Goal: Contribute content: Contribute content

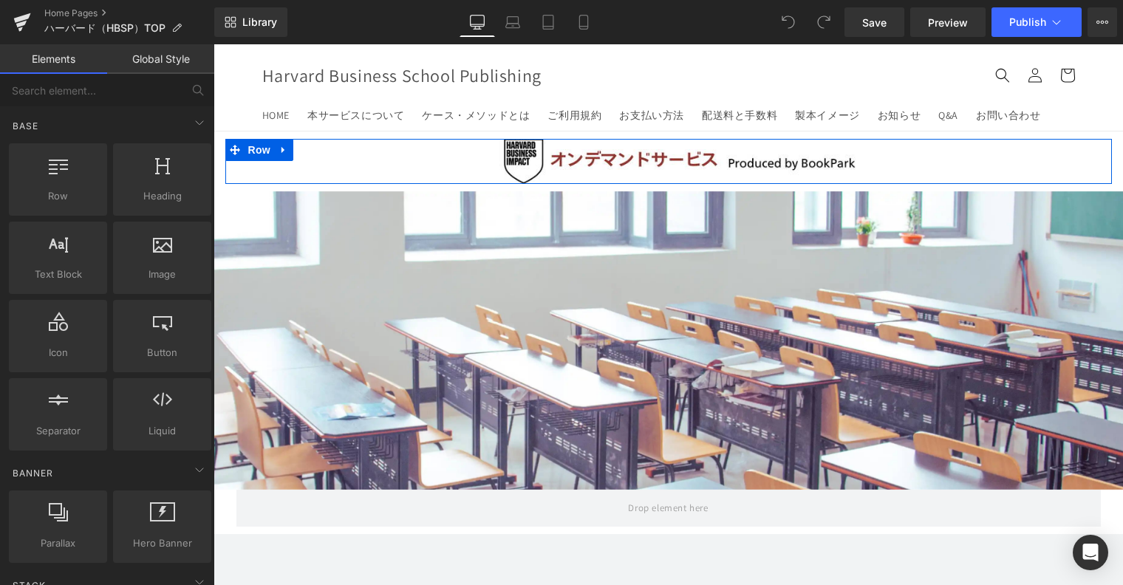
click at [984, 147] on div "Image Row" at bounding box center [668, 161] width 886 height 45
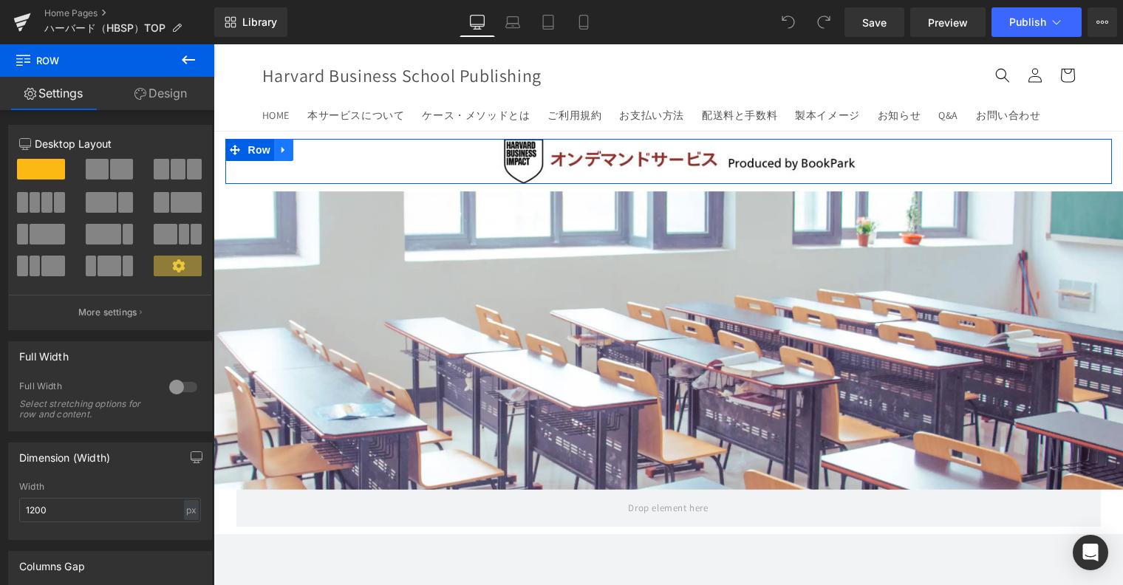
click at [278, 151] on icon at bounding box center [283, 149] width 10 height 11
click at [312, 156] on link at bounding box center [321, 150] width 19 height 22
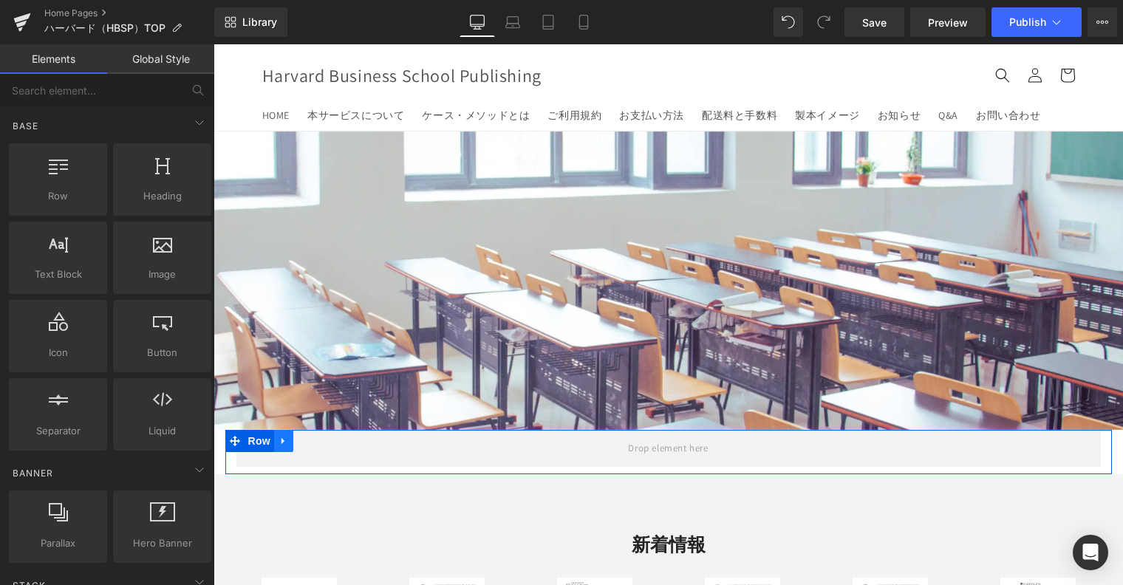
click at [278, 443] on icon at bounding box center [283, 440] width 10 height 11
click at [298, 438] on icon at bounding box center [303, 441] width 10 height 10
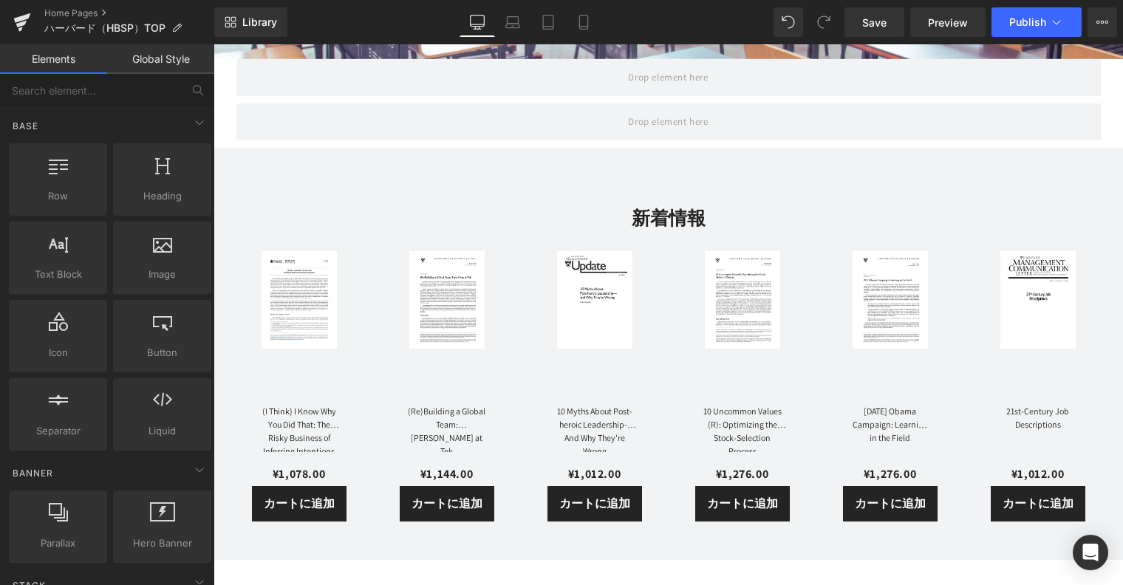
scroll to position [38, 0]
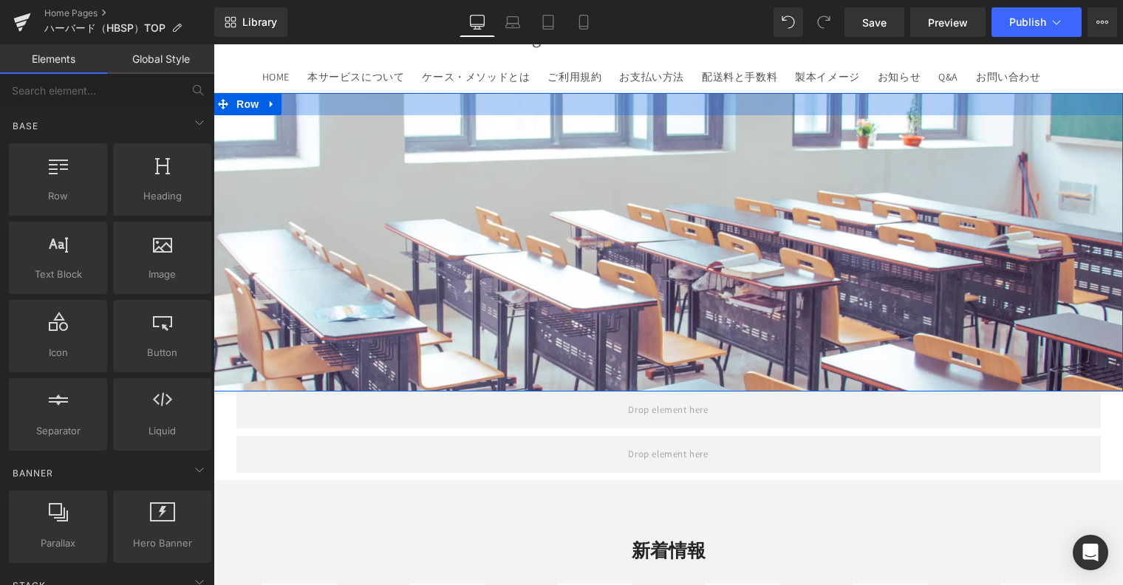
drag, startPoint x: 674, startPoint y: 448, endPoint x: 606, endPoint y: 93, distance: 361.2
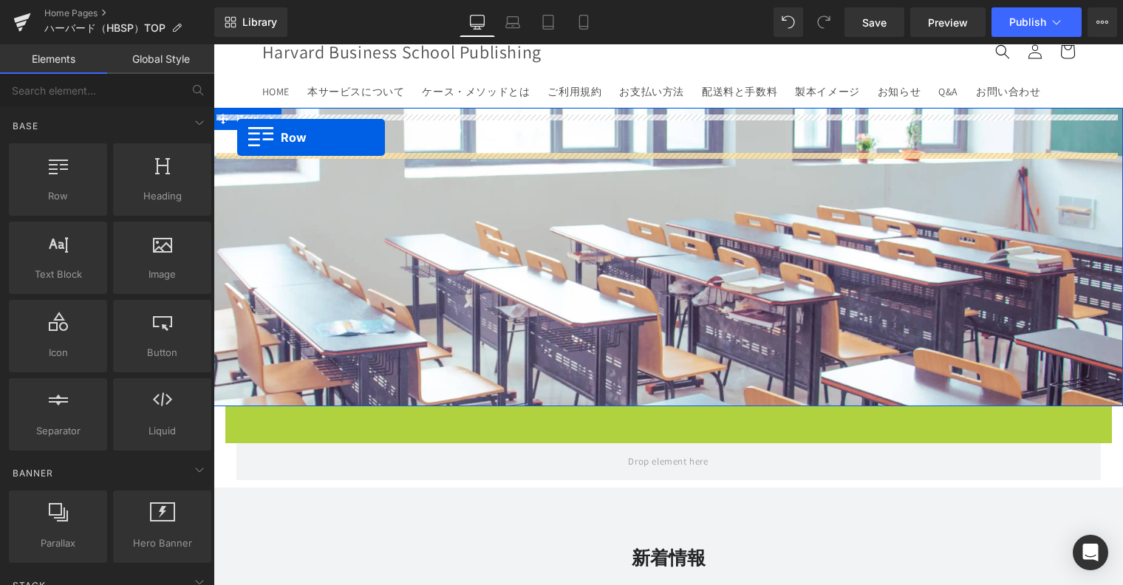
scroll to position [0, 0]
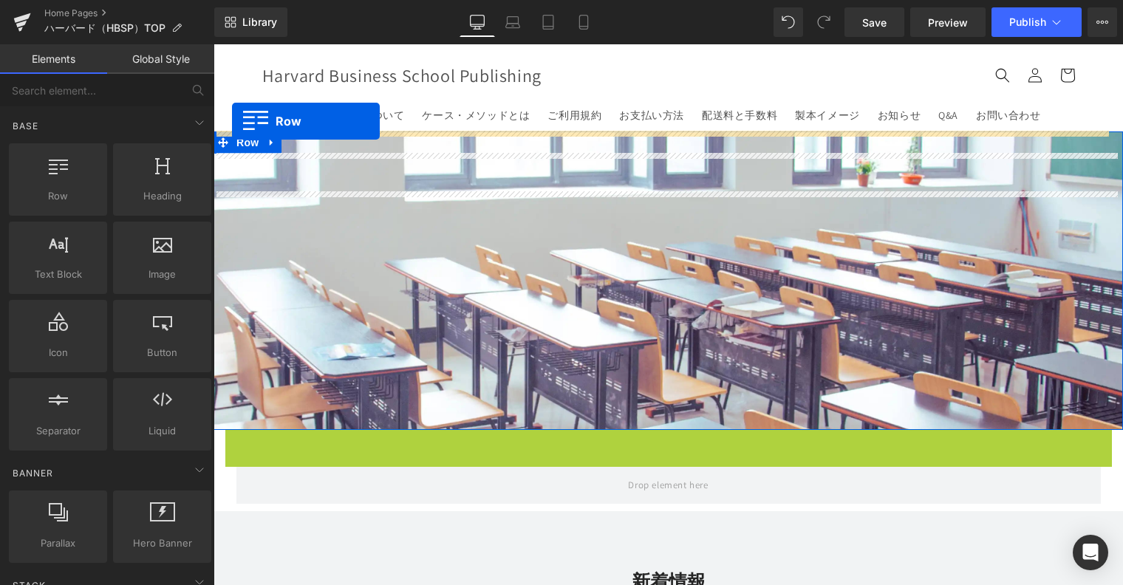
drag, startPoint x: 230, startPoint y: 399, endPoint x: 232, endPoint y: 121, distance: 277.8
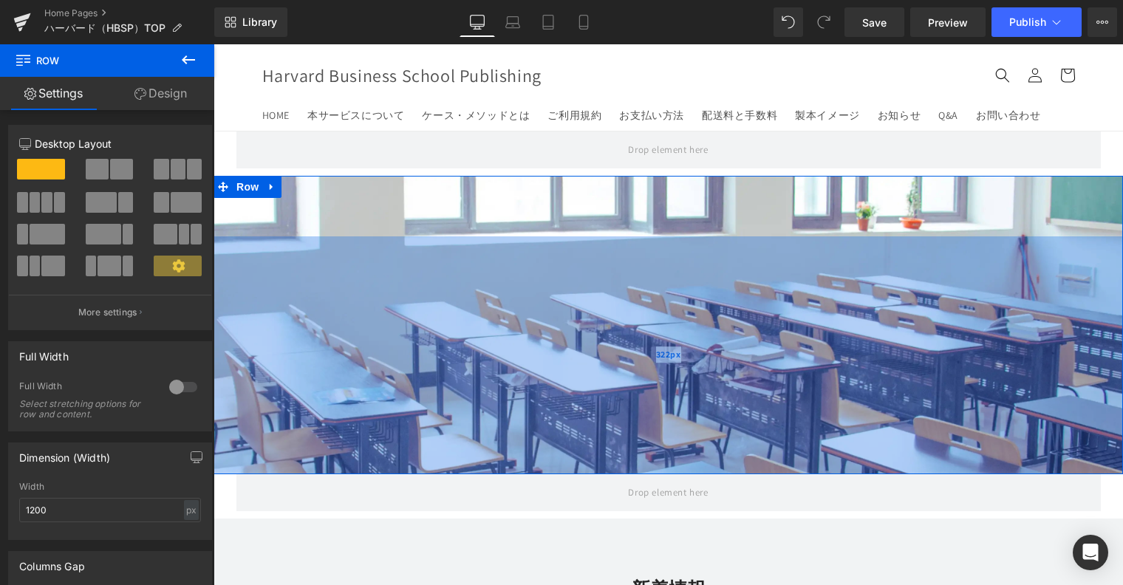
click at [377, 301] on div "322px" at bounding box center [667, 355] width 909 height 238
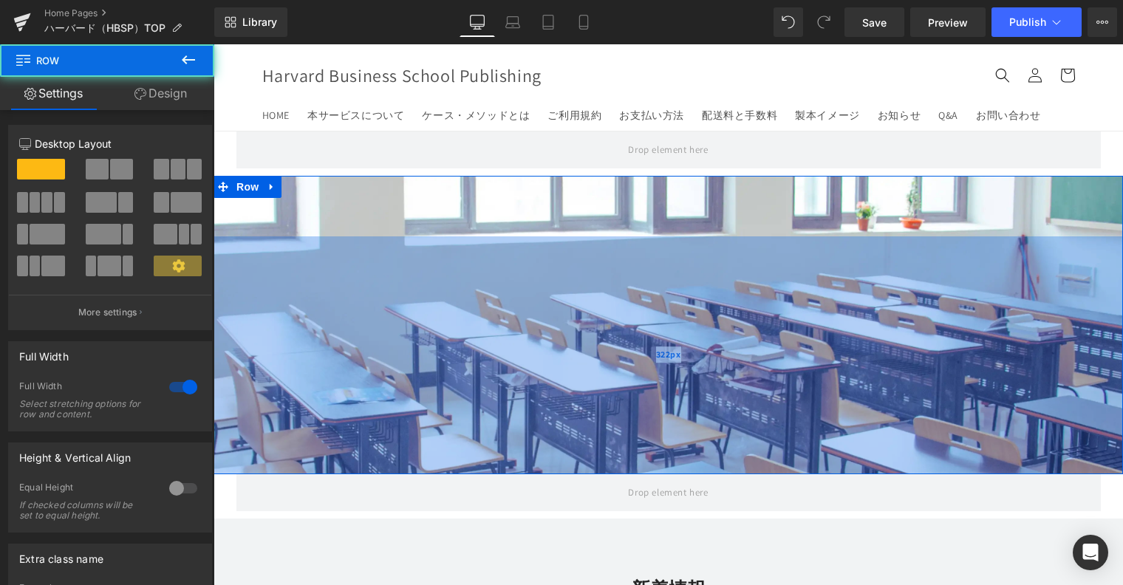
click at [372, 307] on div "322px" at bounding box center [667, 355] width 909 height 238
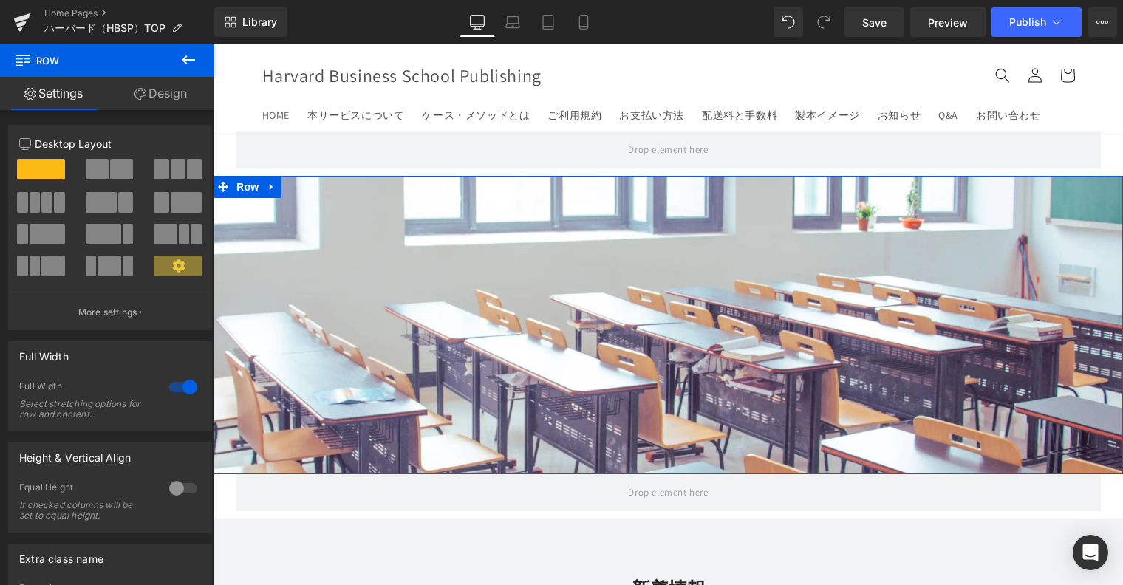
click at [158, 78] on link "Design" at bounding box center [160, 93] width 107 height 33
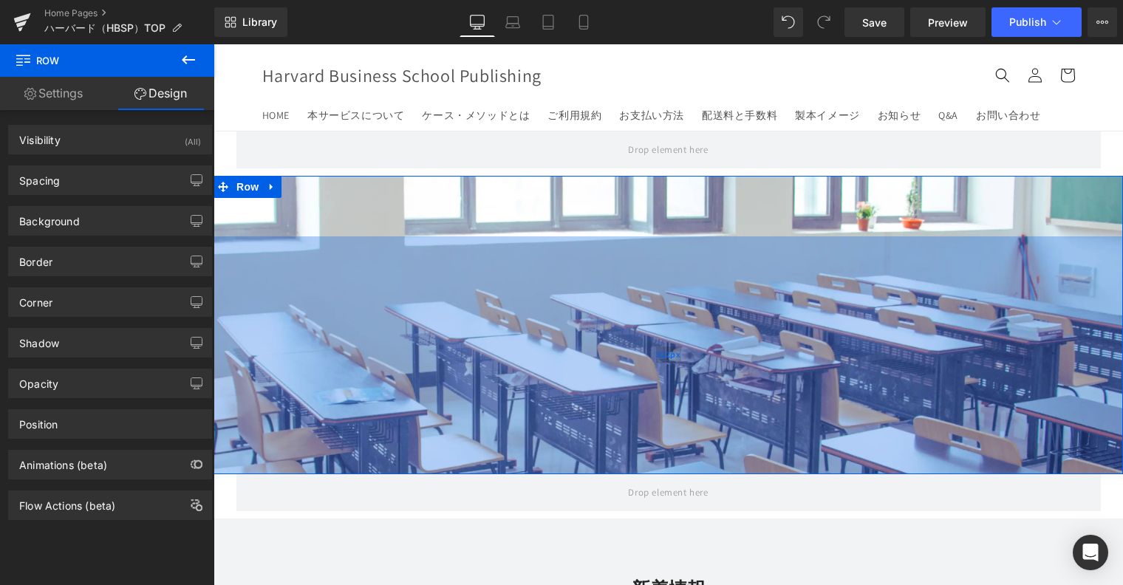
click at [398, 265] on div "322px" at bounding box center [667, 355] width 909 height 238
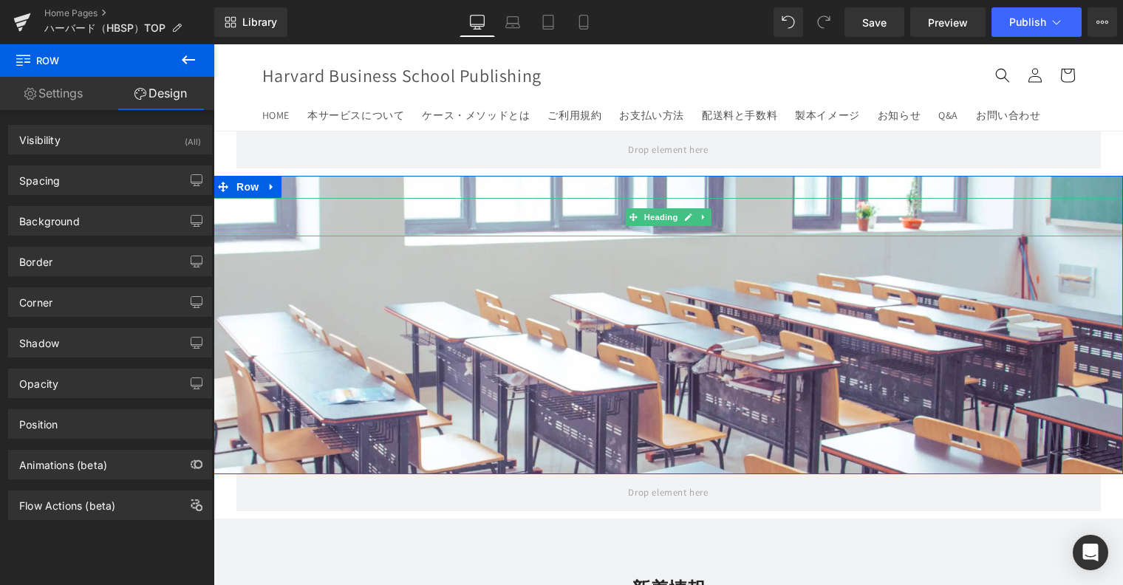
click at [541, 210] on h1 at bounding box center [667, 217] width 909 height 38
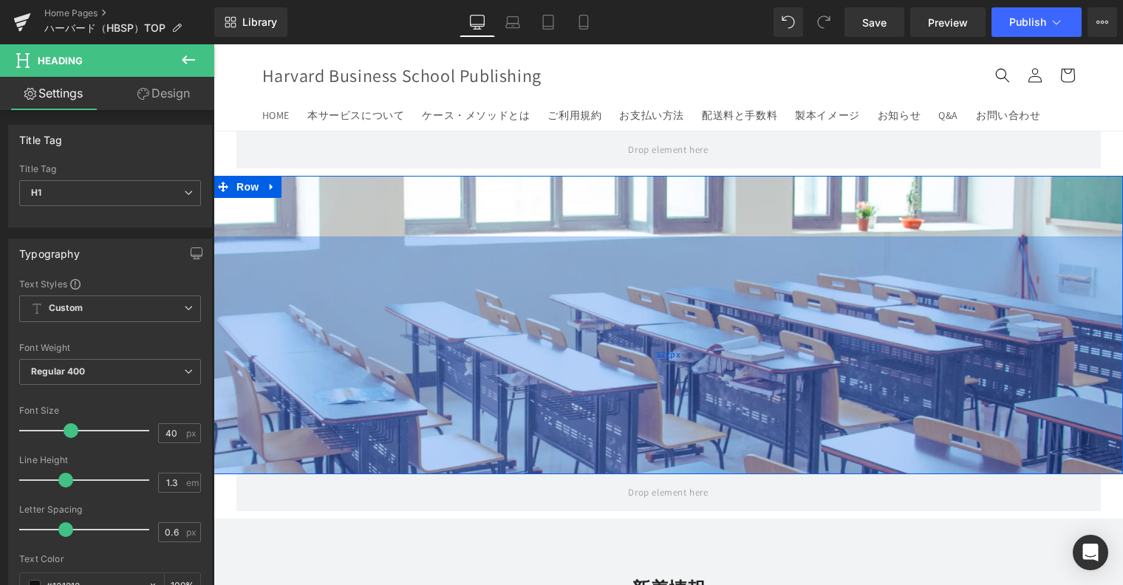
click at [536, 301] on div "322px" at bounding box center [667, 355] width 909 height 238
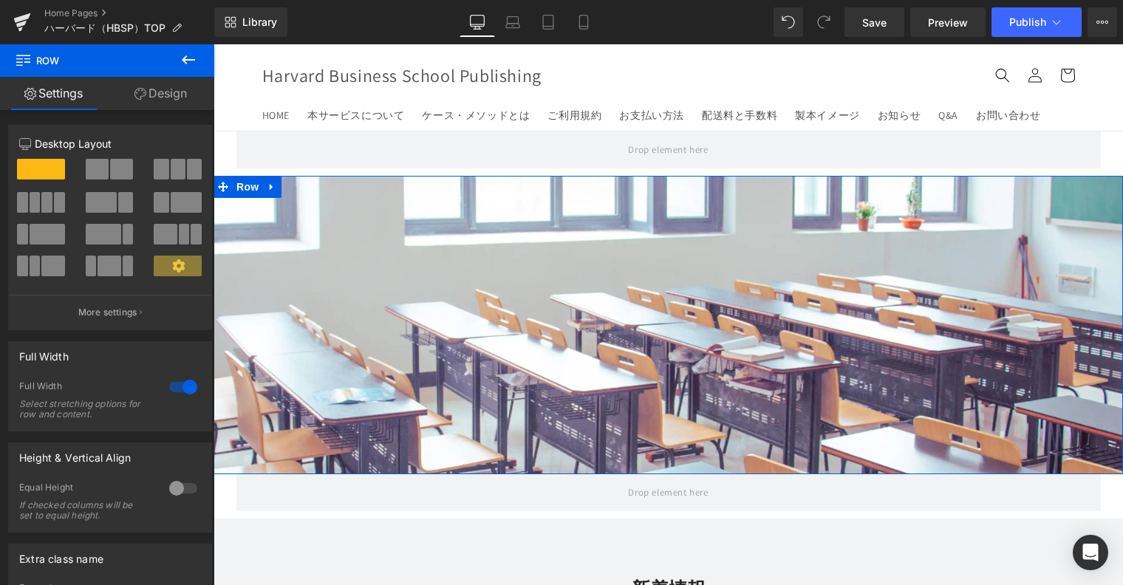
click at [178, 271] on icon at bounding box center [178, 265] width 13 height 13
click at [188, 261] on span at bounding box center [178, 266] width 48 height 21
click at [142, 99] on icon at bounding box center [140, 94] width 12 height 12
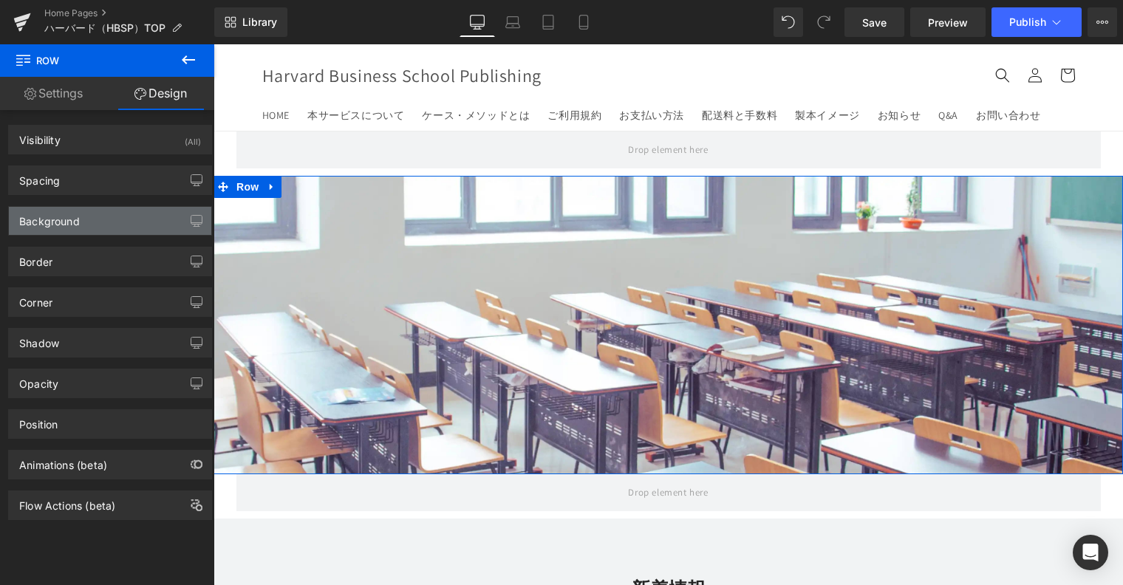
click at [108, 228] on div "Background" at bounding box center [110, 221] width 202 height 28
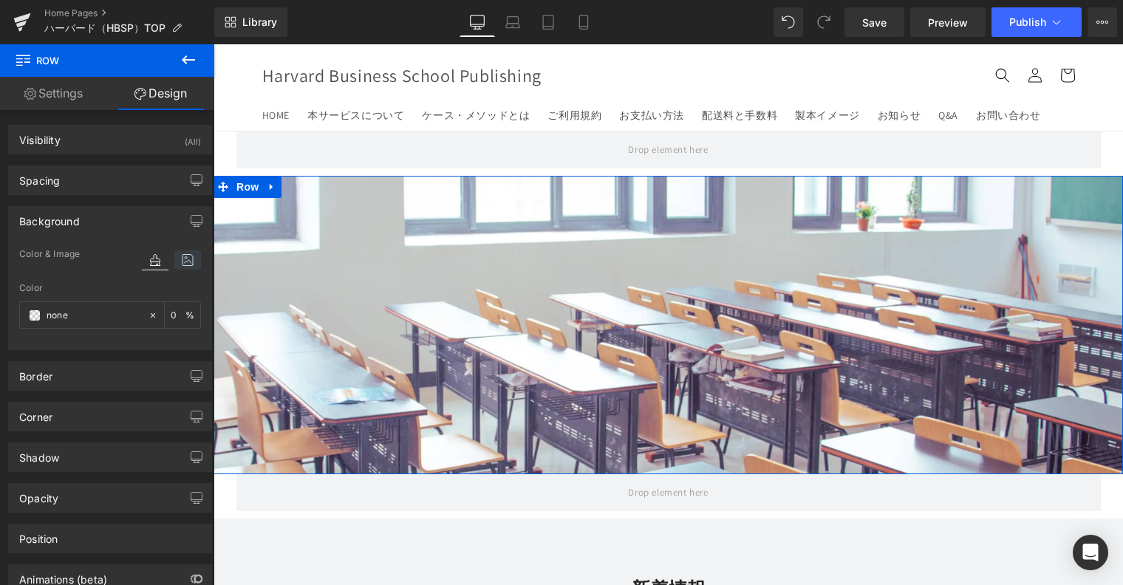
click at [179, 253] on icon at bounding box center [187, 259] width 27 height 19
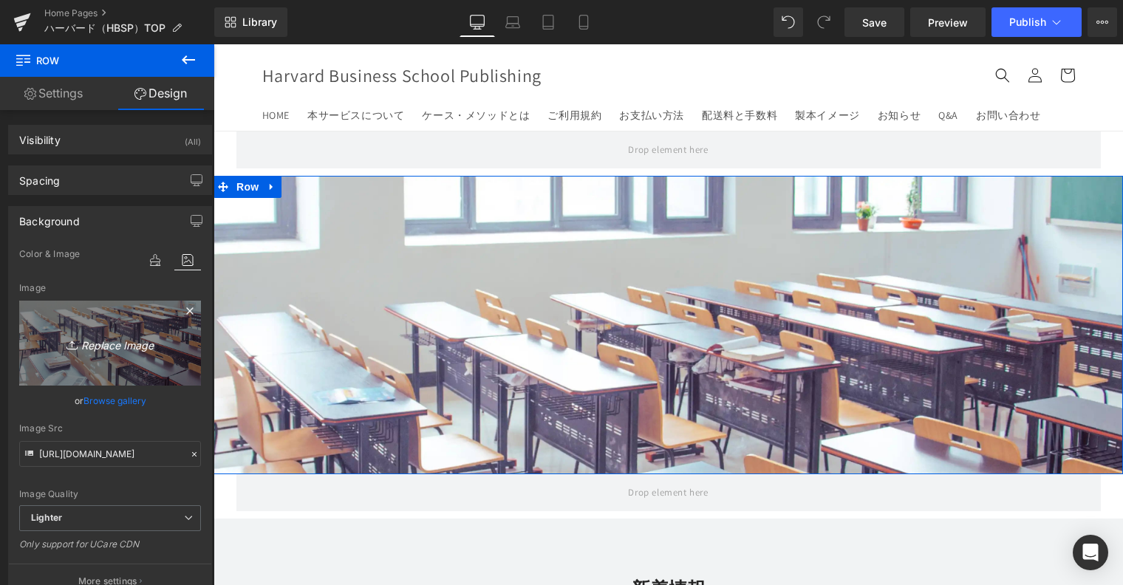
click at [142, 342] on icon "Replace Image" at bounding box center [110, 343] width 118 height 18
type input "C:\fakepath\HBSP_TOP_logo_3.1.0.png"
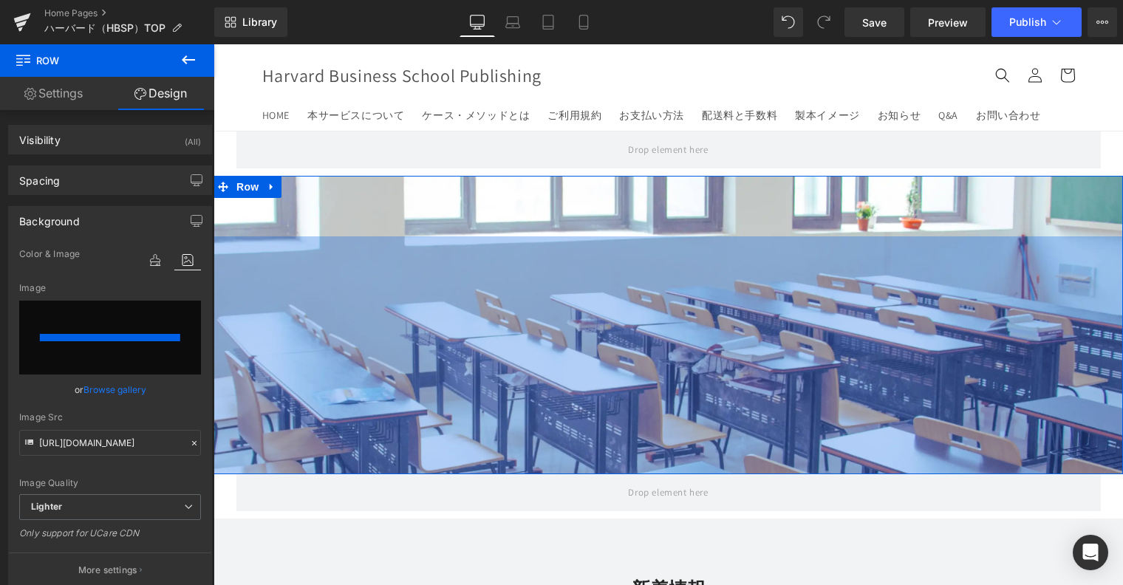
type input "https://ucarecdn.com/26194a9b-61e8-474f-b861-5f9ef93bf039/-/format/auto/-/previ…"
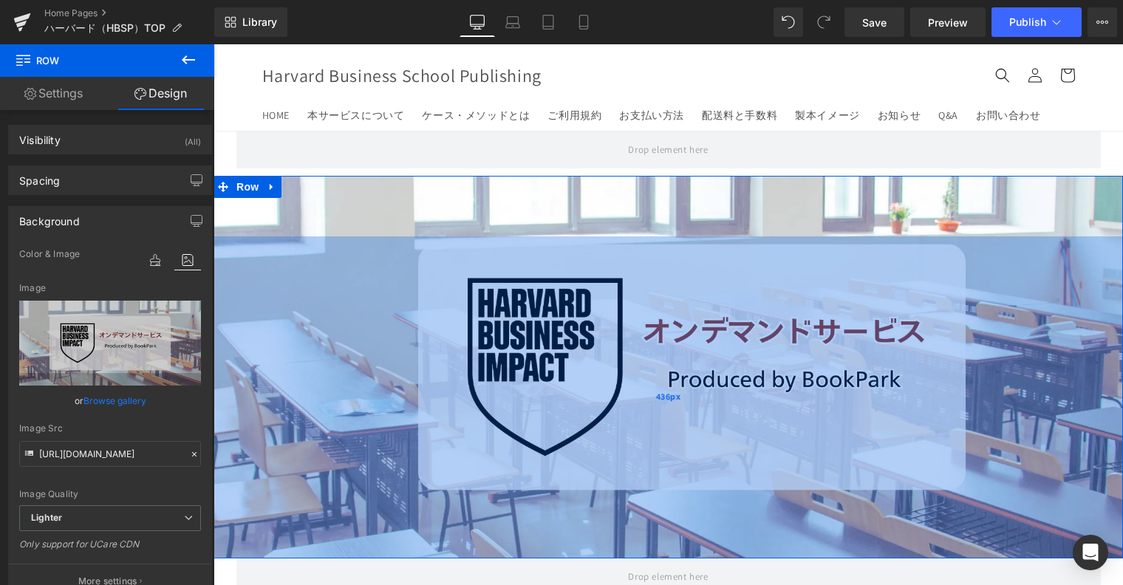
drag, startPoint x: 540, startPoint y: 320, endPoint x: 531, endPoint y: 406, distance: 86.1
click at [531, 406] on div "436px" at bounding box center [667, 397] width 909 height 322
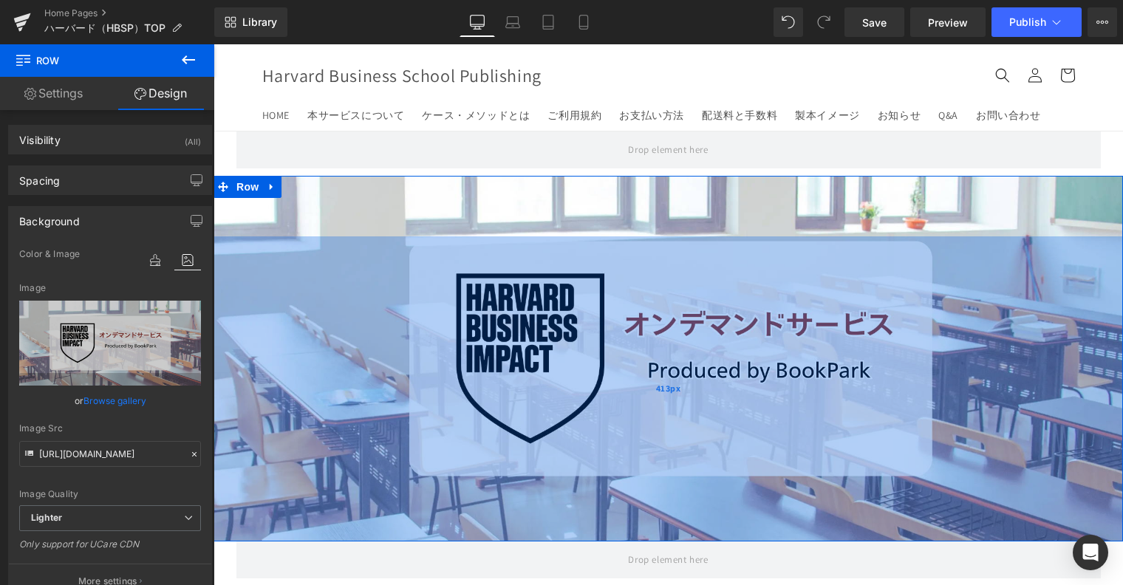
drag, startPoint x: 700, startPoint y: 406, endPoint x: 683, endPoint y: 388, distance: 24.6
click at [683, 388] on div "413px" at bounding box center [667, 388] width 909 height 305
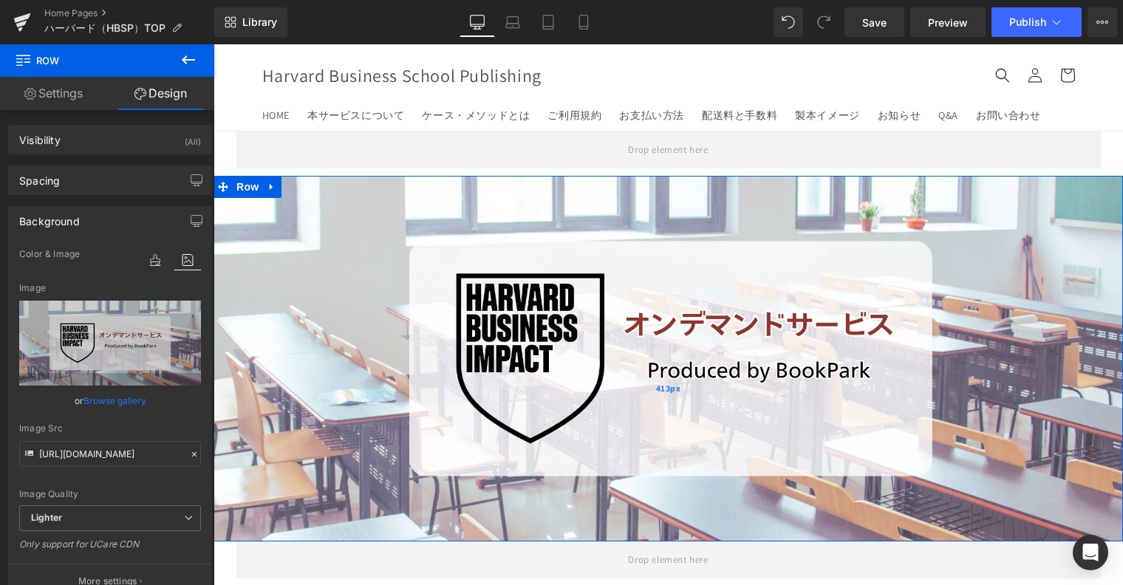
click at [680, 352] on div "413px" at bounding box center [667, 388] width 909 height 305
click at [654, 202] on h1 at bounding box center [667, 217] width 909 height 38
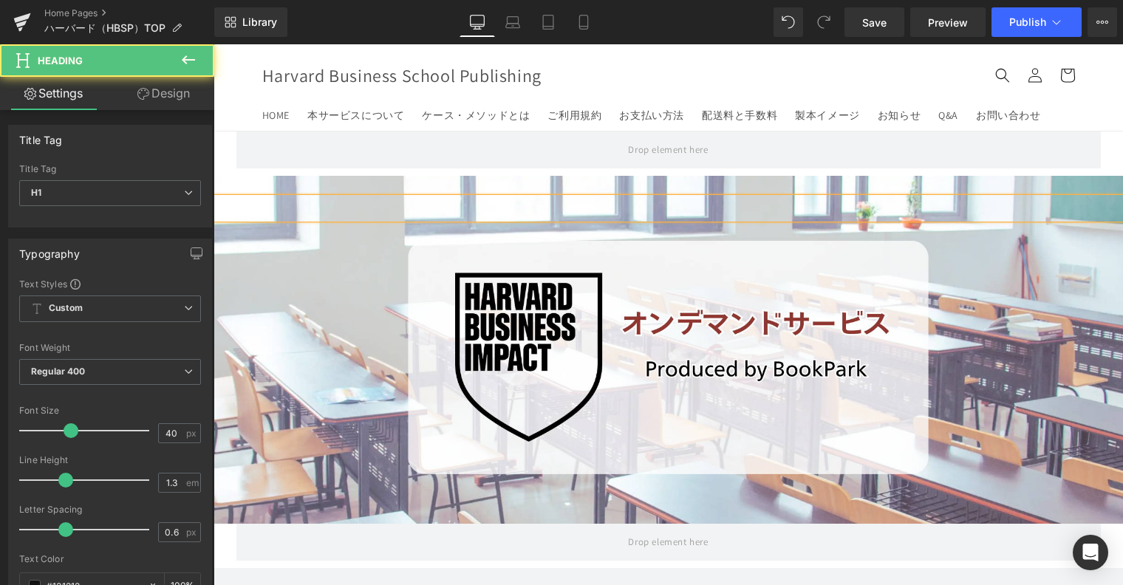
click at [484, 201] on div at bounding box center [667, 208] width 909 height 21
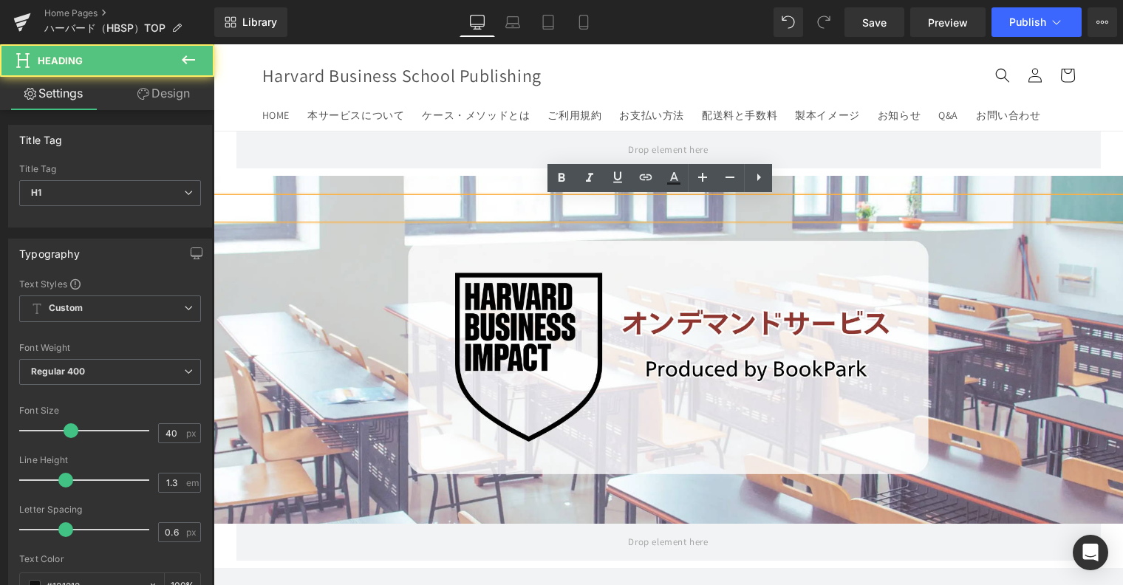
click at [395, 285] on div "Heading Row 413px" at bounding box center [667, 350] width 909 height 349
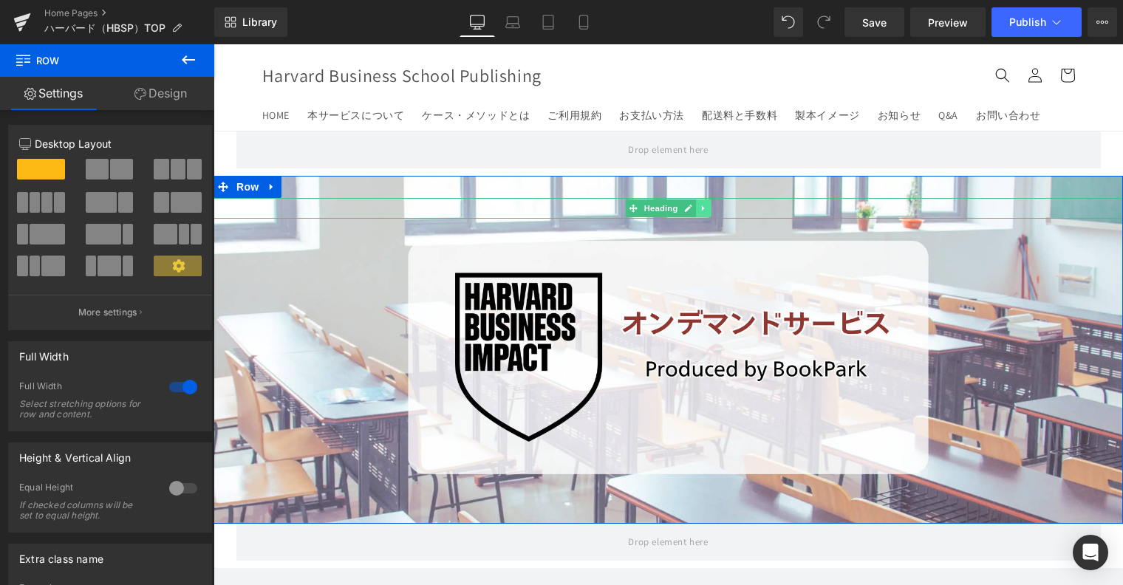
click at [700, 210] on icon at bounding box center [704, 208] width 8 height 9
click at [707, 205] on icon at bounding box center [711, 208] width 8 height 8
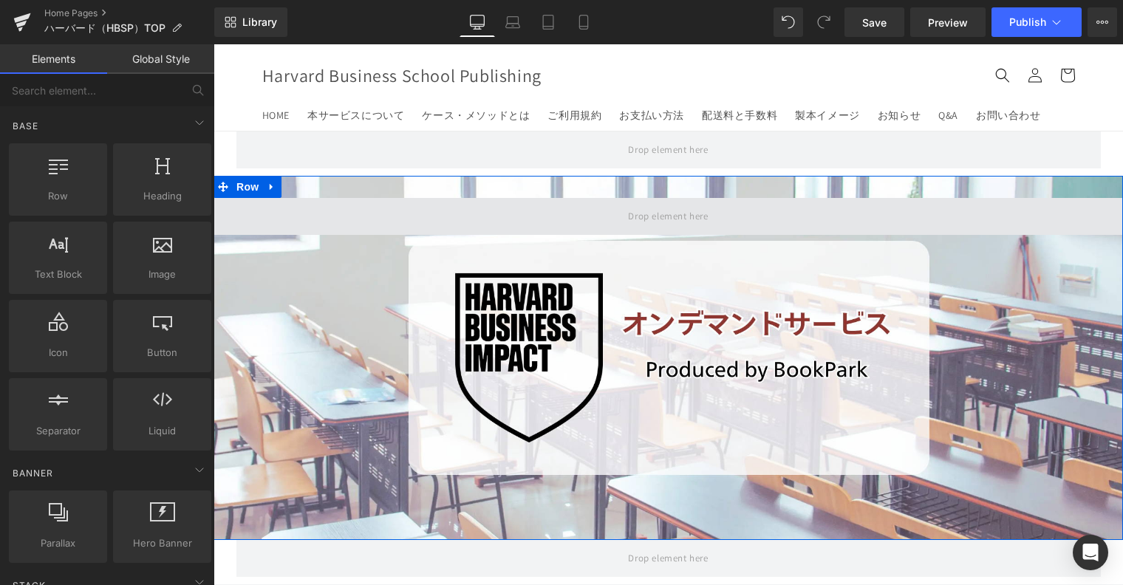
click at [683, 218] on span at bounding box center [668, 216] width 90 height 24
click at [527, 213] on span at bounding box center [667, 216] width 909 height 37
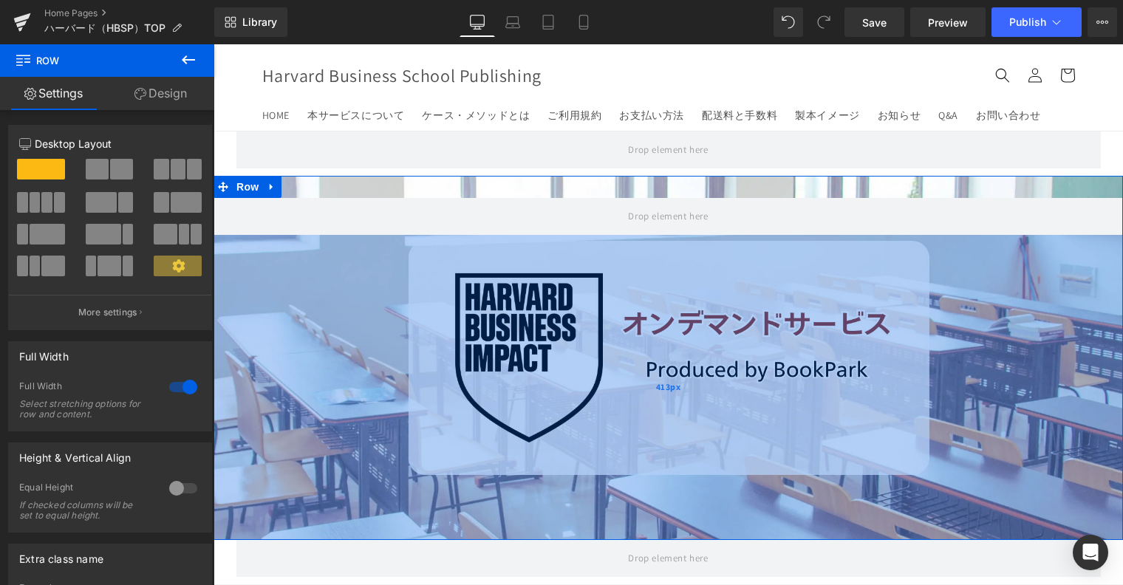
click at [1052, 333] on div "413px" at bounding box center [667, 387] width 909 height 305
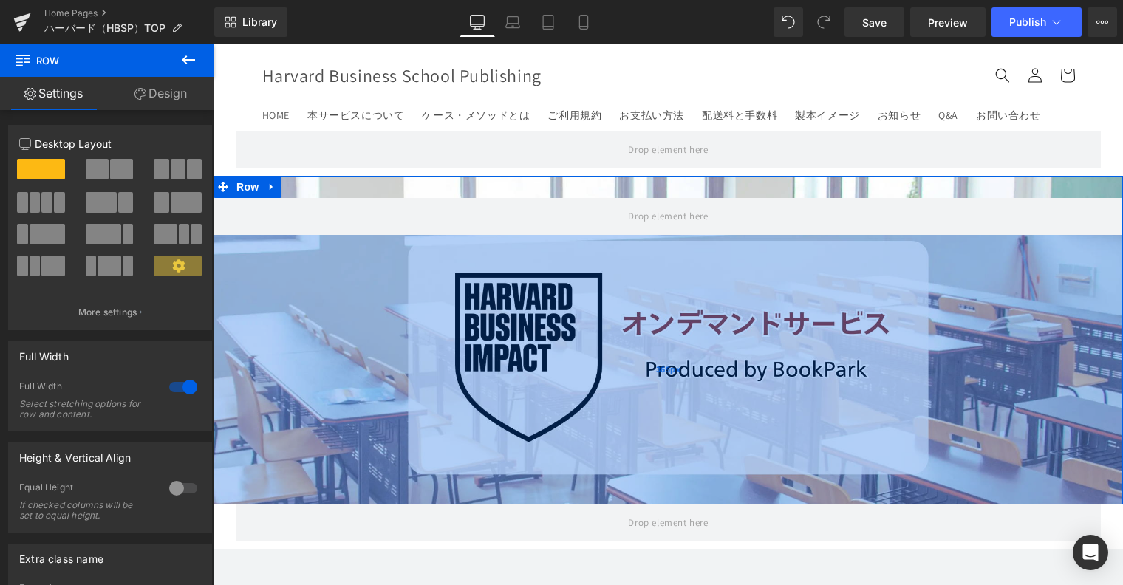
drag, startPoint x: 665, startPoint y: 454, endPoint x: 665, endPoint y: 419, distance: 35.5
click at [665, 419] on div "365px" at bounding box center [667, 370] width 909 height 270
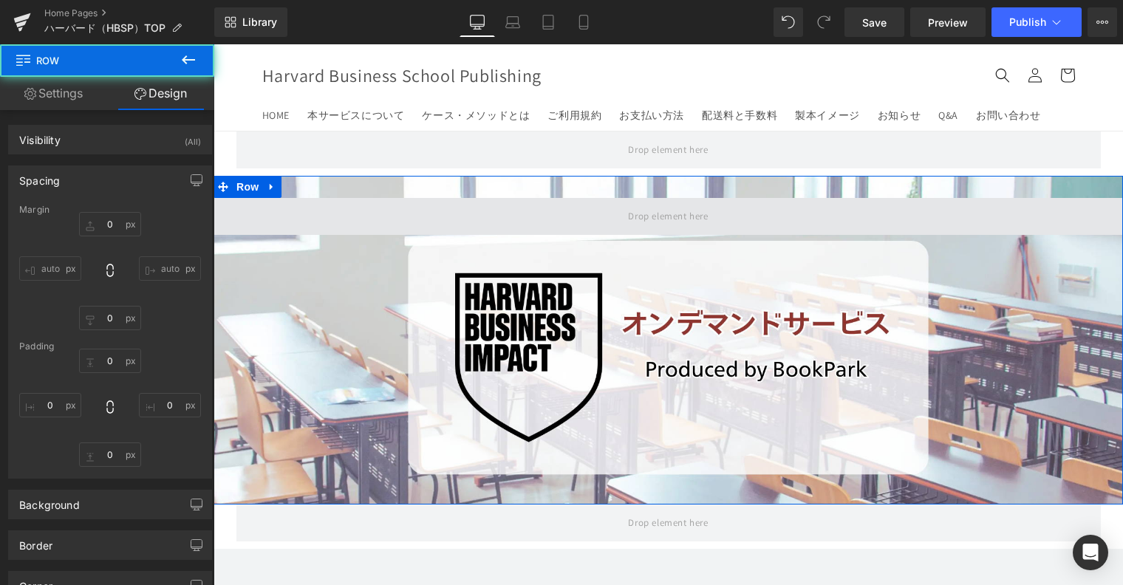
type input "0"
type input "30"
type input "0"
type input "365"
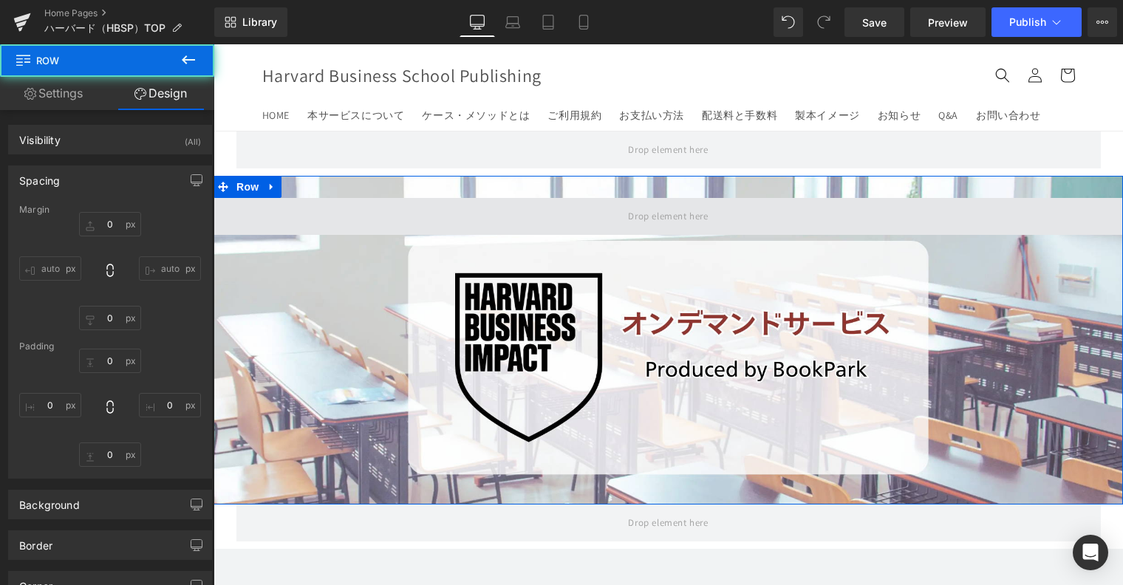
type input "0"
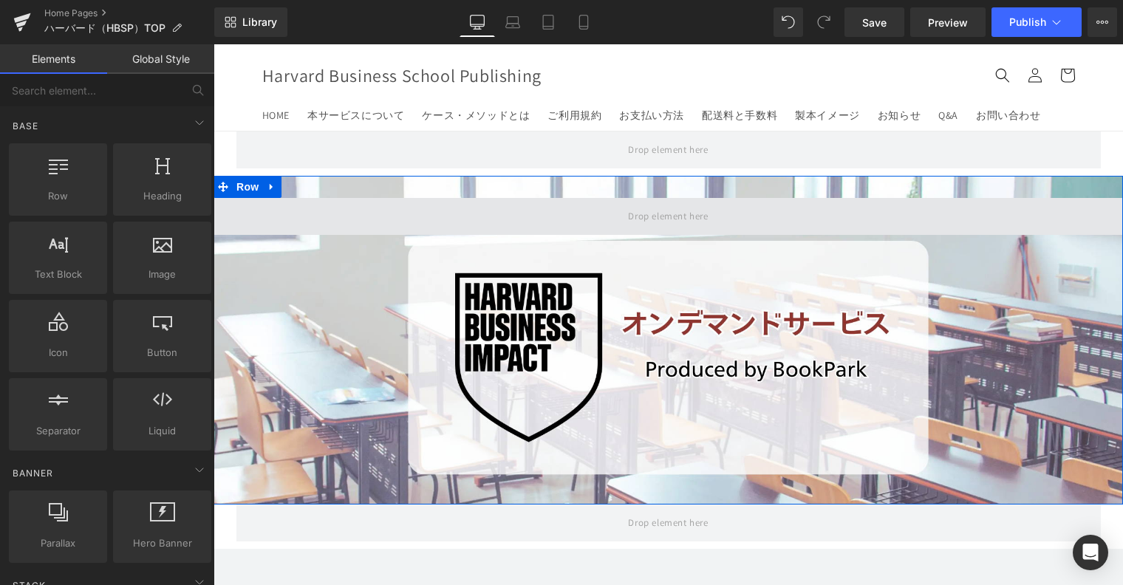
click at [645, 219] on span at bounding box center [668, 216] width 90 height 24
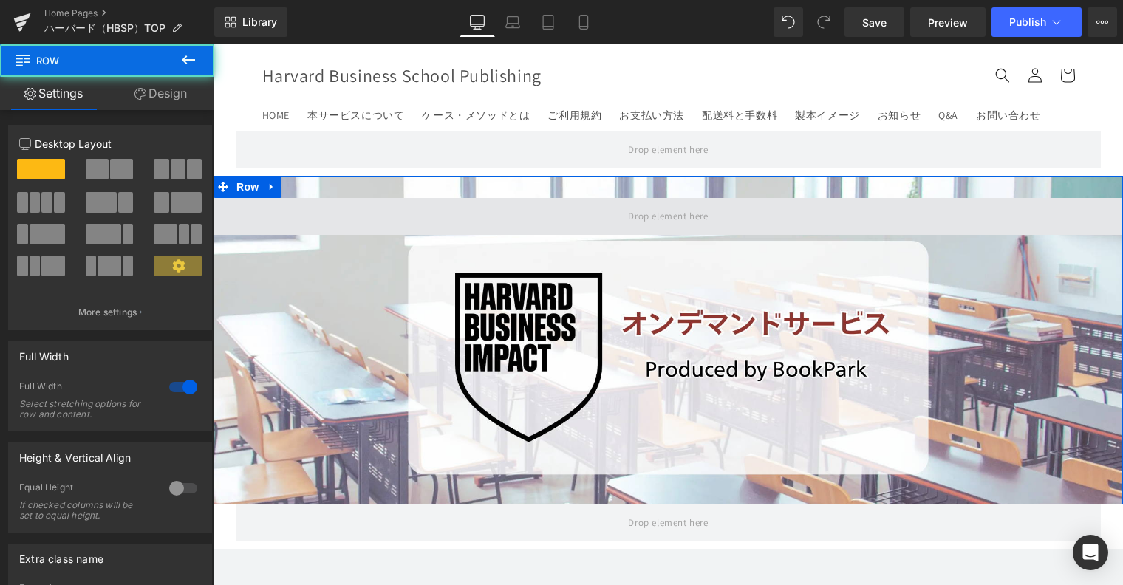
click at [488, 207] on span at bounding box center [667, 216] width 909 height 37
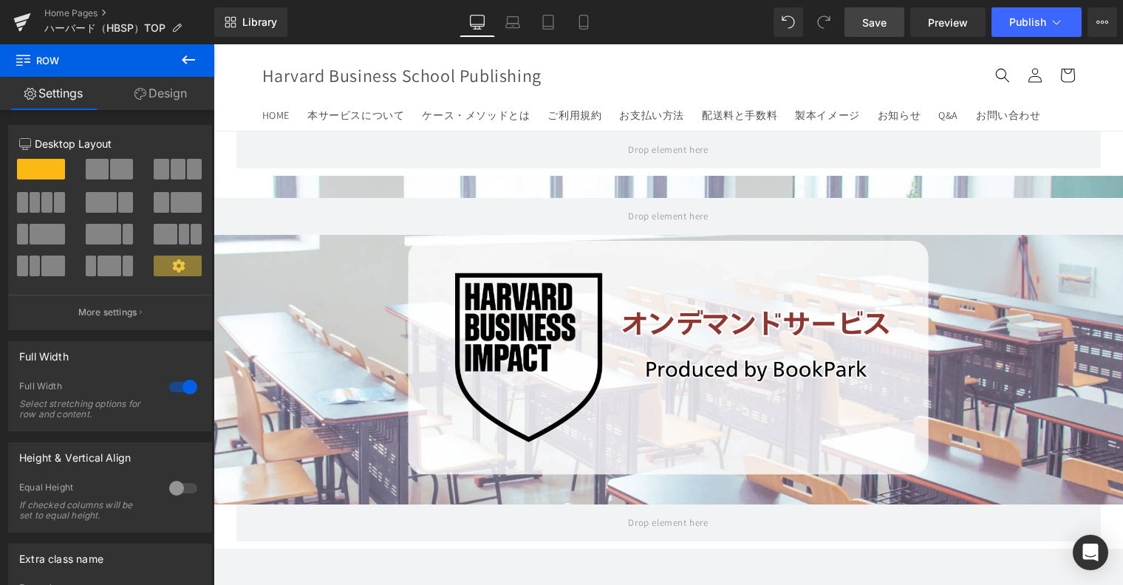
drag, startPoint x: 668, startPoint y: 113, endPoint x: 876, endPoint y: 27, distance: 225.5
click at [876, 27] on span "Save" at bounding box center [874, 23] width 24 height 16
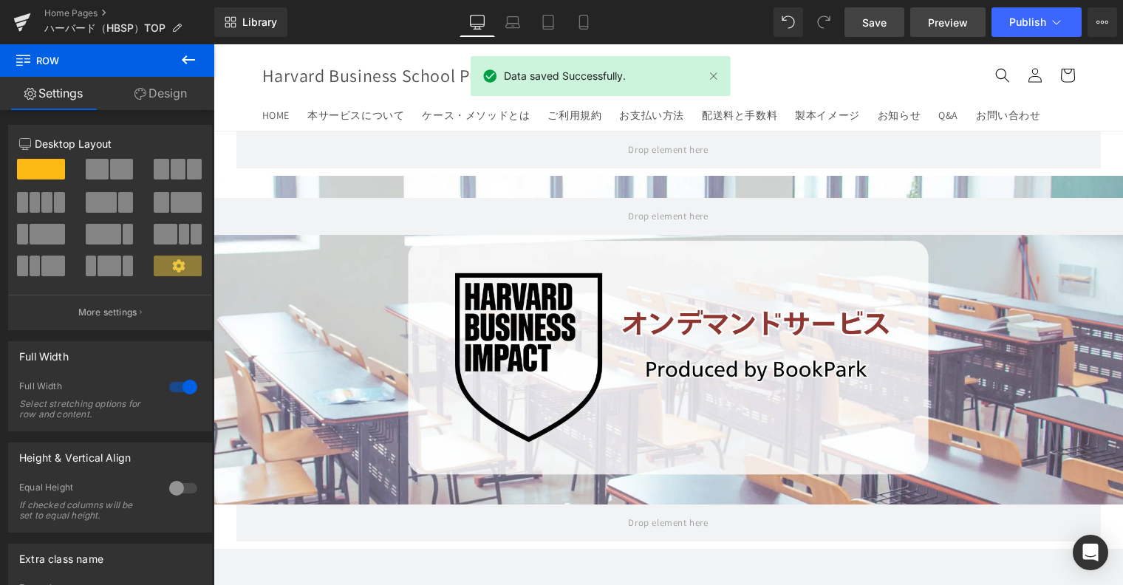
click at [931, 19] on span "Preview" at bounding box center [948, 23] width 40 height 16
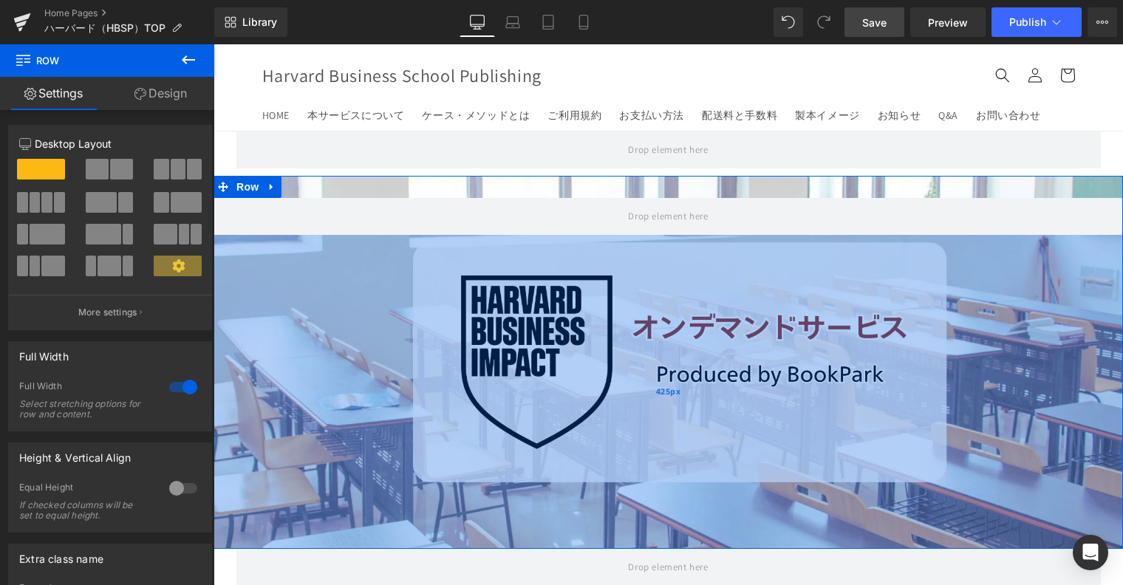
drag, startPoint x: 619, startPoint y: 502, endPoint x: 618, endPoint y: 547, distance: 44.3
click at [618, 547] on div "425px" at bounding box center [667, 392] width 909 height 314
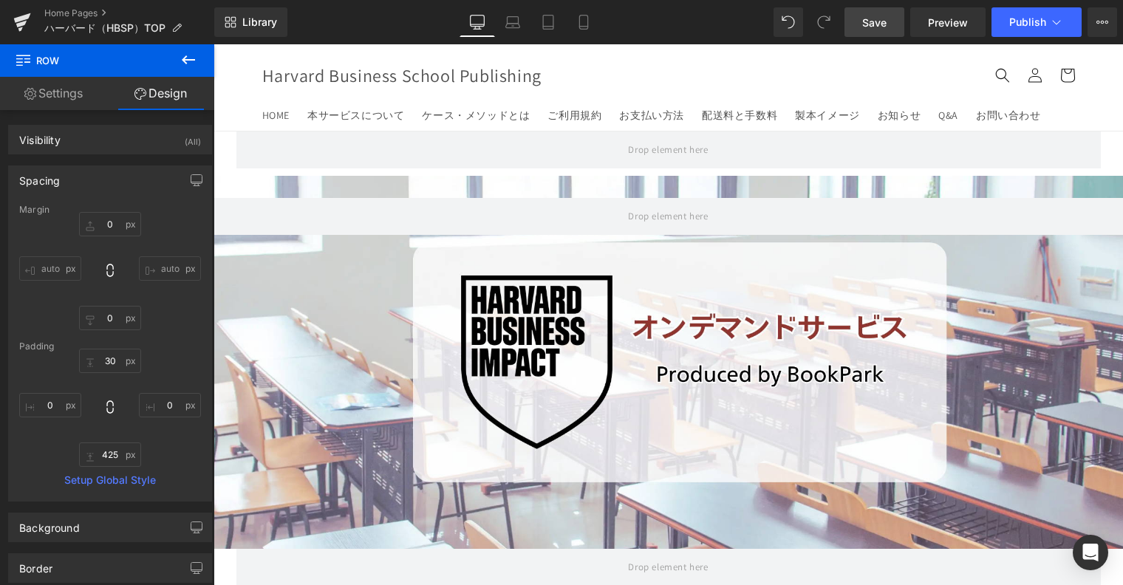
click at [859, 21] on link "Save" at bounding box center [874, 22] width 60 height 30
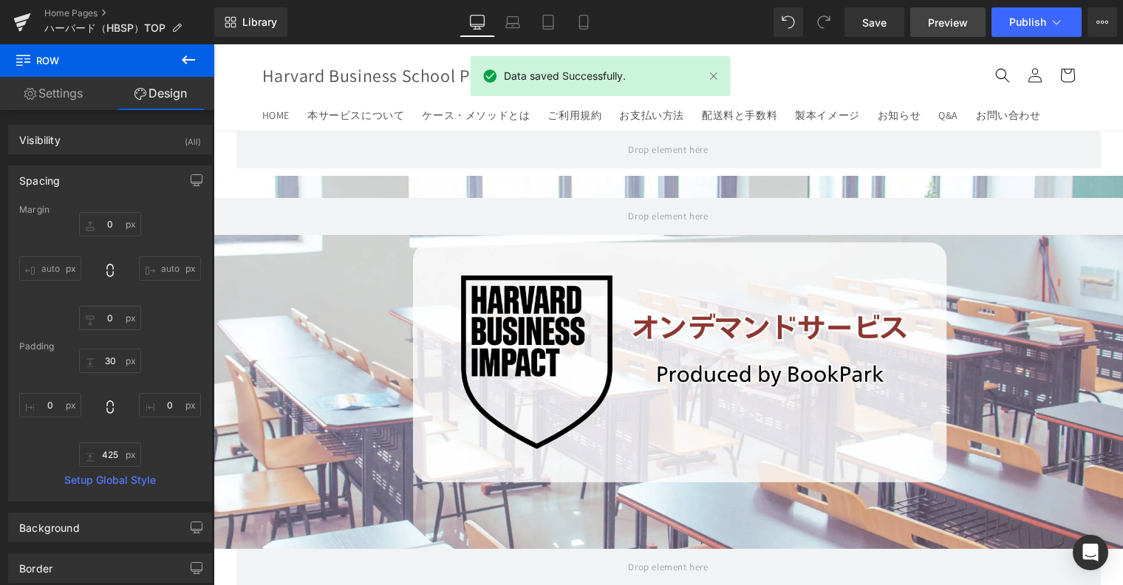
click at [934, 17] on span "Preview" at bounding box center [948, 23] width 40 height 16
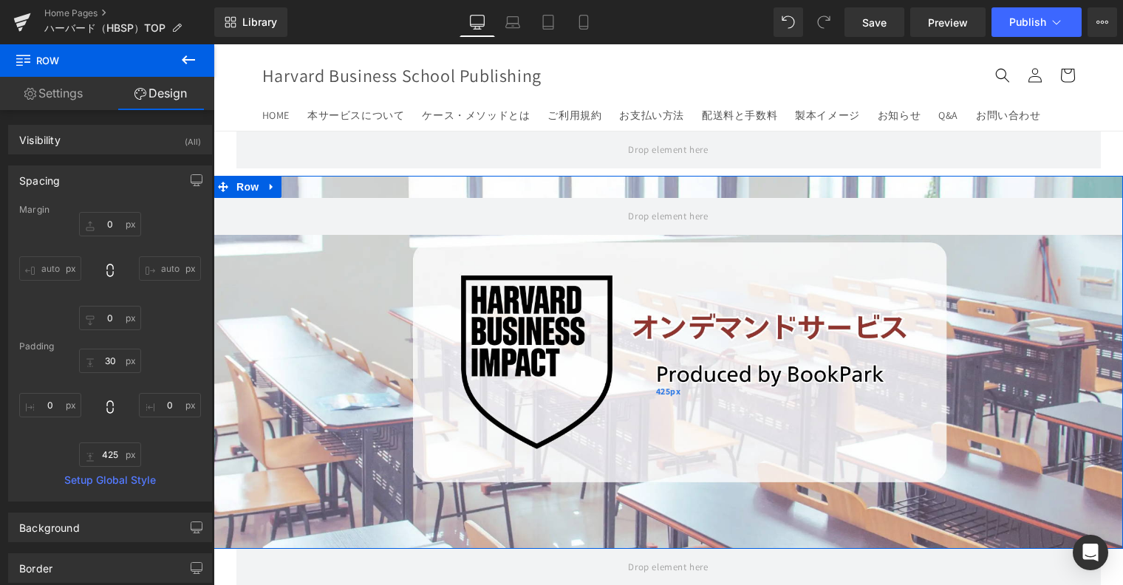
click at [416, 298] on div "425px" at bounding box center [667, 392] width 909 height 314
type input "425px"
click at [273, 349] on div "425px" at bounding box center [667, 392] width 909 height 314
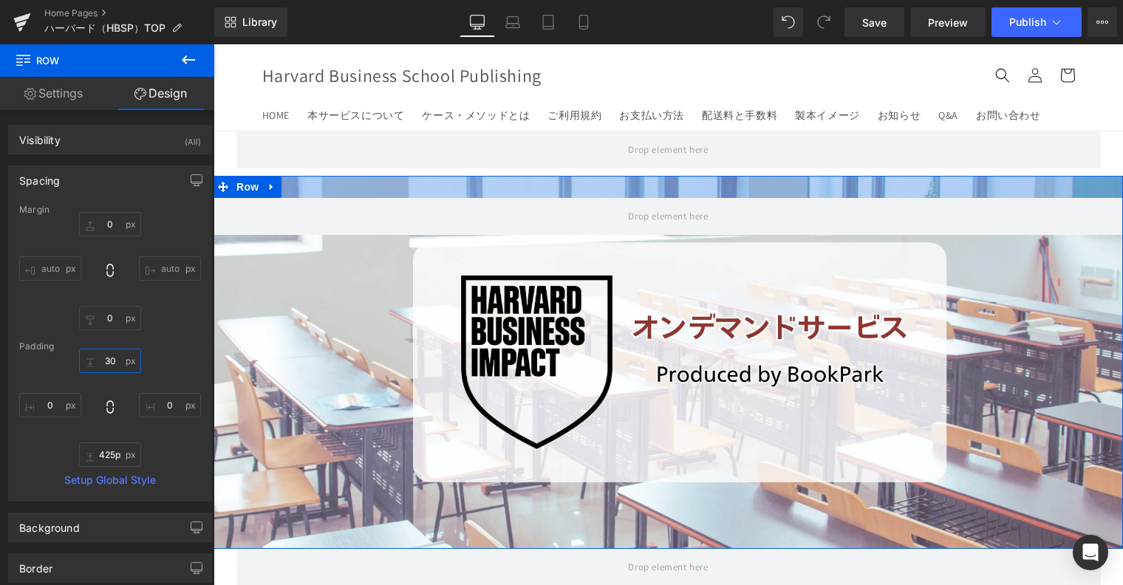
click at [114, 361] on input "30" at bounding box center [110, 361] width 62 height 24
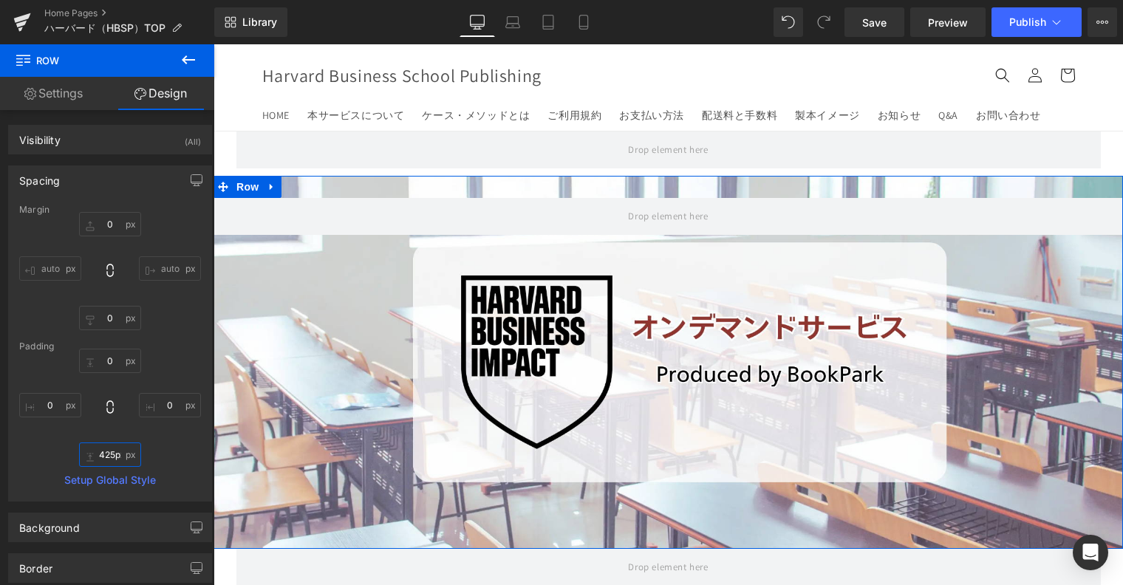
click at [118, 453] on input "425px" at bounding box center [110, 454] width 62 height 24
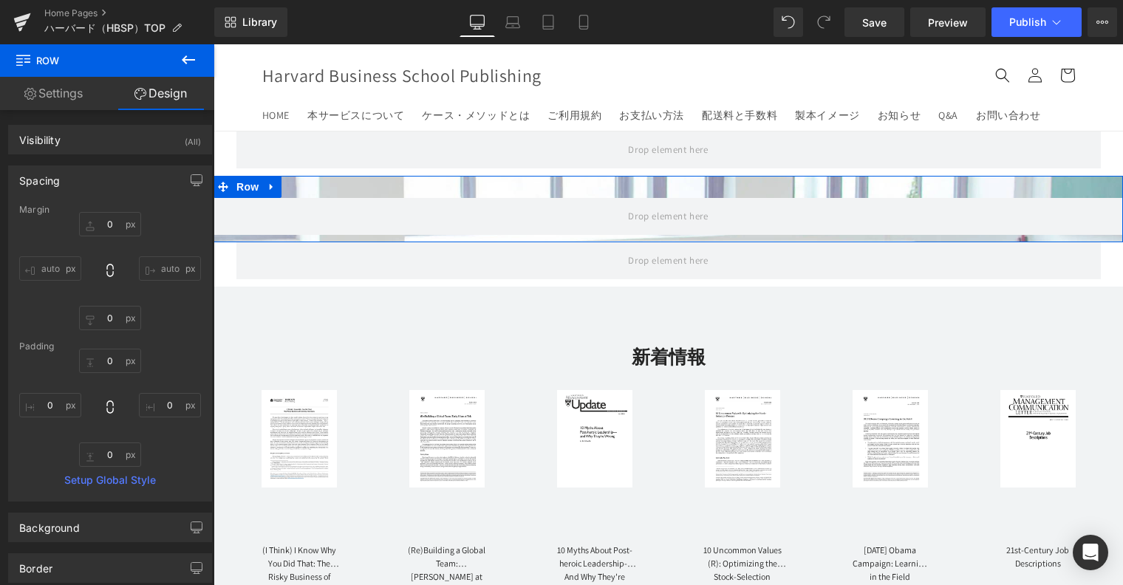
click at [72, 96] on link "Settings" at bounding box center [53, 93] width 107 height 33
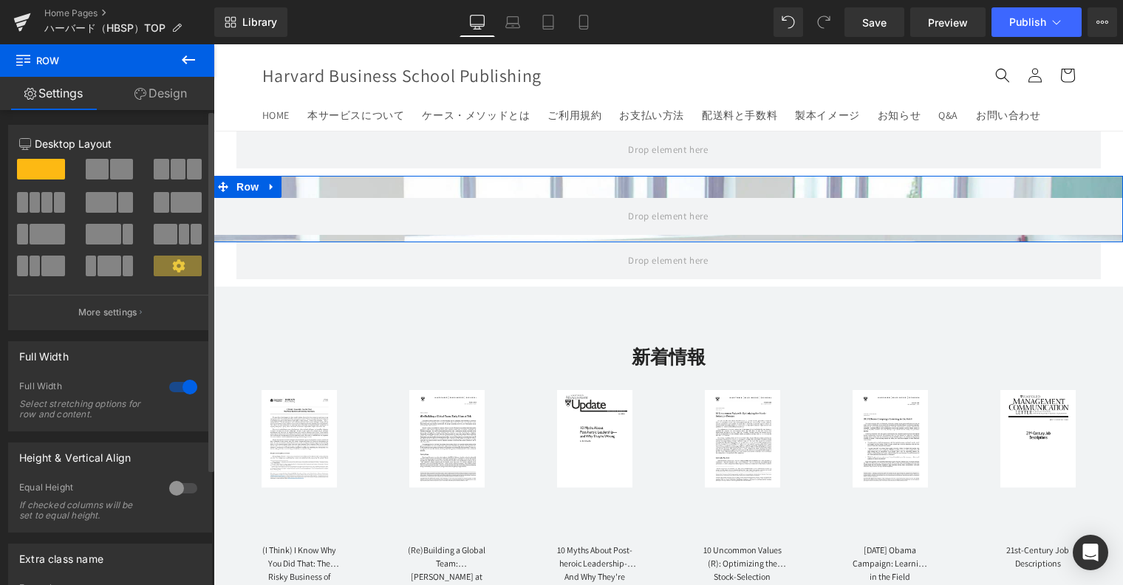
click at [168, 273] on span at bounding box center [178, 266] width 48 height 21
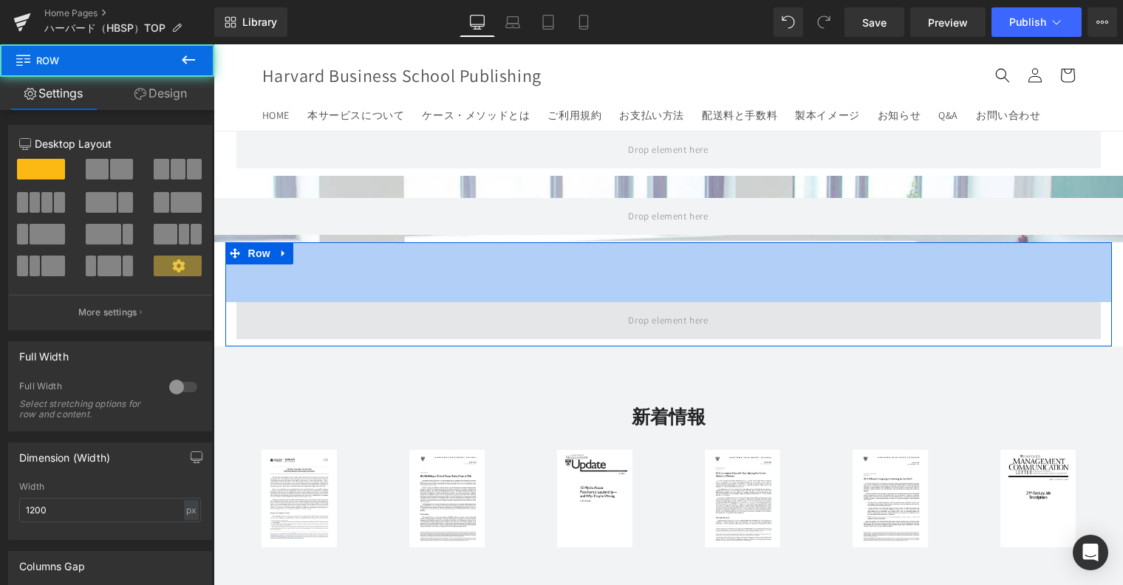
drag, startPoint x: 577, startPoint y: 242, endPoint x: 577, endPoint y: 301, distance: 59.8
click at [577, 301] on div "81px" at bounding box center [668, 272] width 886 height 60
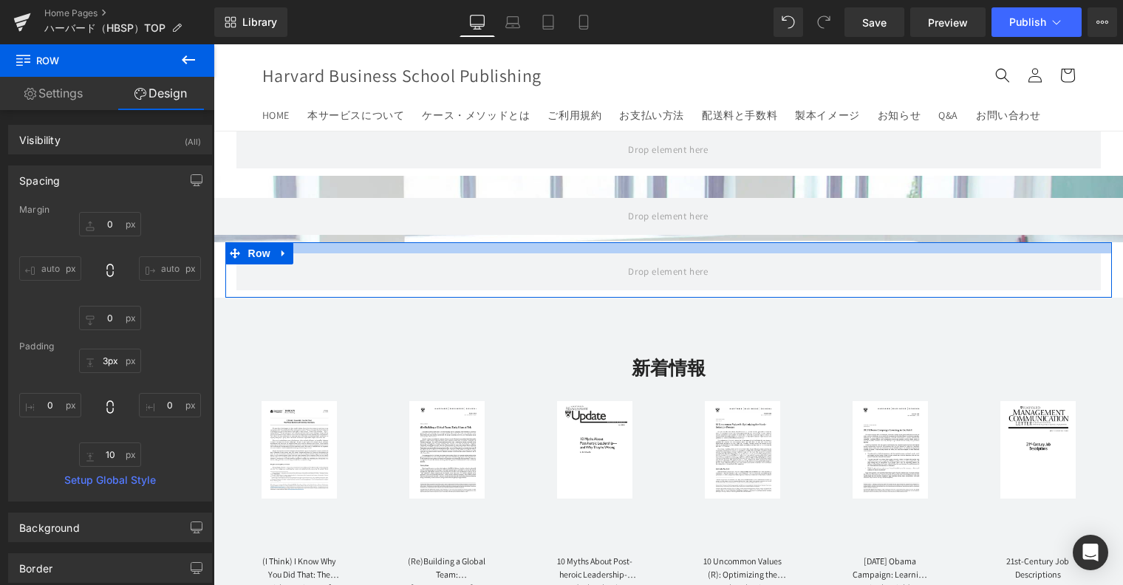
type input "0px"
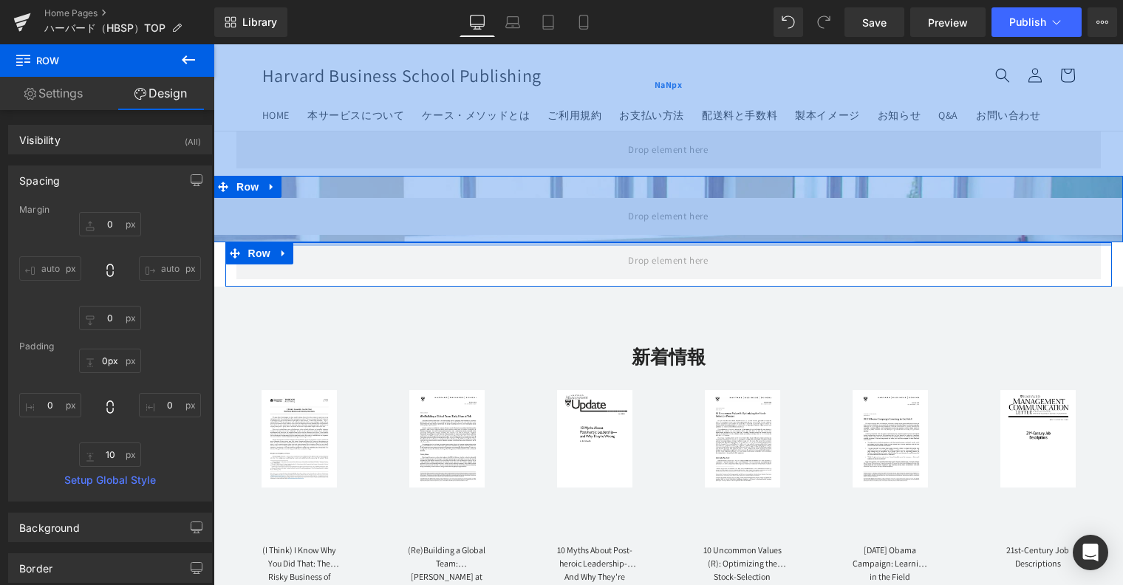
drag, startPoint x: 598, startPoint y: 298, endPoint x: 597, endPoint y: 218, distance: 79.8
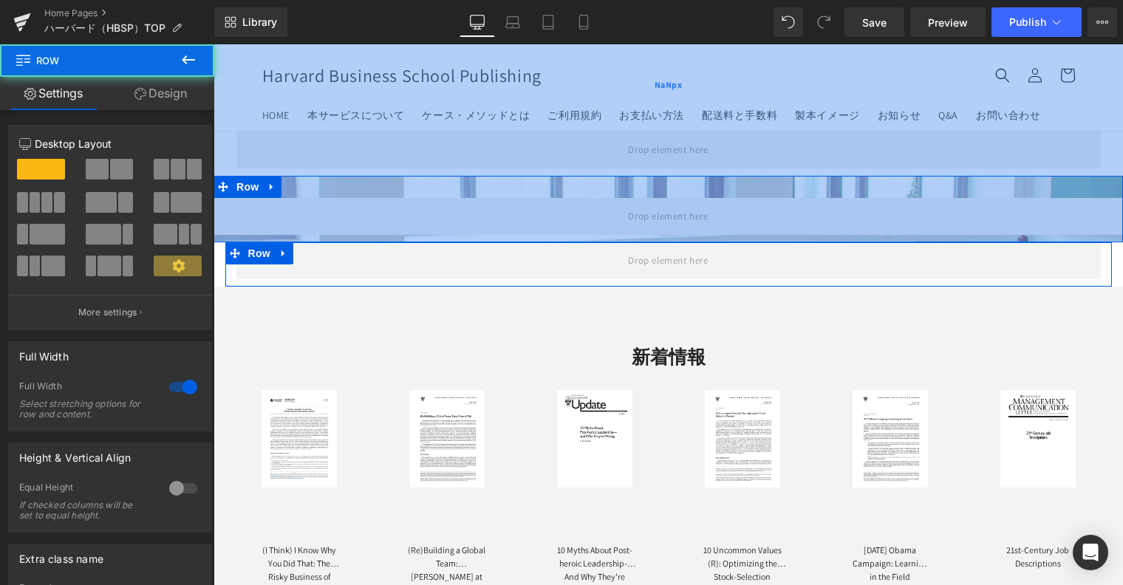
click at [669, 126] on div "NaNpx" at bounding box center [667, 85] width 909 height 314
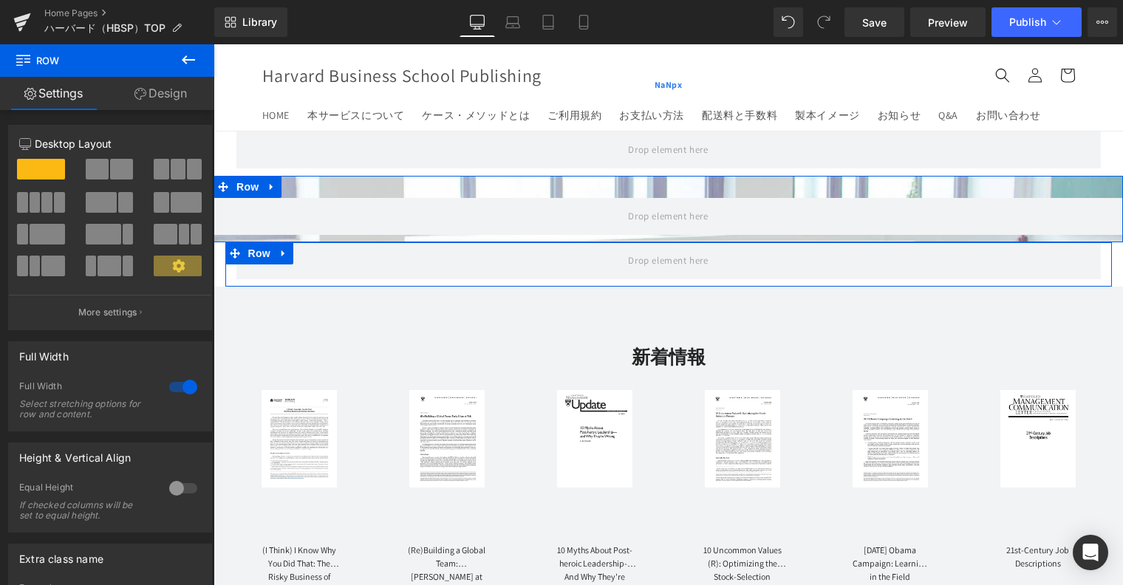
click at [650, 150] on div "NaNpx" at bounding box center [667, 85] width 909 height 314
click at [637, 194] on div "NaNpx" at bounding box center [667, 85] width 909 height 314
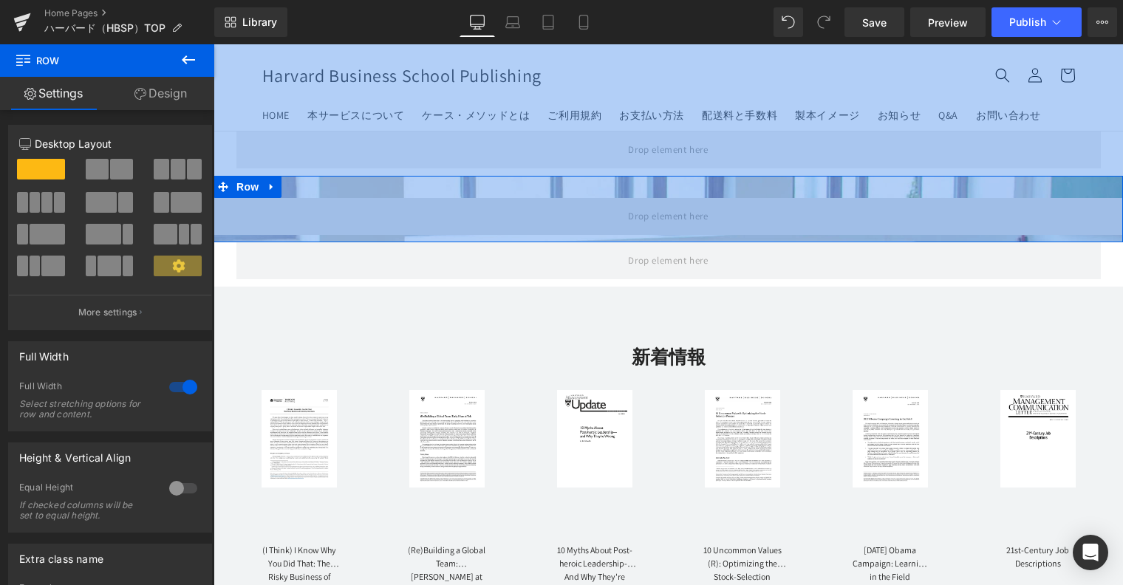
click at [366, 208] on div "NaNpx" at bounding box center [667, 85] width 909 height 314
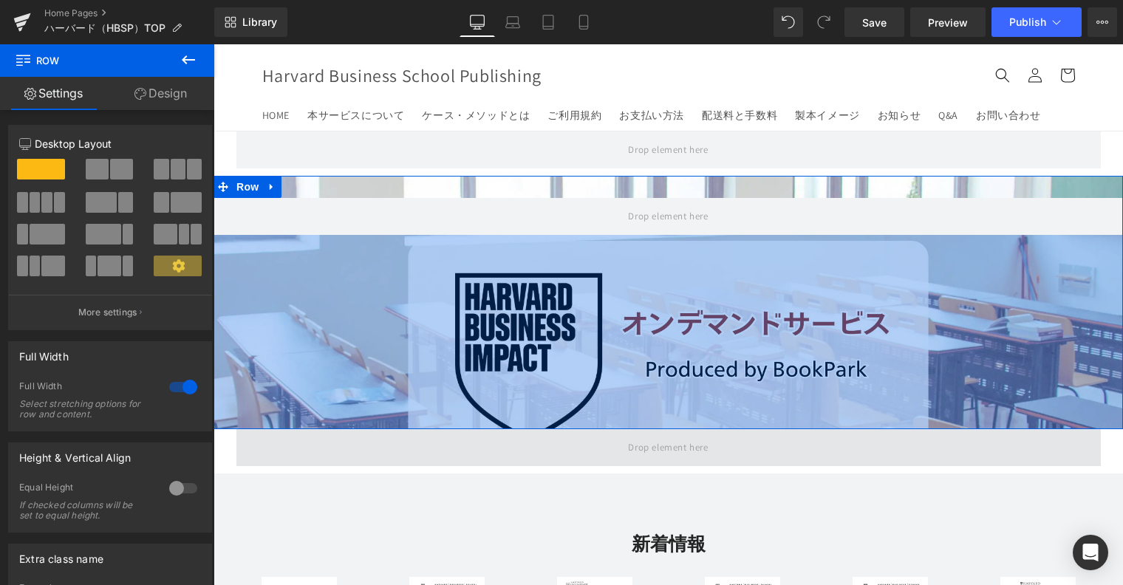
drag, startPoint x: 565, startPoint y: 240, endPoint x: 552, endPoint y: 427, distance: 187.4
click at [552, 427] on div "263px" at bounding box center [667, 332] width 909 height 194
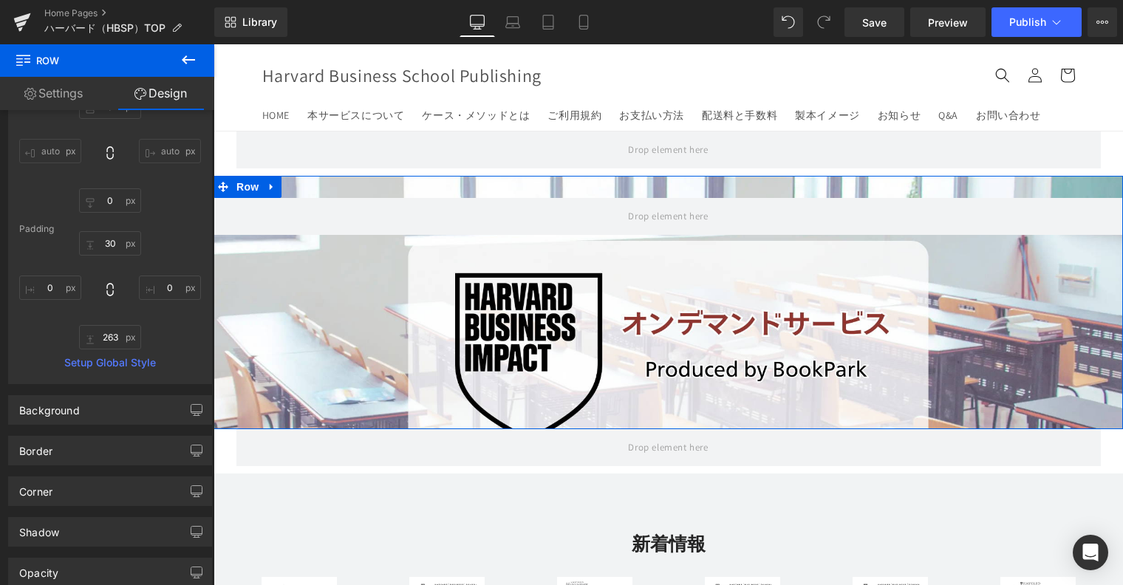
scroll to position [289, 0]
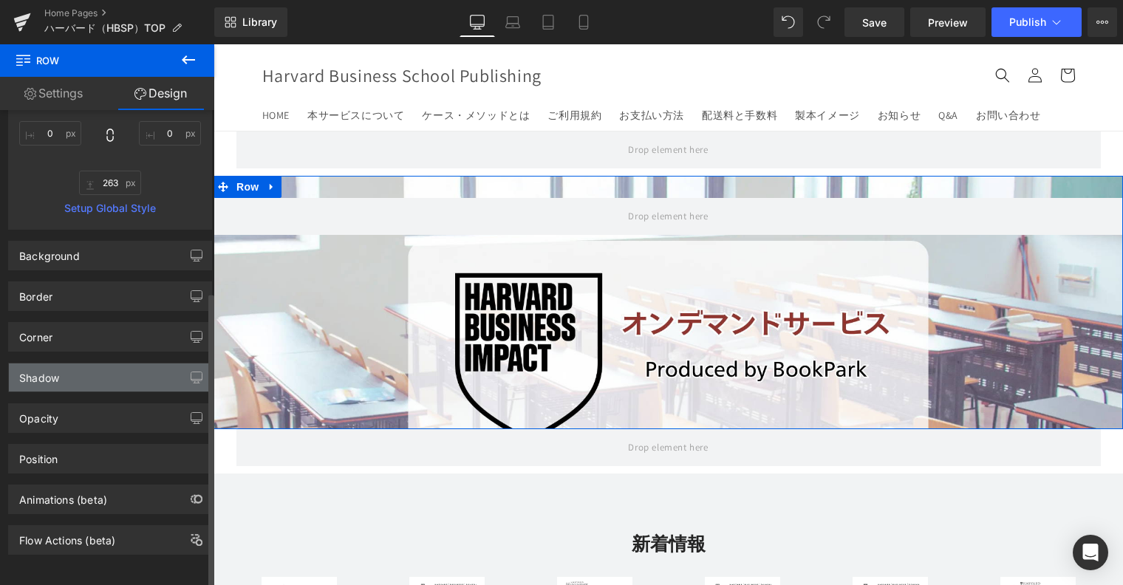
click at [90, 363] on div "Shadow" at bounding box center [110, 377] width 202 height 28
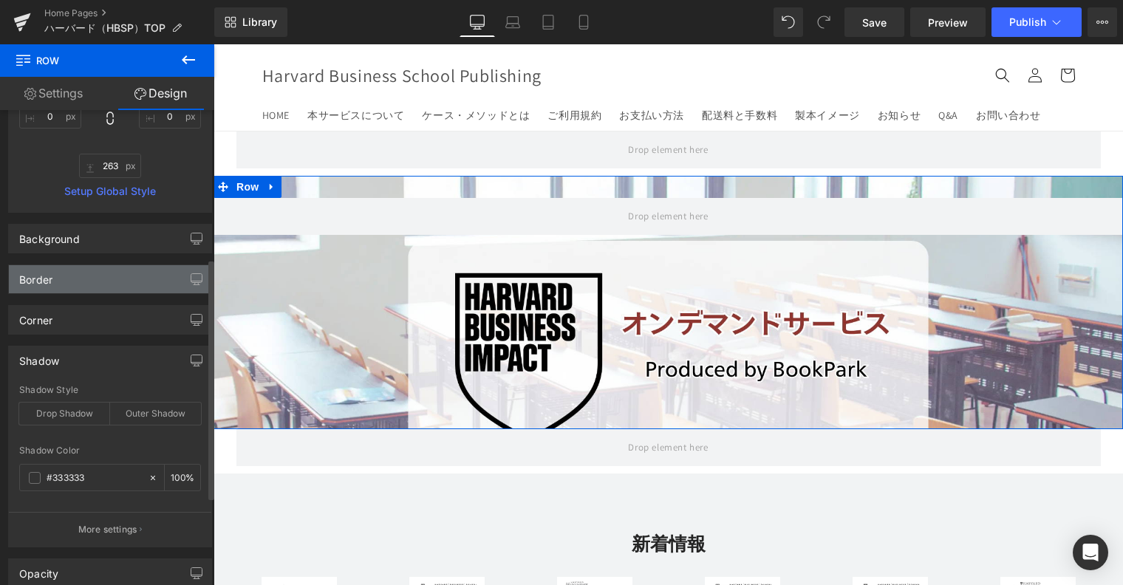
click at [99, 278] on div "Border" at bounding box center [110, 279] width 202 height 28
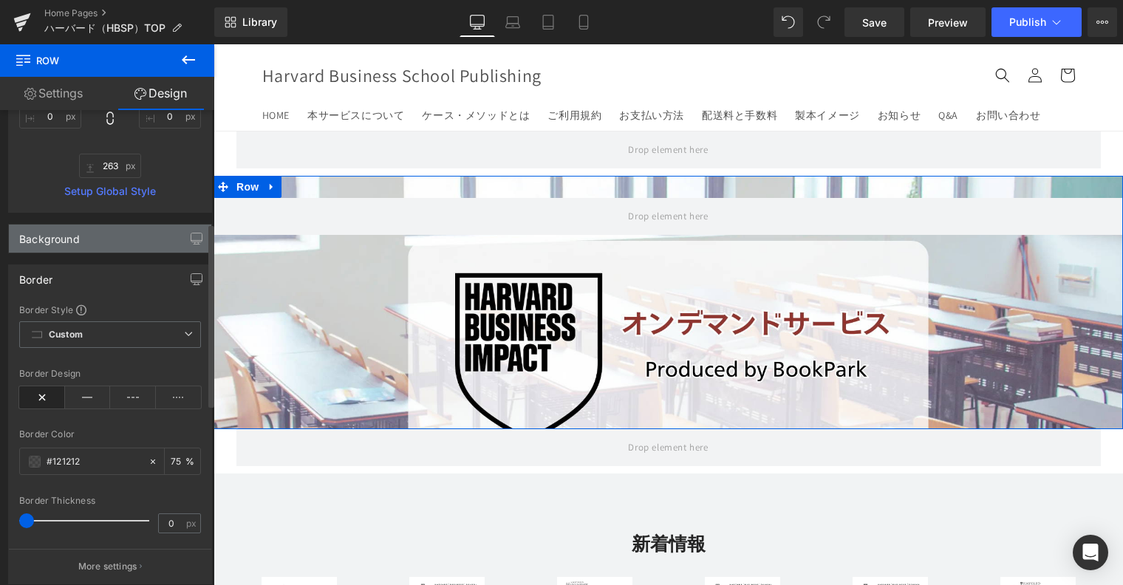
click at [112, 232] on div "Background" at bounding box center [110, 239] width 202 height 28
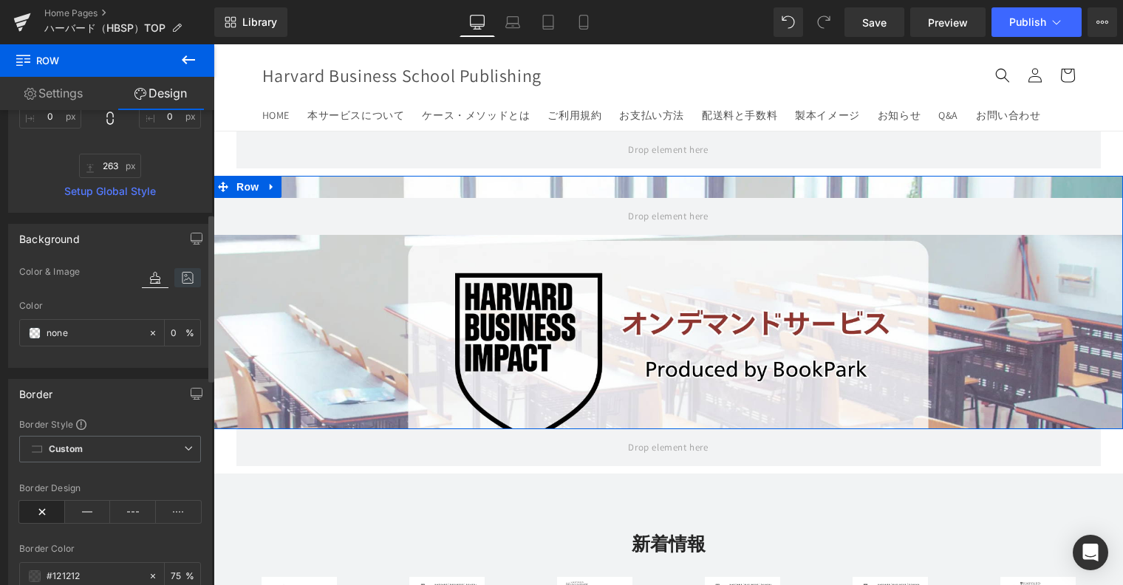
click at [186, 272] on icon at bounding box center [187, 277] width 27 height 19
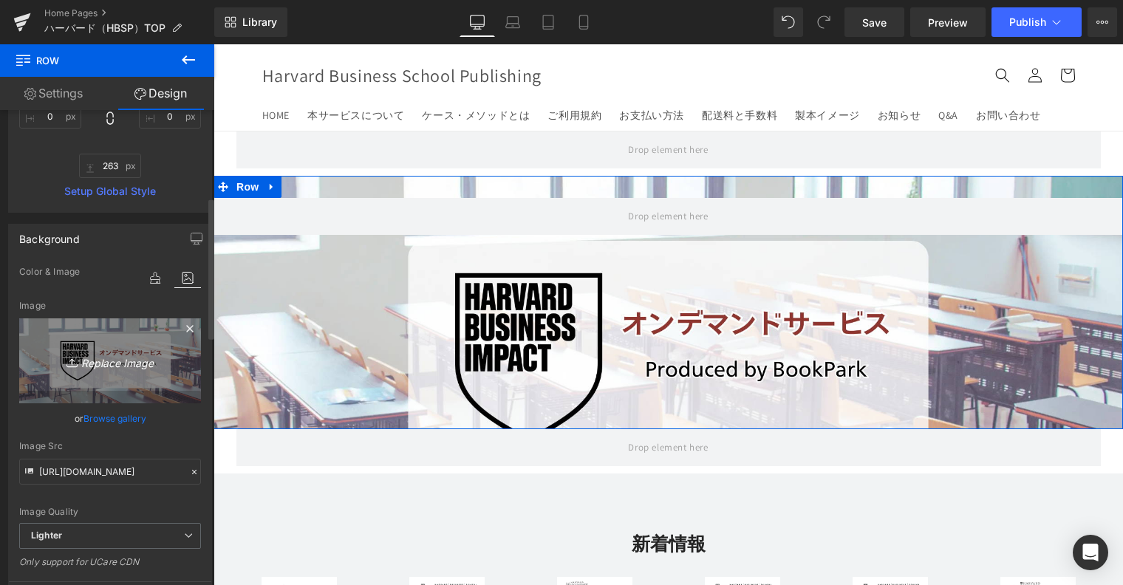
click at [151, 343] on link "Replace Image" at bounding box center [110, 360] width 182 height 85
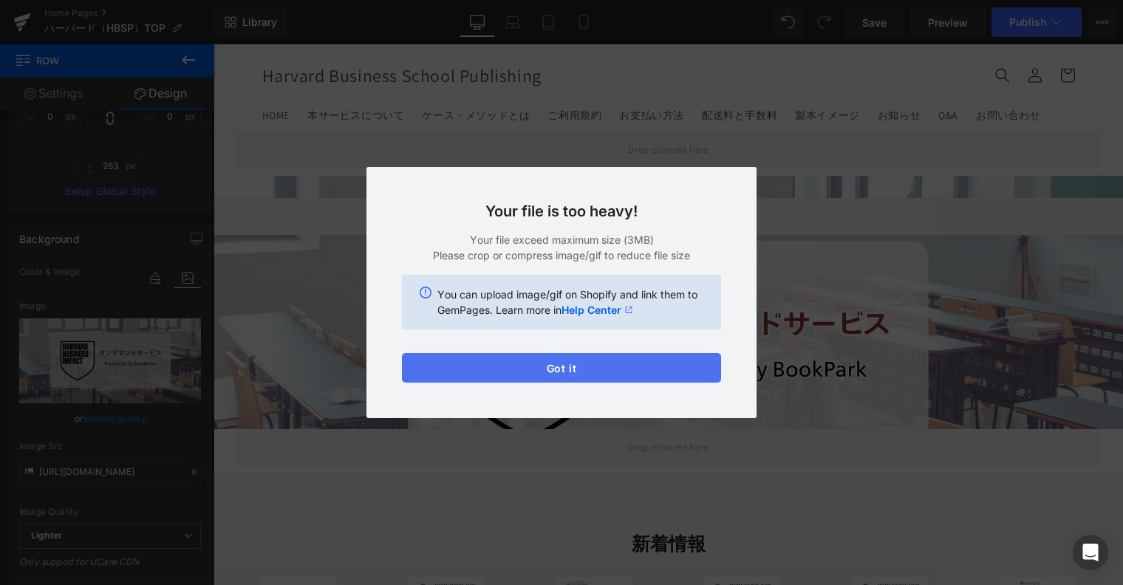
click at [524, 381] on button "Got it" at bounding box center [561, 368] width 319 height 30
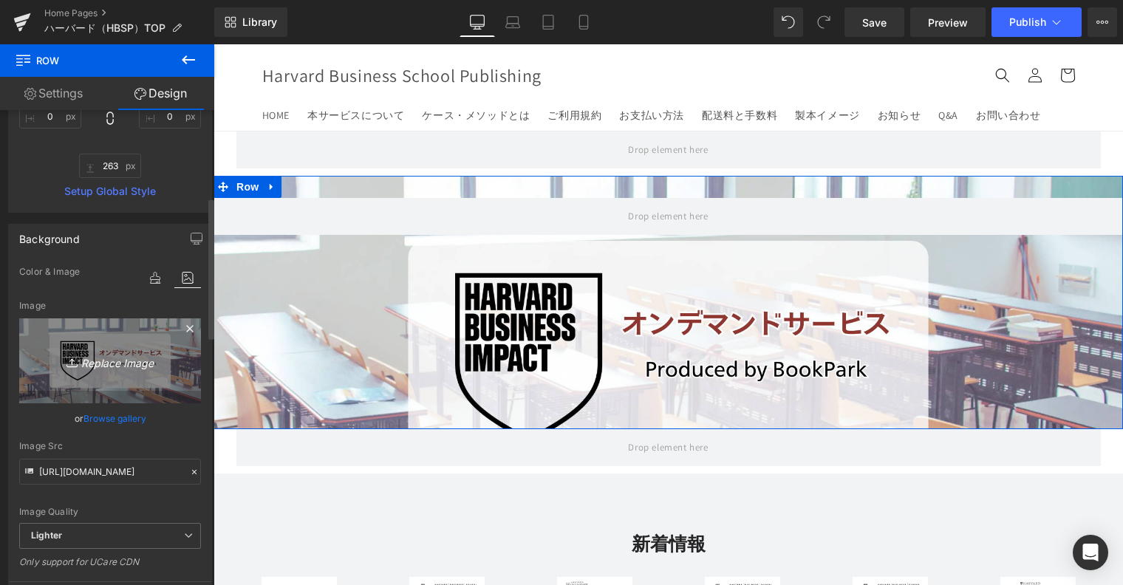
click at [139, 356] on icon "Replace Image" at bounding box center [110, 361] width 118 height 18
type input "C:\fakepath\HBSP_TOP_logo_3.0.0.jpg"
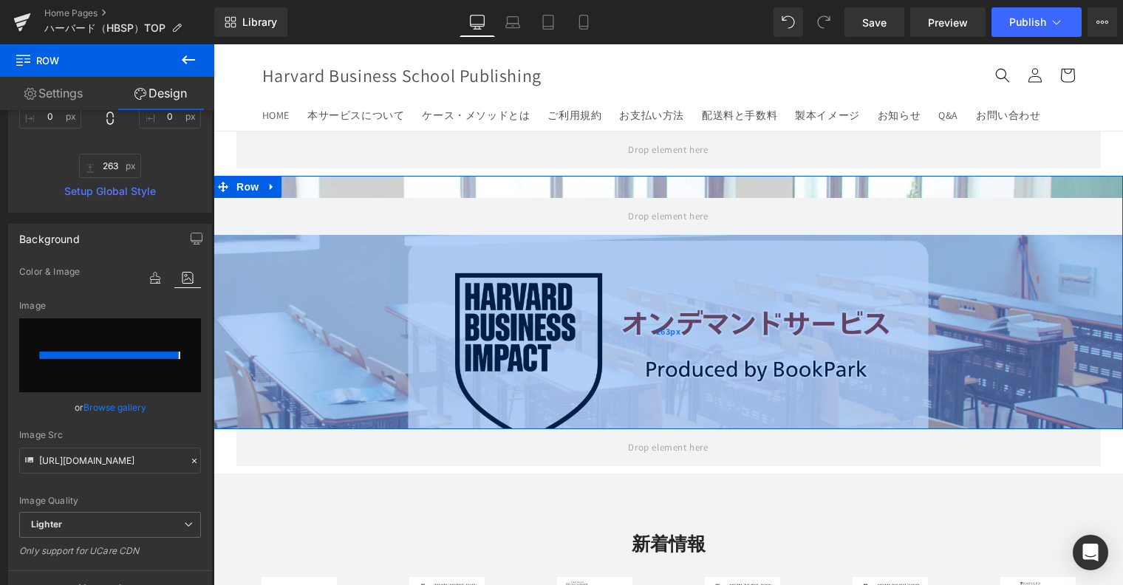
type input "https://ucarecdn.com/c1e50b43-f9aa-48dd-a8dd-44127c76121a/-/format/auto/-/previ…"
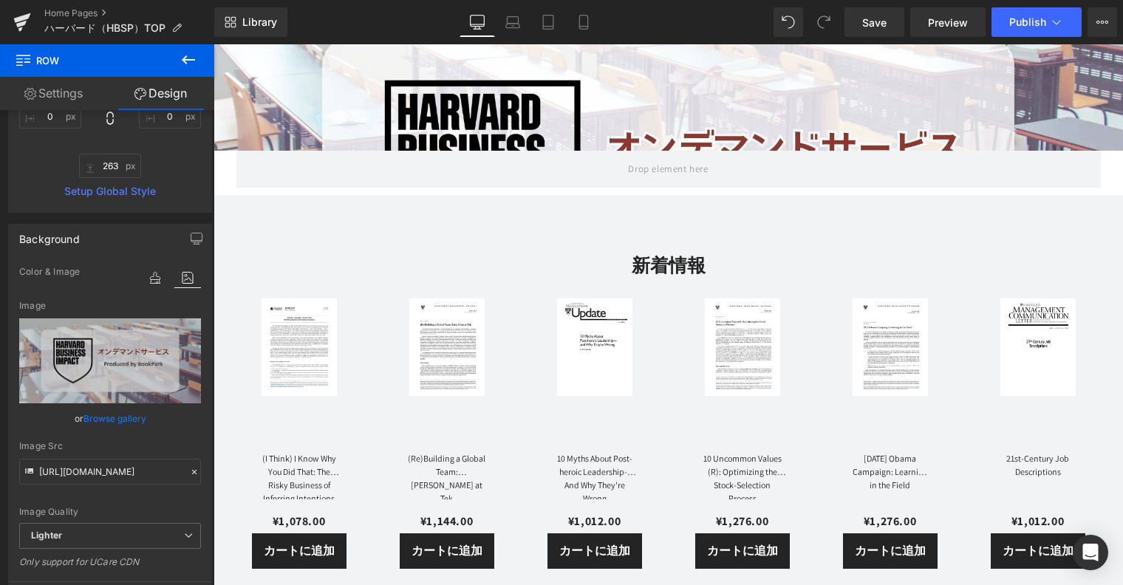
scroll to position [111, 0]
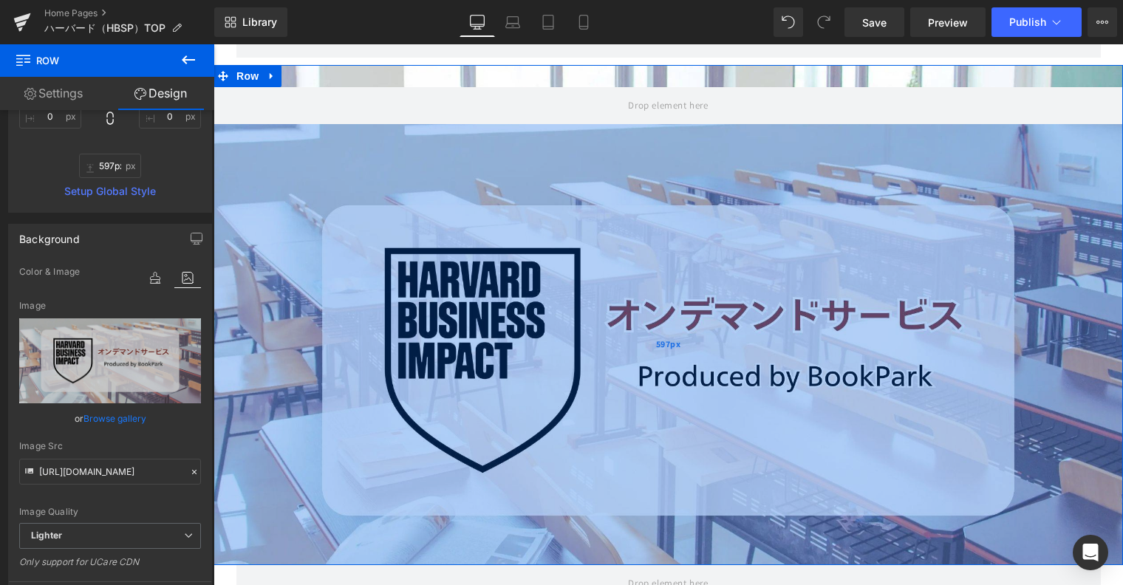
type input "599px"
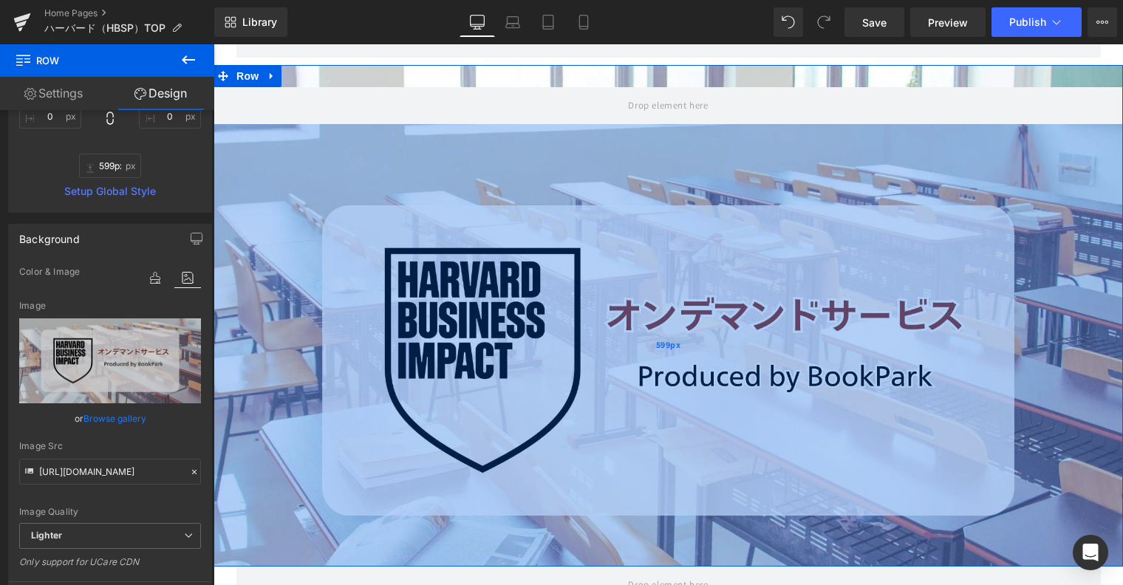
drag, startPoint x: 646, startPoint y: 310, endPoint x: 606, endPoint y: 558, distance: 251.3
click at [606, 558] on div "599px" at bounding box center [667, 345] width 909 height 442
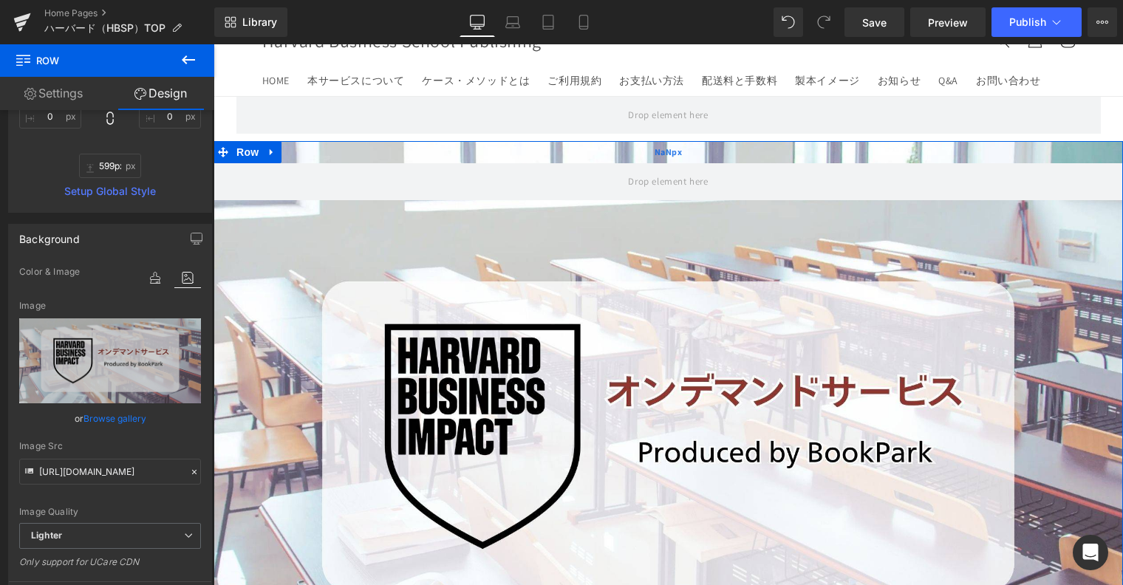
scroll to position [0, 0]
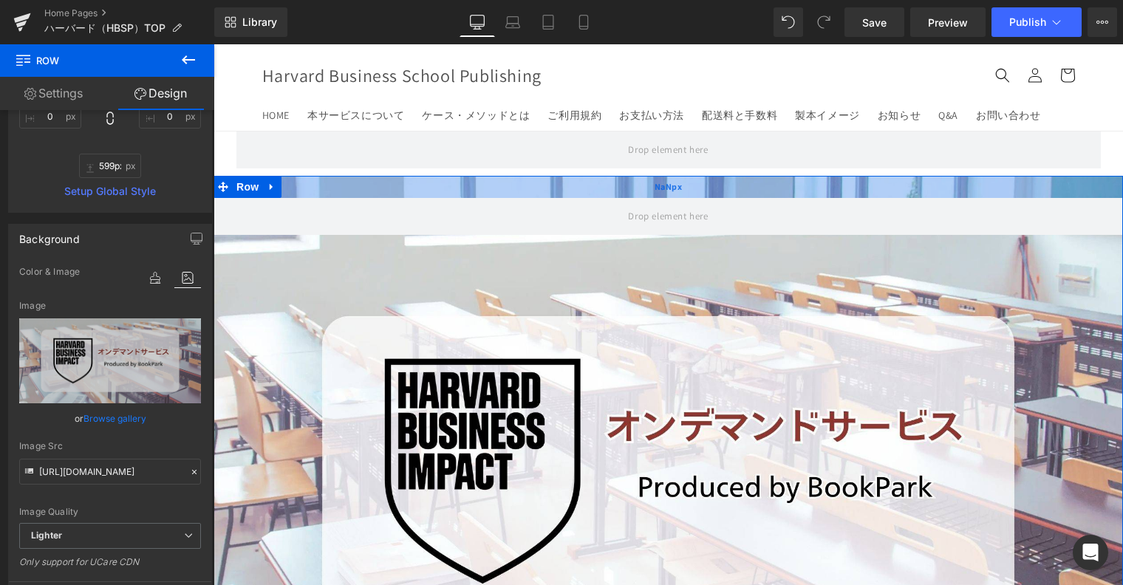
click at [640, 182] on div "NaNpx" at bounding box center [667, 187] width 909 height 22
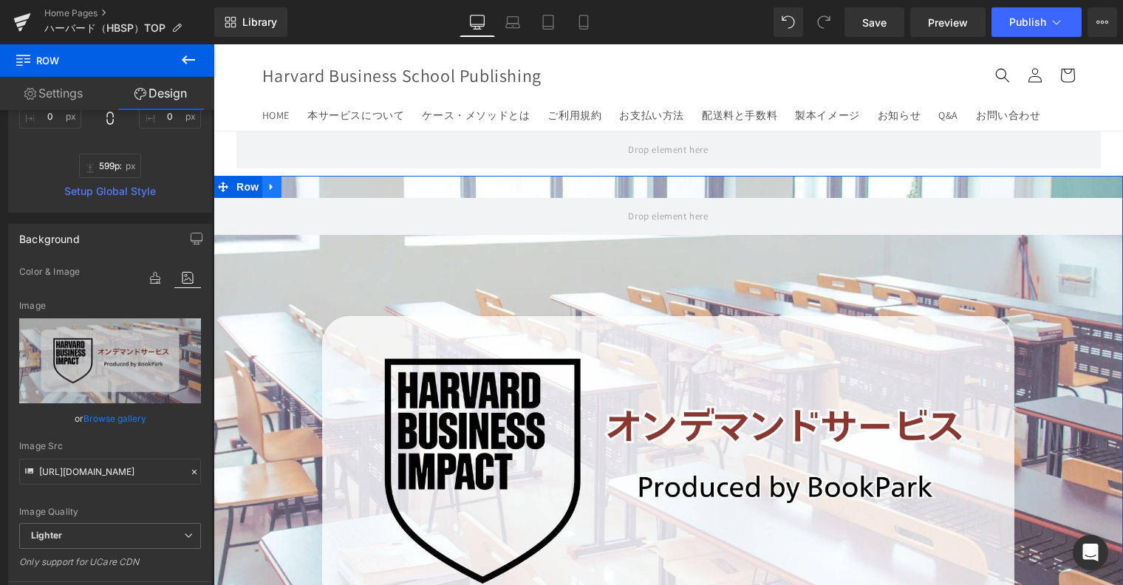
click at [267, 185] on icon at bounding box center [272, 186] width 10 height 11
click at [305, 191] on icon at bounding box center [310, 186] width 10 height 11
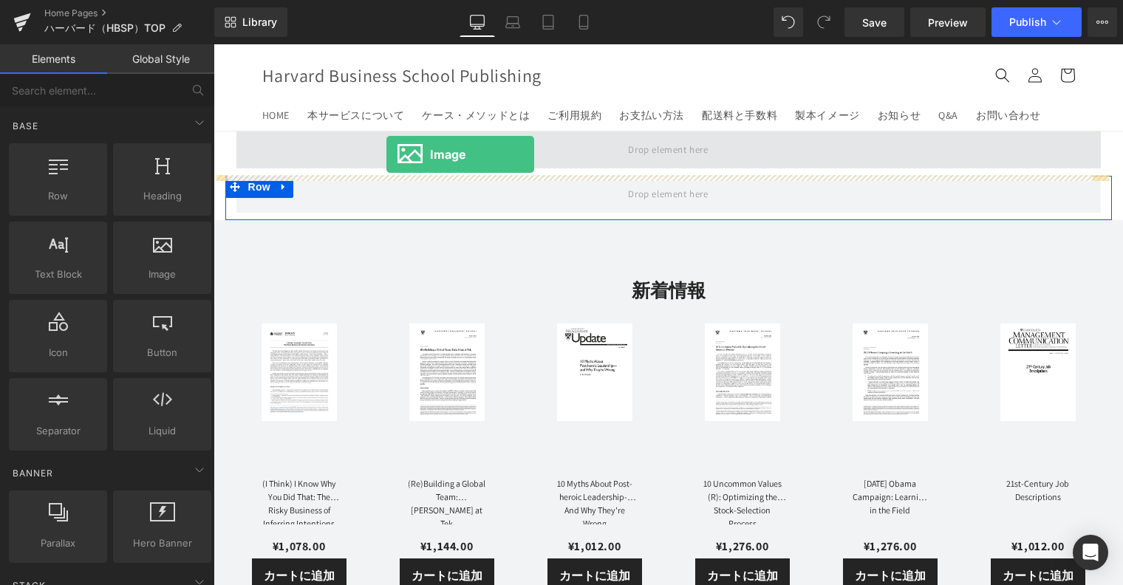
drag, startPoint x: 356, startPoint y: 297, endPoint x: 386, endPoint y: 154, distance: 145.7
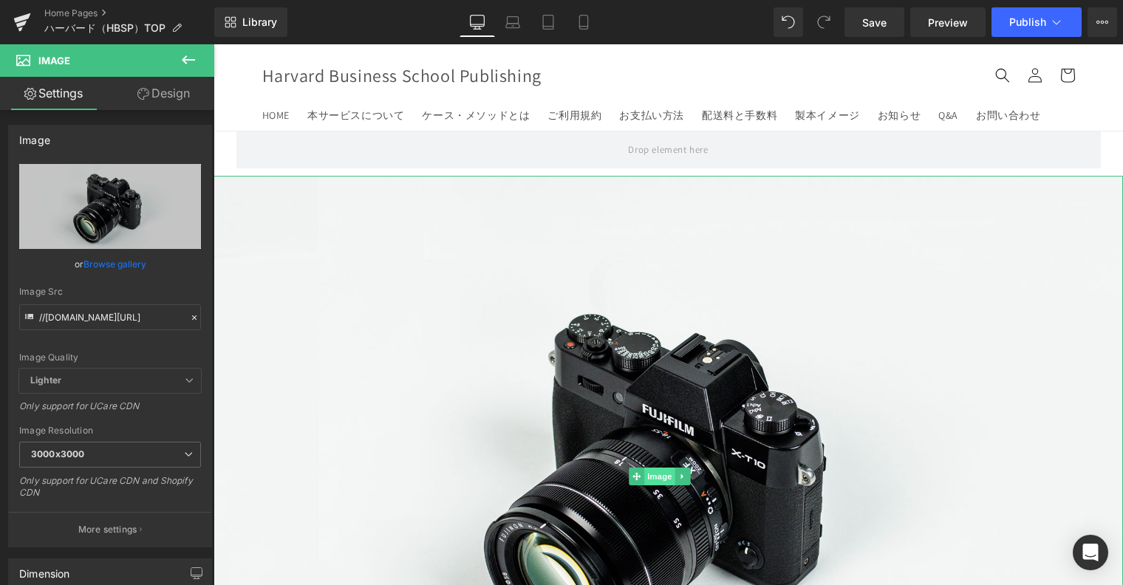
click at [649, 468] on span "Image" at bounding box center [659, 477] width 31 height 18
click at [193, 315] on icon at bounding box center [194, 317] width 10 height 10
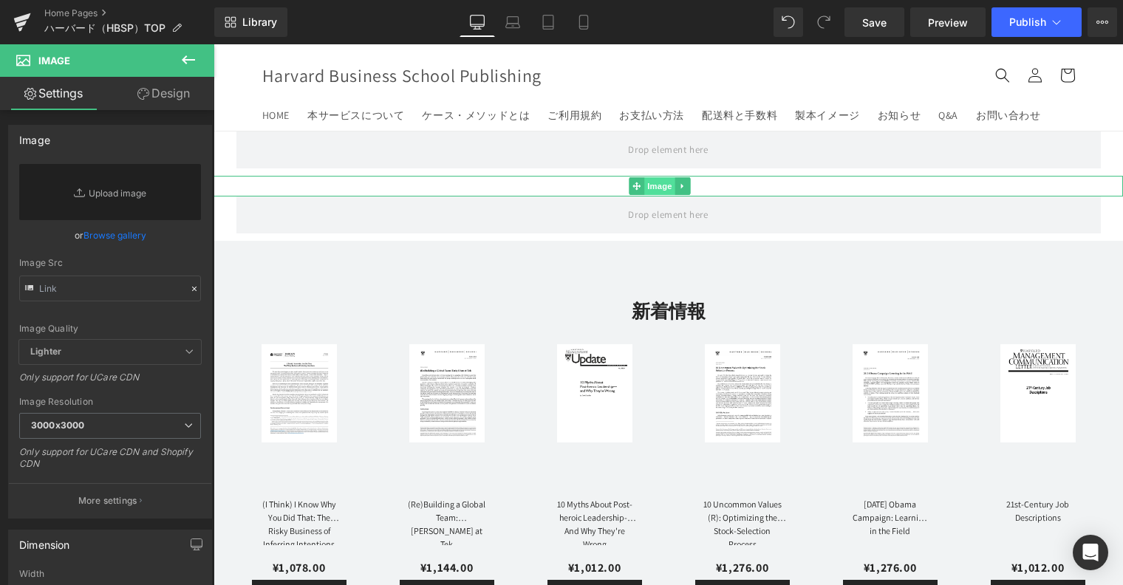
click at [663, 188] on span "Image" at bounding box center [659, 186] width 31 height 18
click at [114, 206] on link "Replace Image" at bounding box center [110, 192] width 182 height 56
type input "C:\fakepath\HBSP_TOP_logo_3.1.0.png"
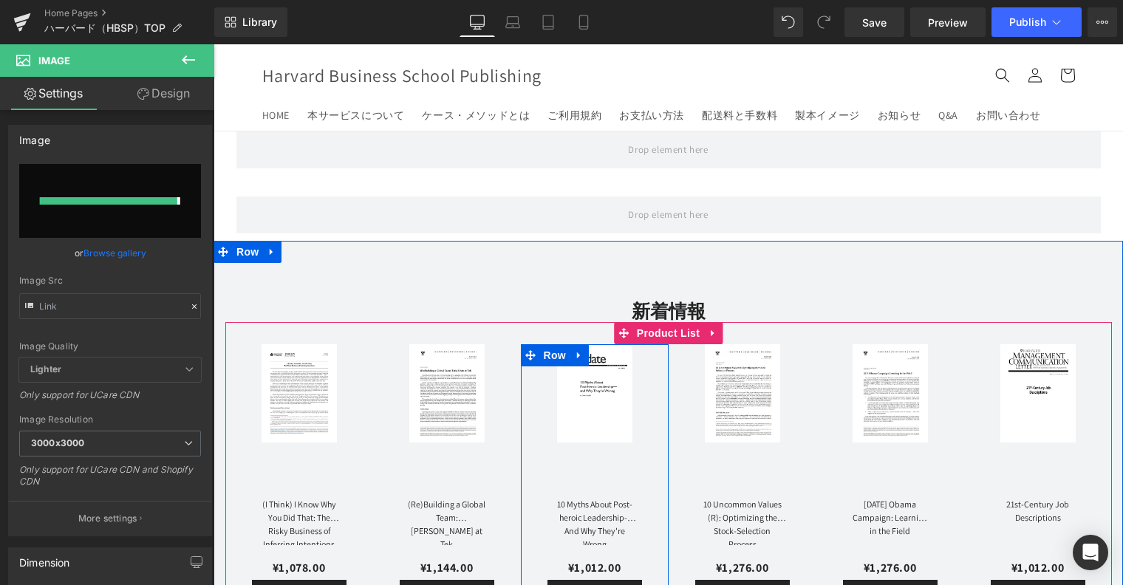
type input "[URL][DOMAIN_NAME]"
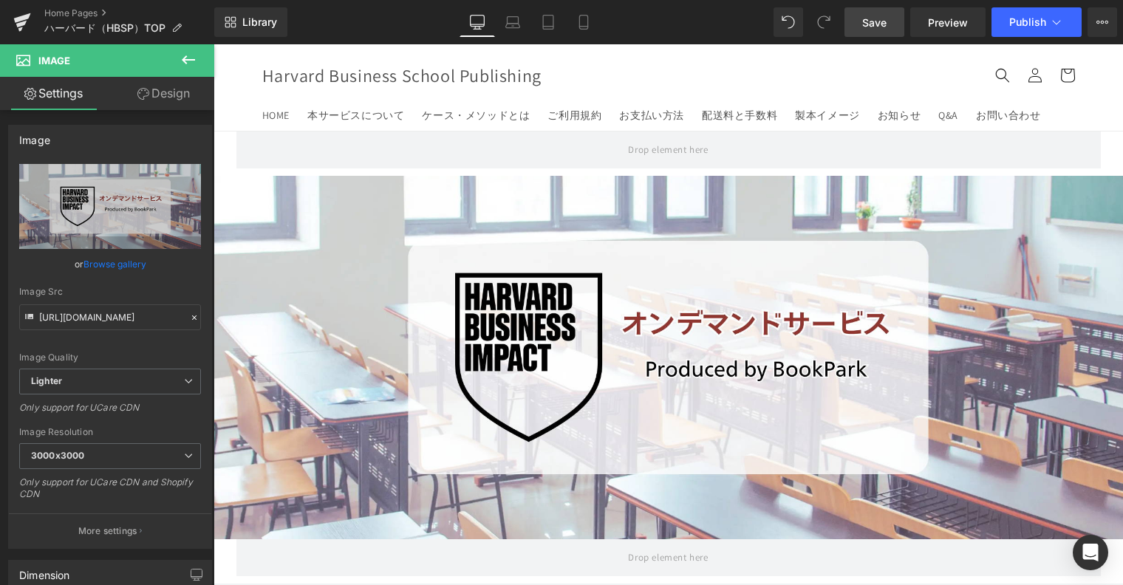
click at [875, 21] on span "Save" at bounding box center [874, 23] width 24 height 16
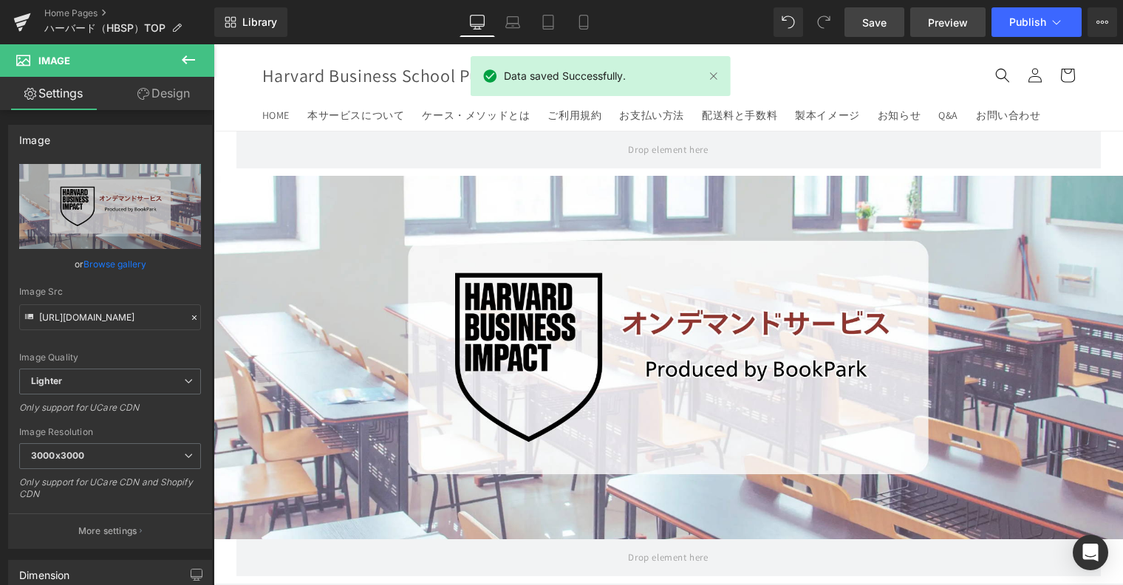
click at [933, 18] on span "Preview" at bounding box center [948, 23] width 40 height 16
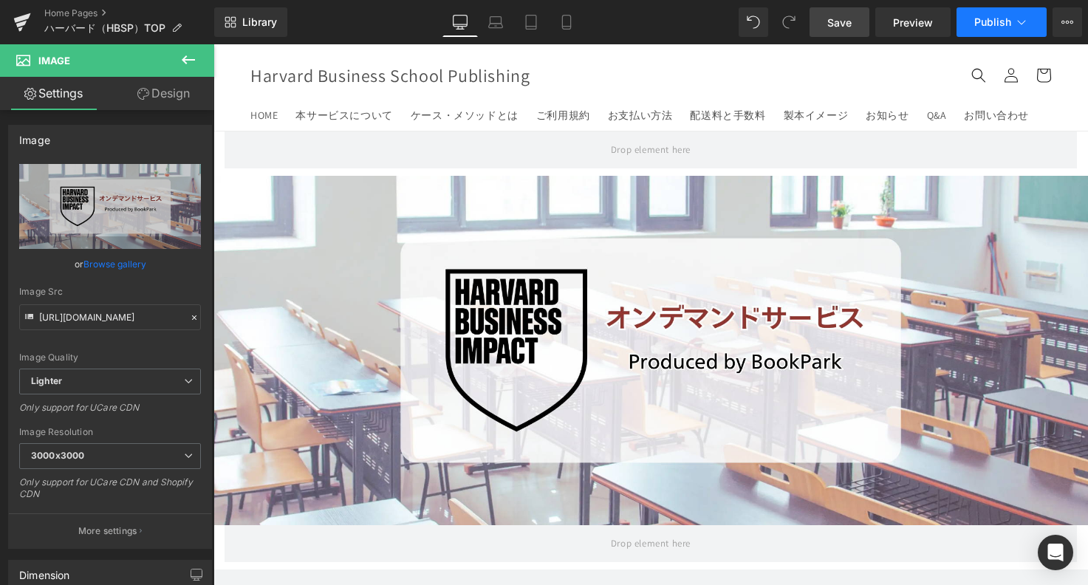
click at [999, 20] on span "Publish" at bounding box center [992, 22] width 37 height 12
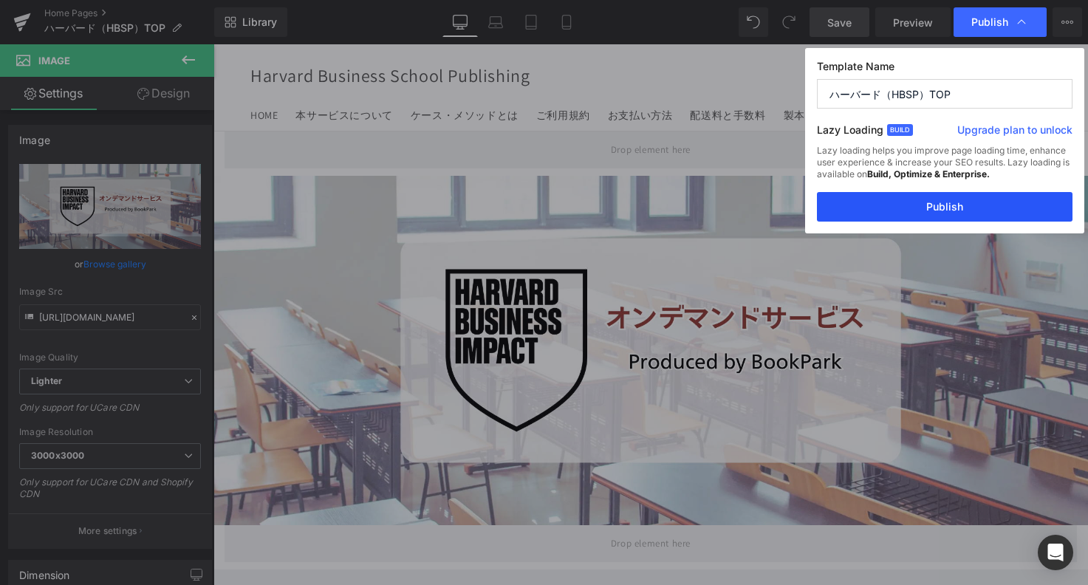
drag, startPoint x: 960, startPoint y: 193, endPoint x: 720, endPoint y: 136, distance: 246.7
click at [960, 193] on button "Publish" at bounding box center [945, 207] width 256 height 30
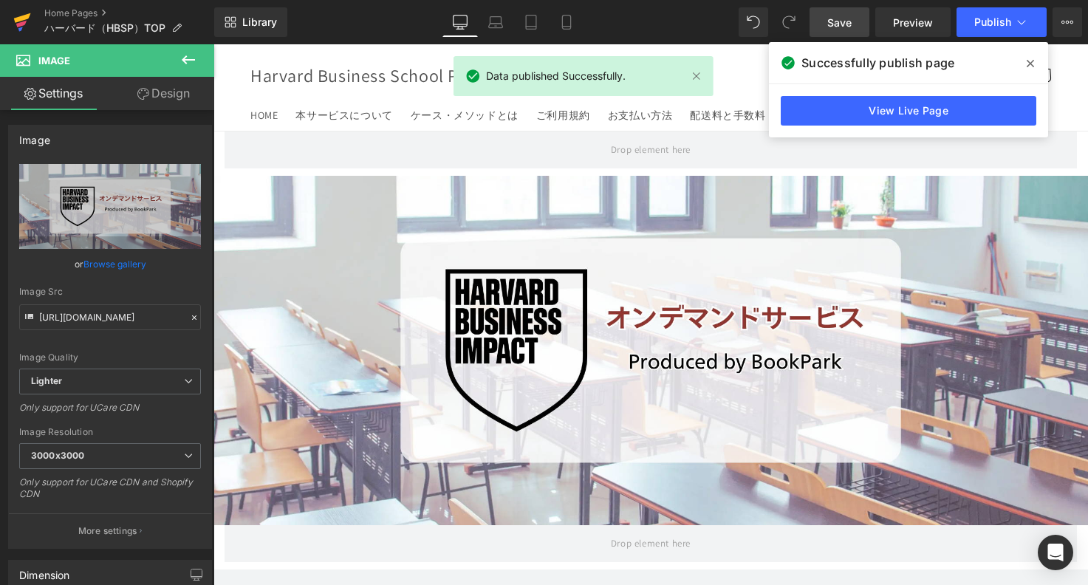
click at [21, 25] on icon at bounding box center [21, 24] width 10 height 7
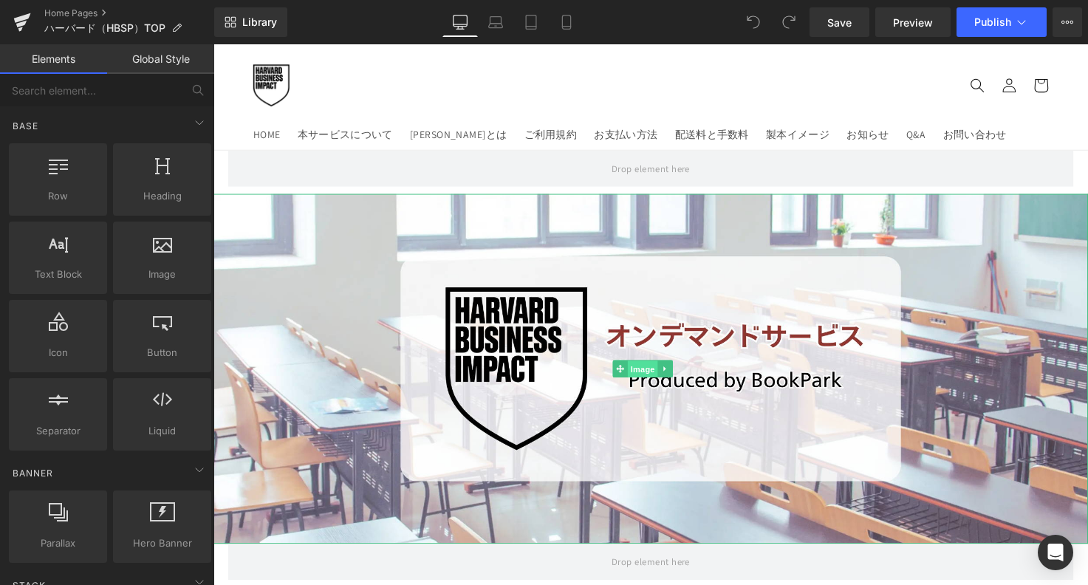
click at [653, 376] on span "Image" at bounding box center [652, 376] width 31 height 18
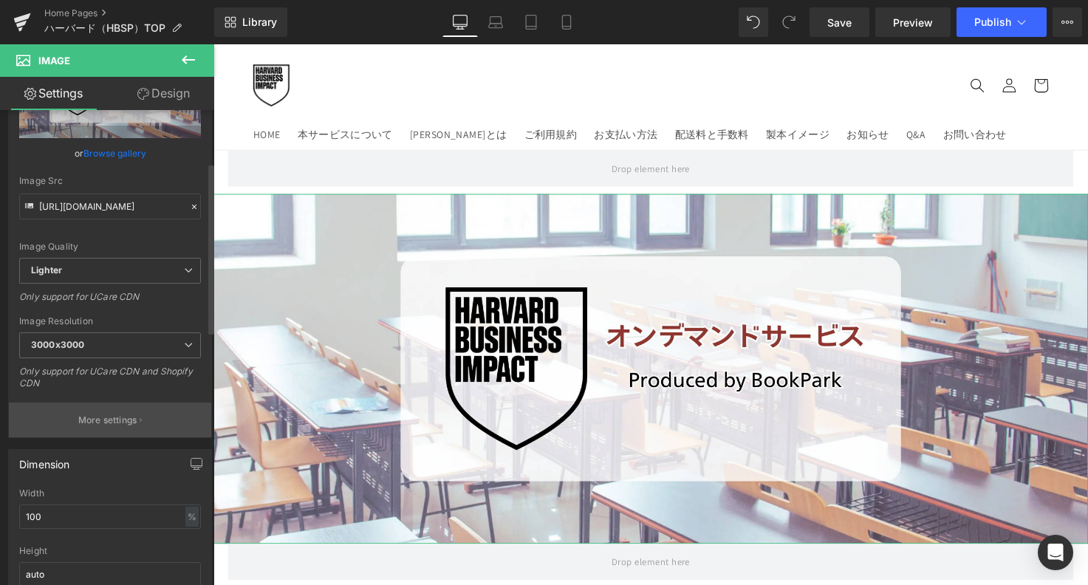
scroll to position [222, 0]
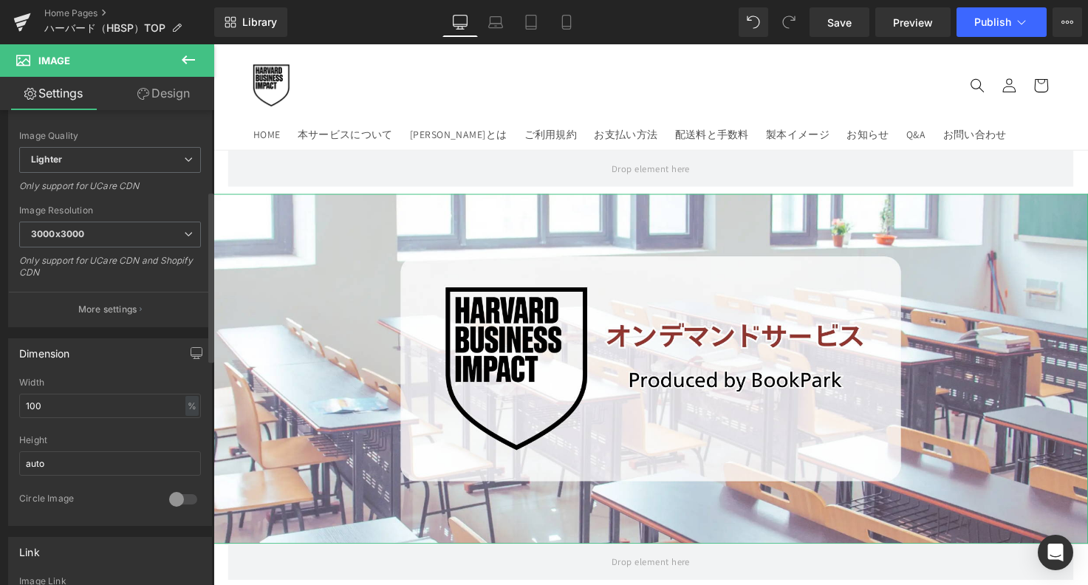
click at [167, 491] on div at bounding box center [182, 500] width 35 height 24
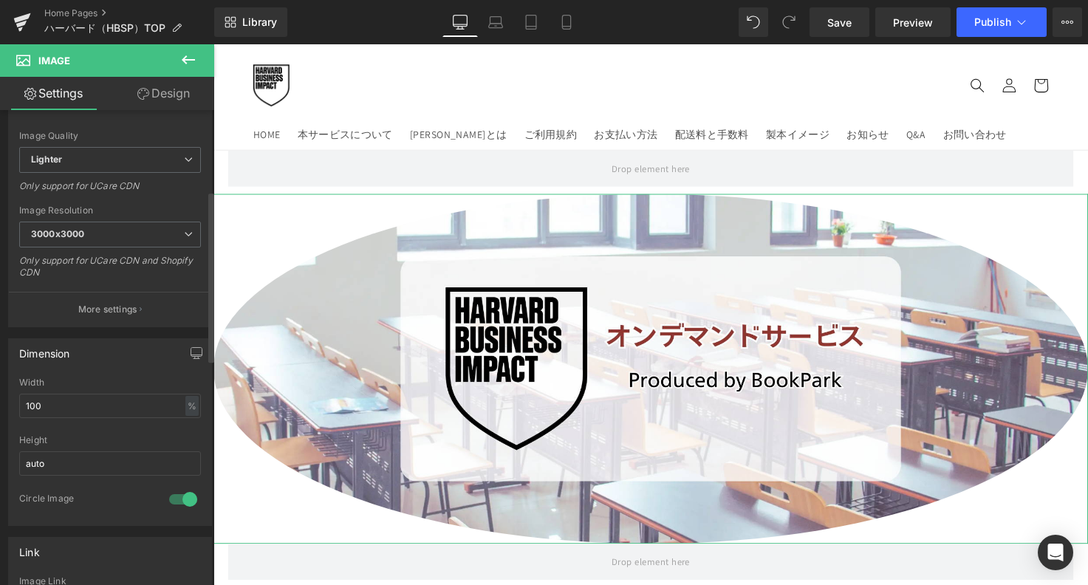
click at [167, 491] on div at bounding box center [182, 500] width 35 height 24
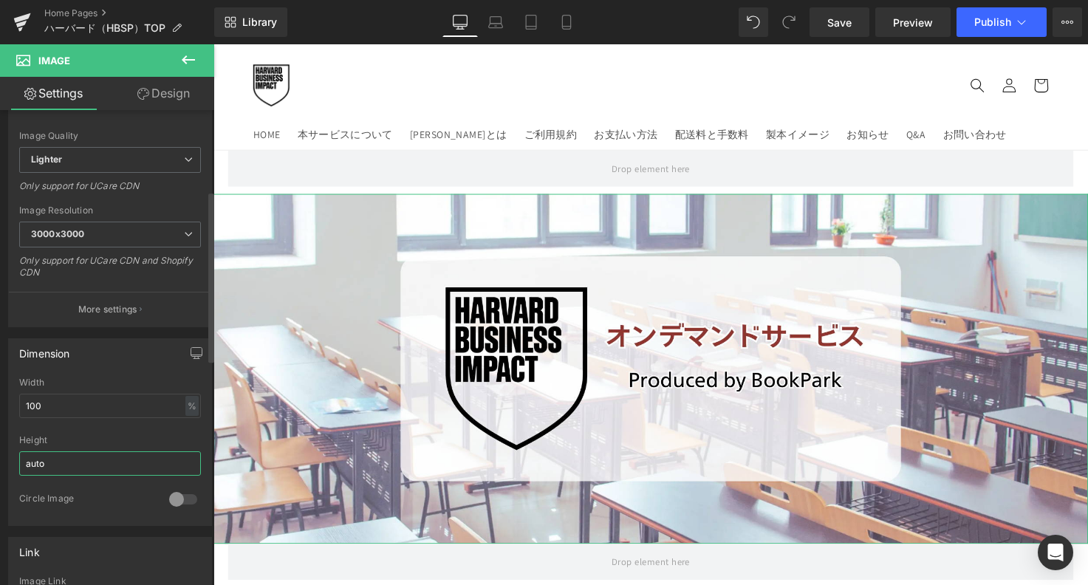
click at [151, 455] on input "auto" at bounding box center [110, 463] width 182 height 24
click at [507, 24] on link "Laptop" at bounding box center [495, 22] width 35 height 30
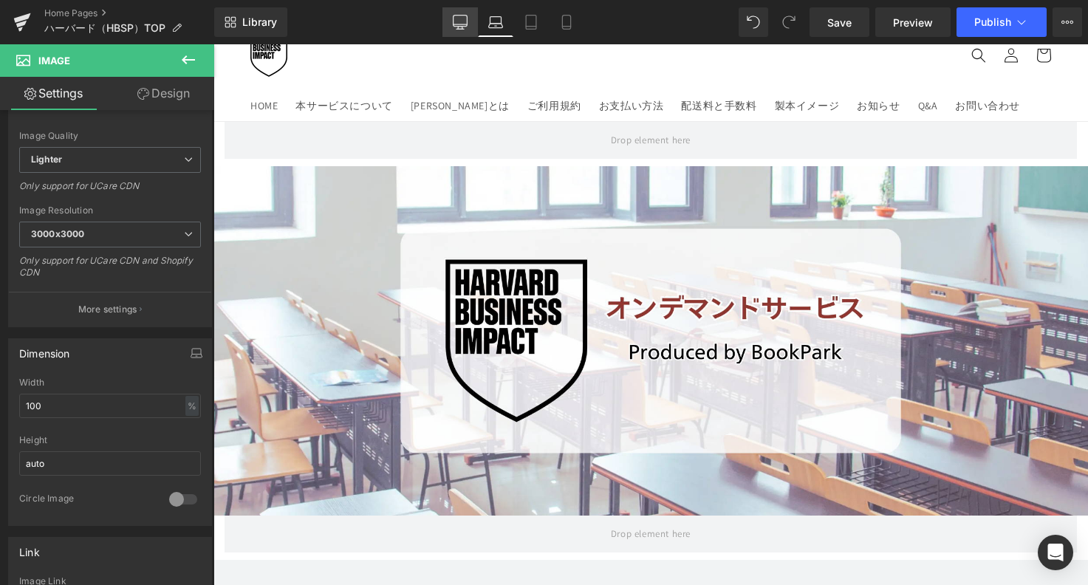
click at [464, 25] on icon at bounding box center [460, 22] width 15 height 15
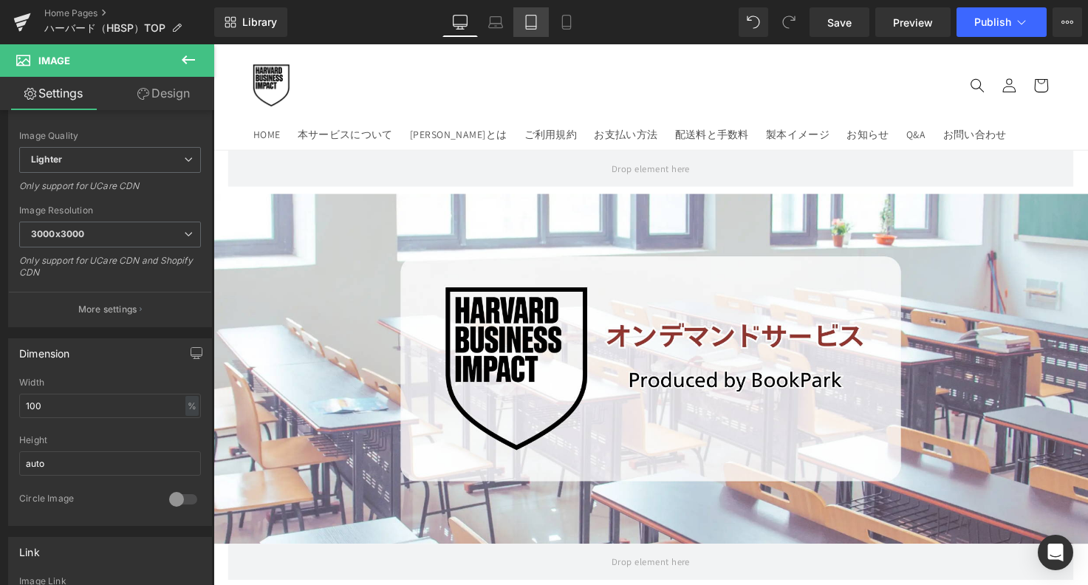
click at [541, 23] on link "Tablet" at bounding box center [530, 22] width 35 height 30
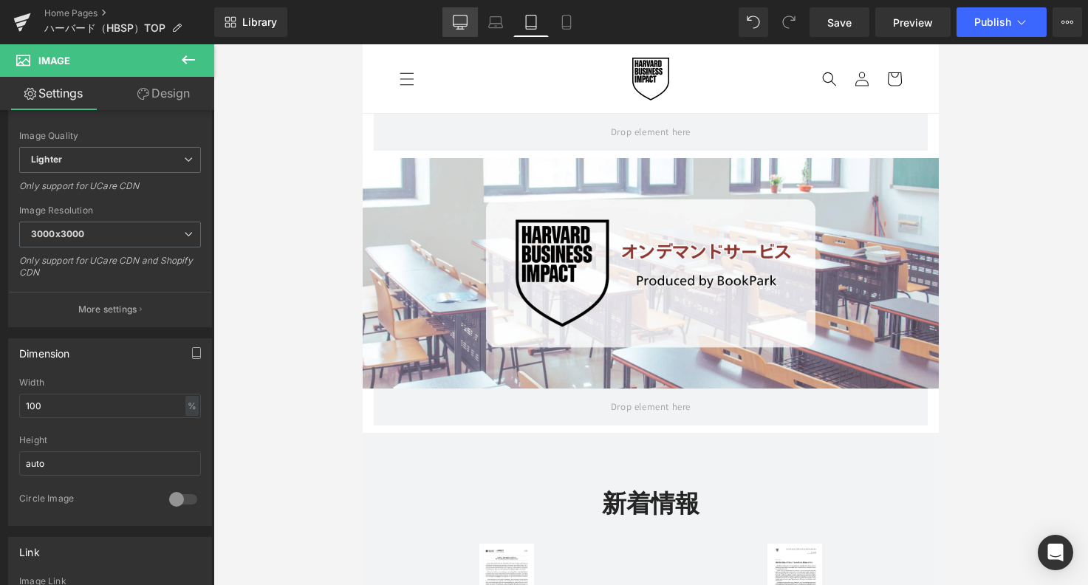
click at [468, 28] on link "Desktop" at bounding box center [459, 22] width 35 height 30
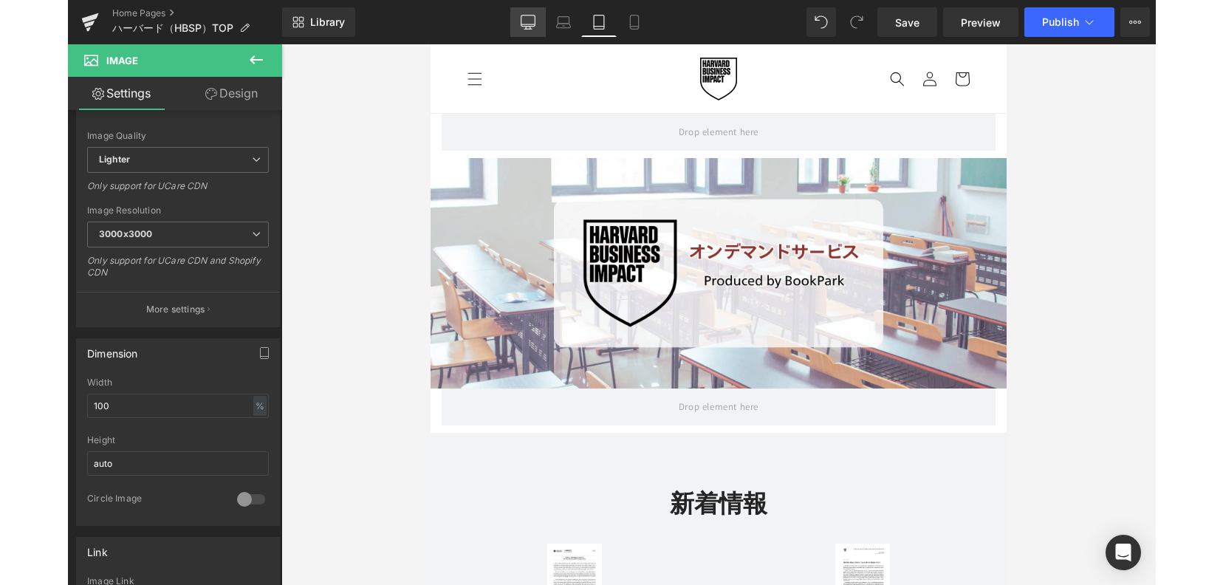
scroll to position [39, 0]
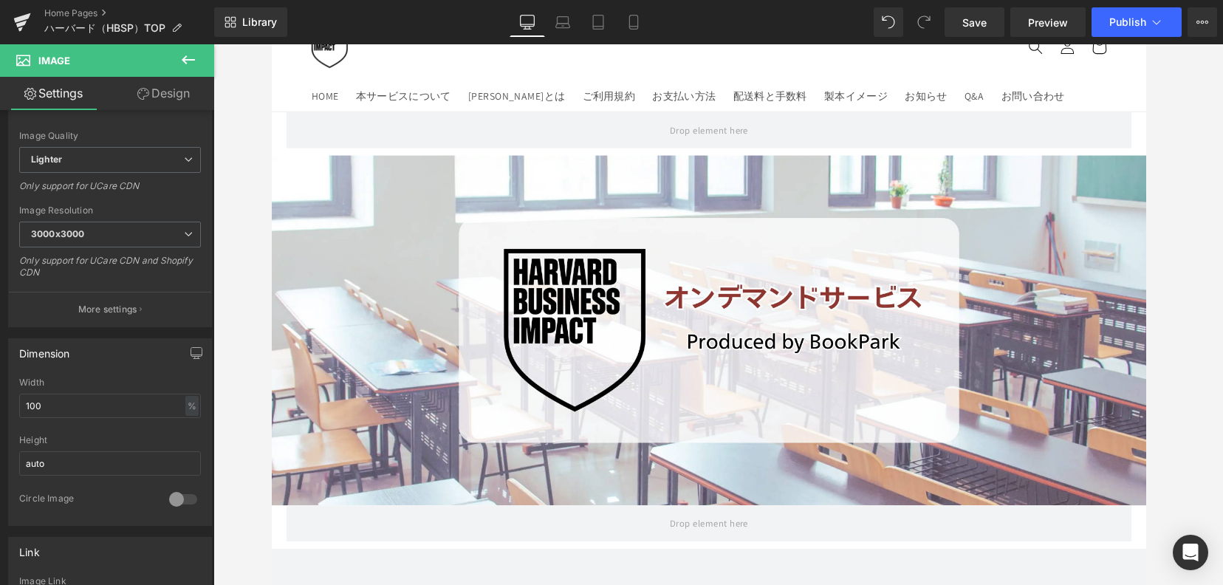
click at [1087, 239] on div at bounding box center [718, 314] width 1010 height 541
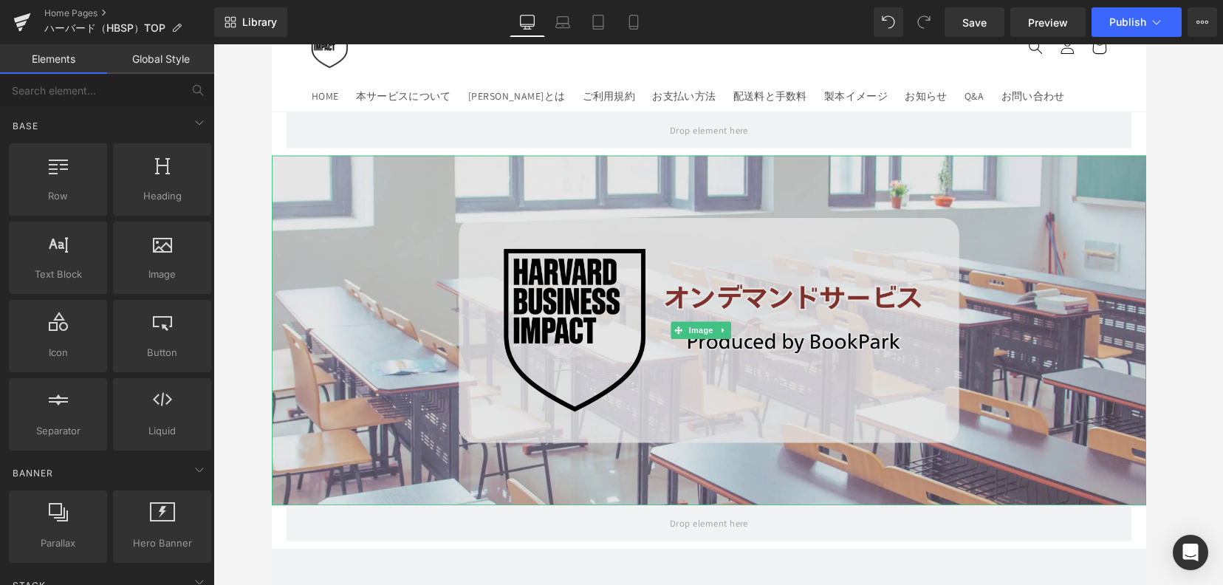
click at [523, 242] on img at bounding box center [718, 337] width 894 height 358
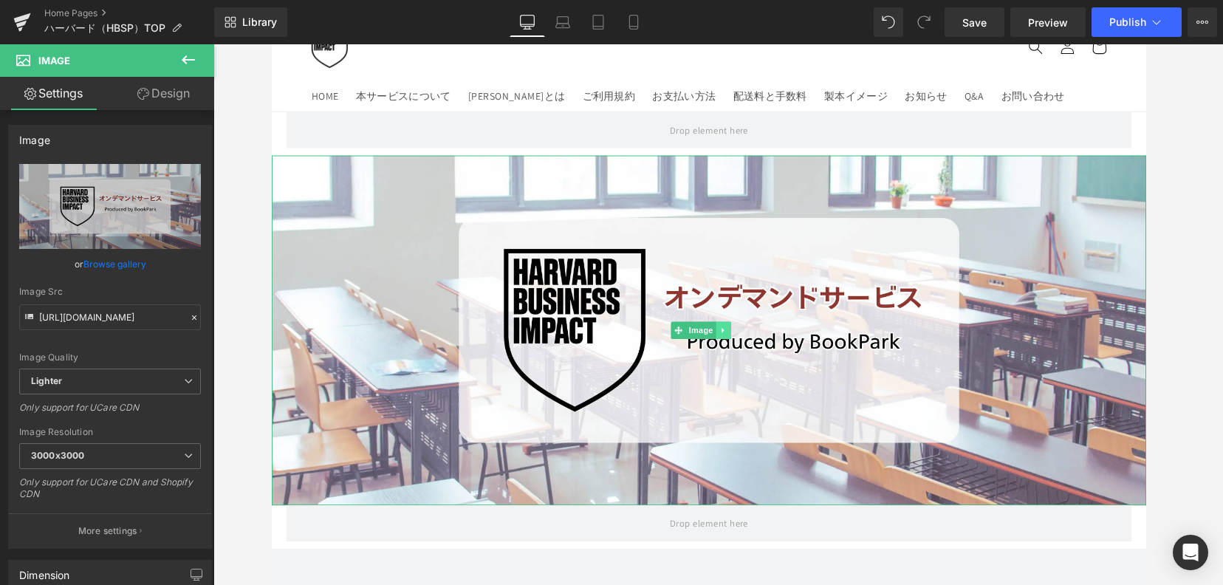
click at [731, 334] on icon at bounding box center [732, 336] width 2 height 5
click at [737, 332] on icon at bounding box center [740, 336] width 8 height 8
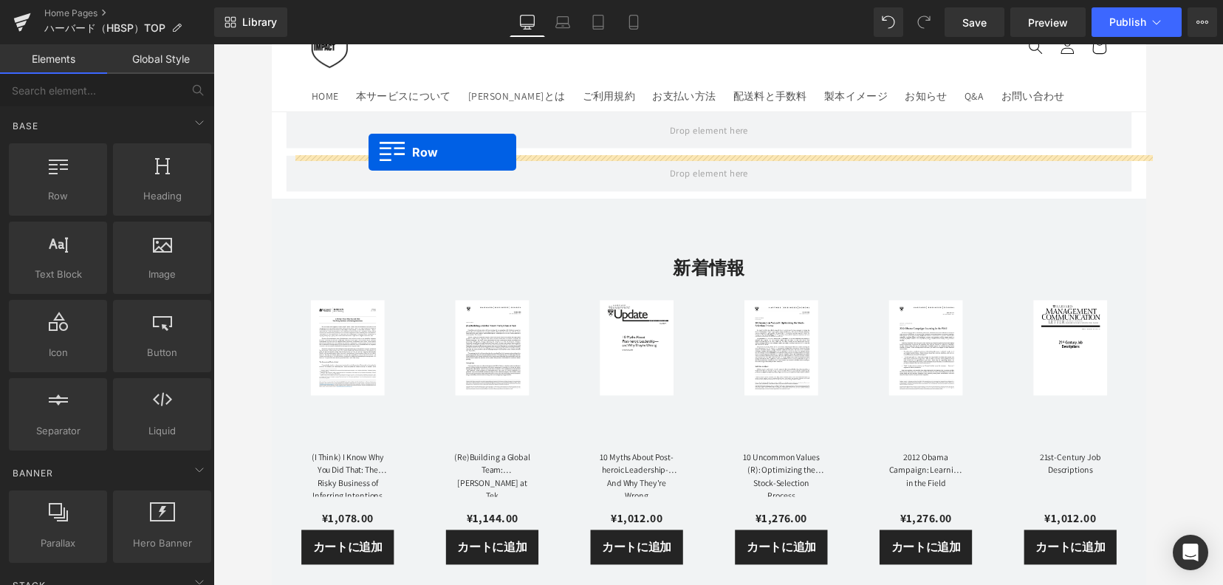
drag, startPoint x: 351, startPoint y: 235, endPoint x: 370, endPoint y: 154, distance: 82.8
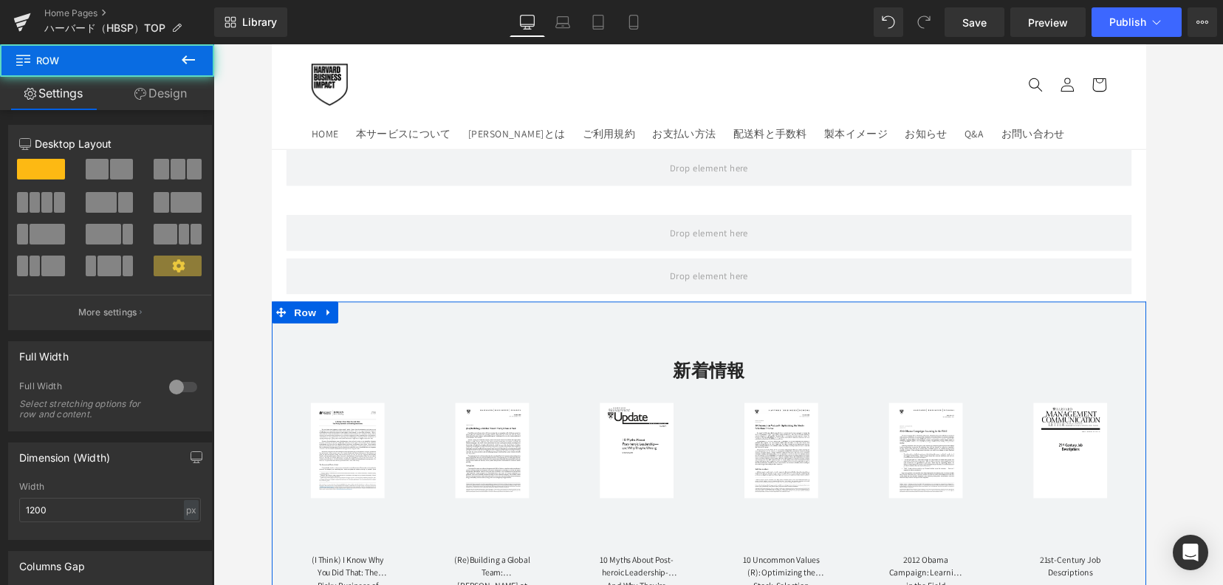
scroll to position [0, 0]
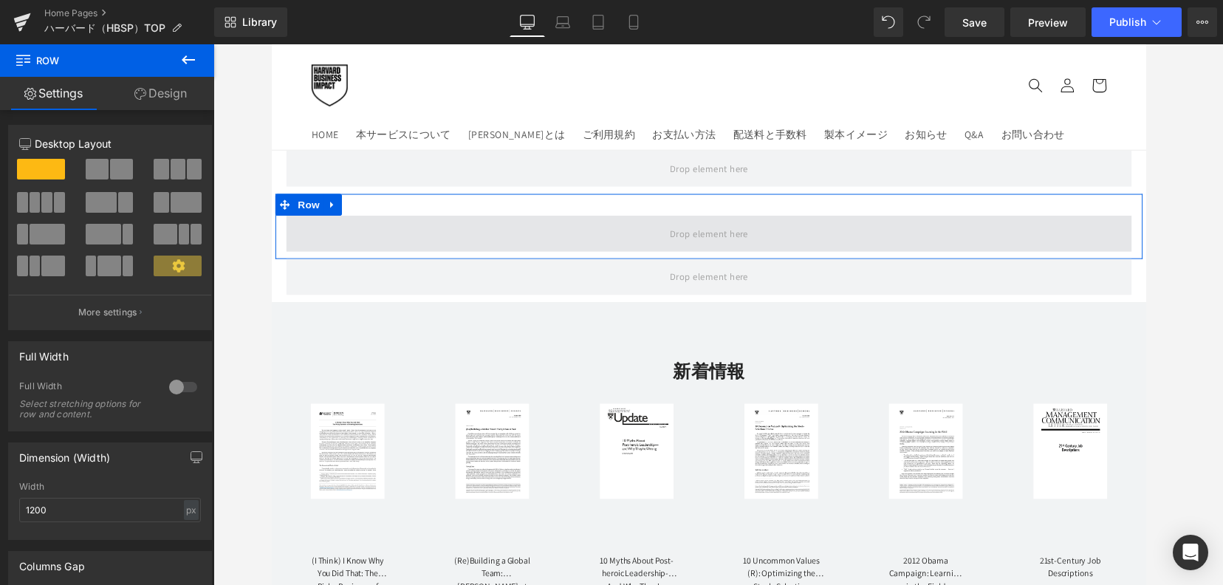
click at [648, 219] on span at bounding box center [718, 237] width 864 height 37
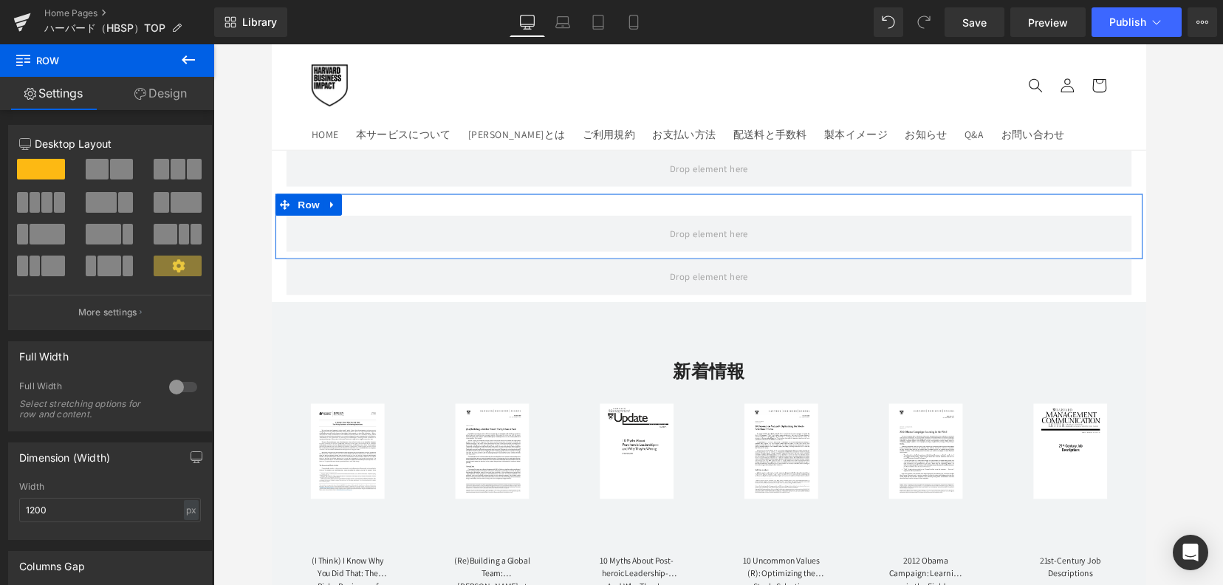
click at [182, 102] on link "Design" at bounding box center [160, 93] width 107 height 33
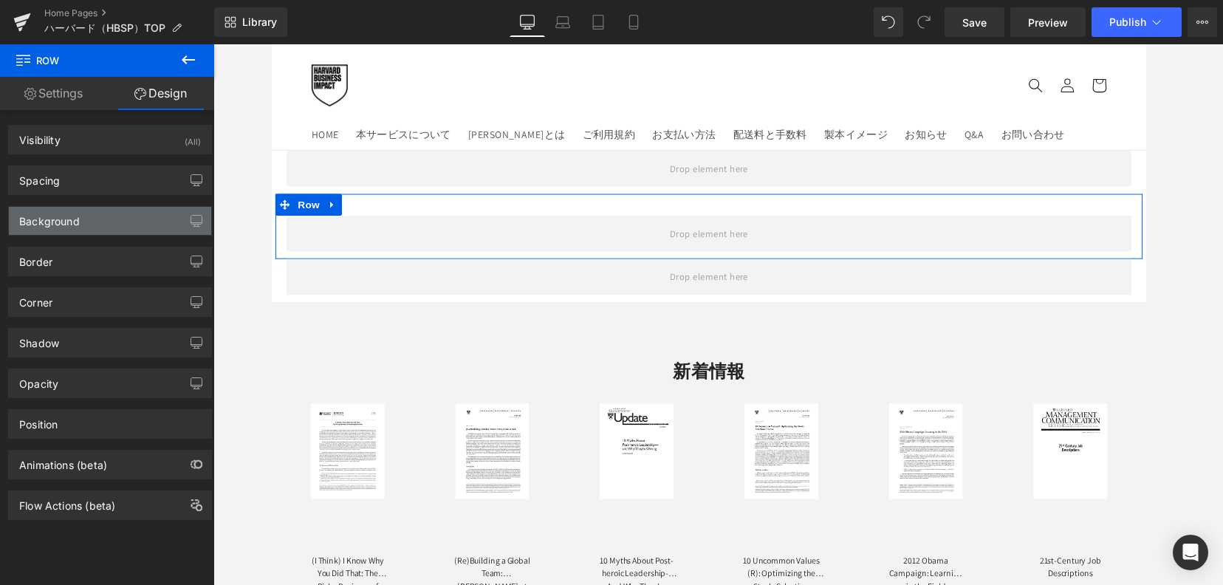
click at [153, 219] on div "Background" at bounding box center [110, 221] width 202 height 28
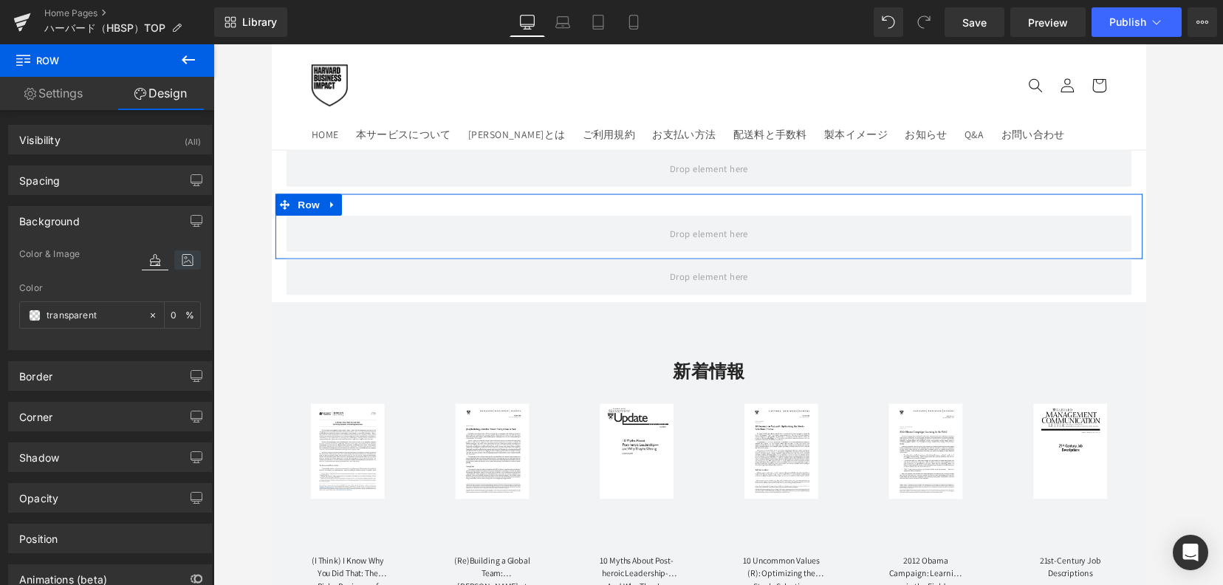
click at [180, 256] on icon at bounding box center [187, 259] width 27 height 19
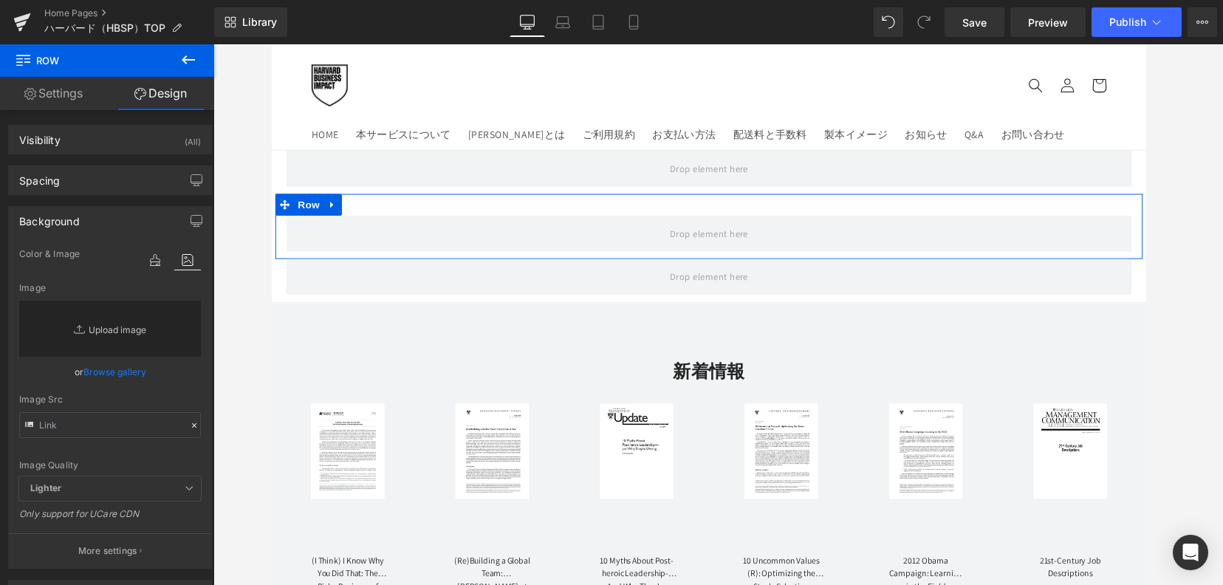
click at [157, 324] on link "Replace Image" at bounding box center [110, 329] width 182 height 56
type input "C:\fakepath\HBSP_TOP_logo_3.1.0.png"
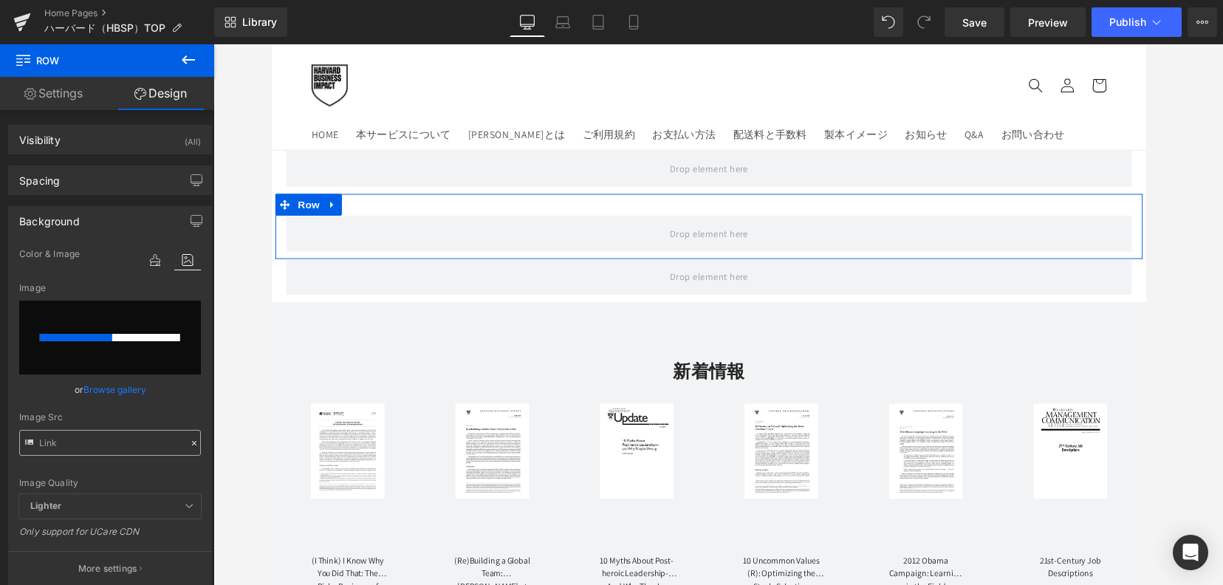
scroll to position [111, 0]
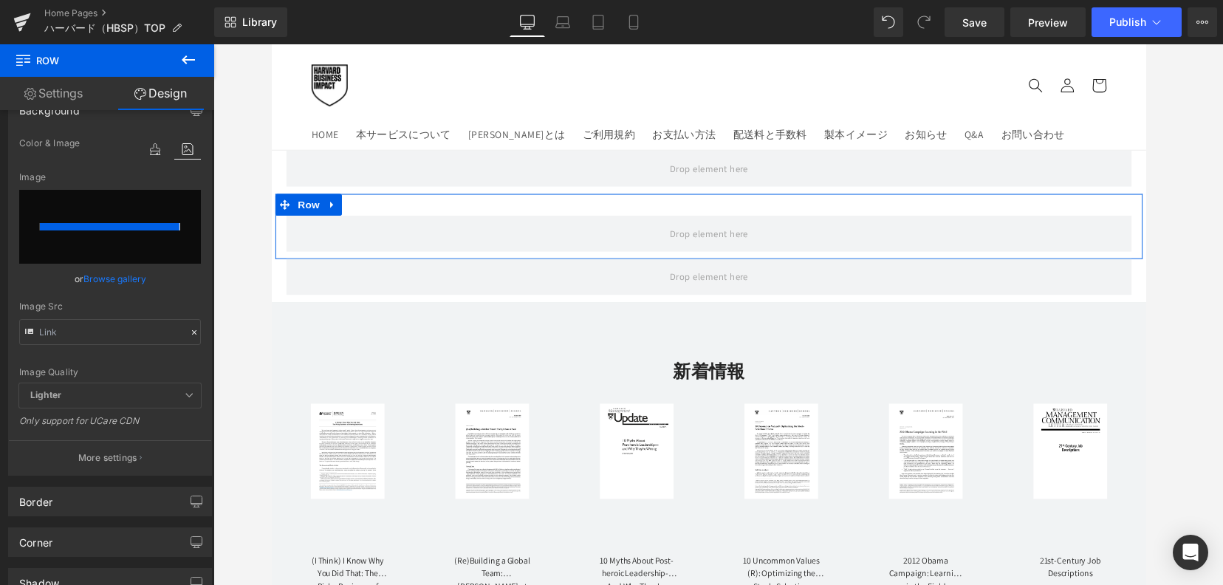
type input "[URL][DOMAIN_NAME]"
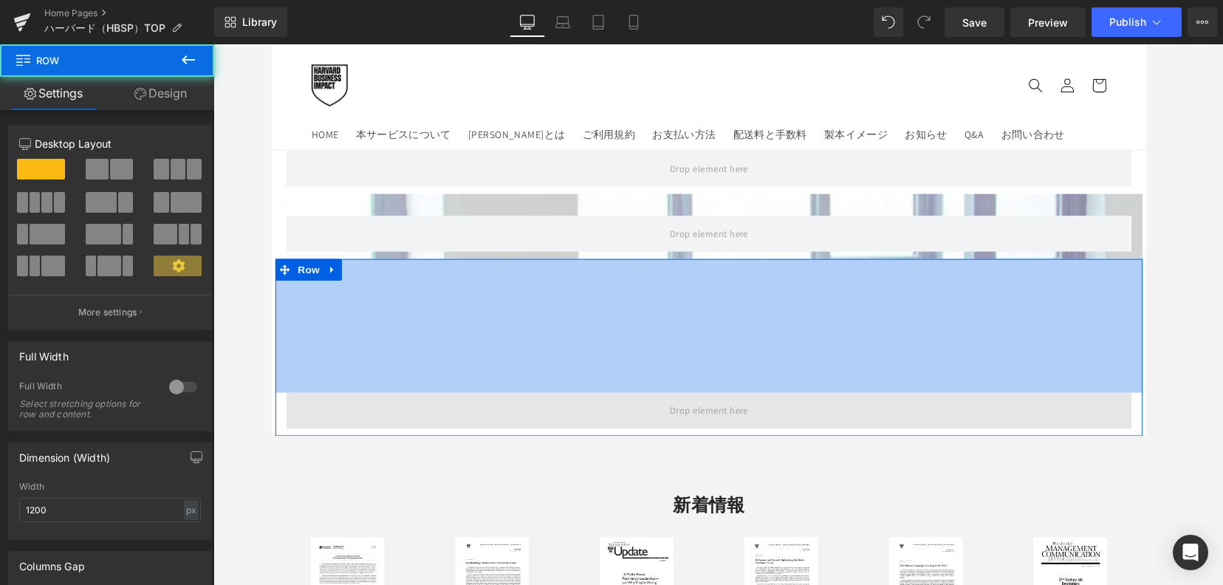
drag, startPoint x: 604, startPoint y: 263, endPoint x: 599, endPoint y: 400, distance: 136.8
click at [599, 400] on div "Row 185px" at bounding box center [718, 354] width 886 height 181
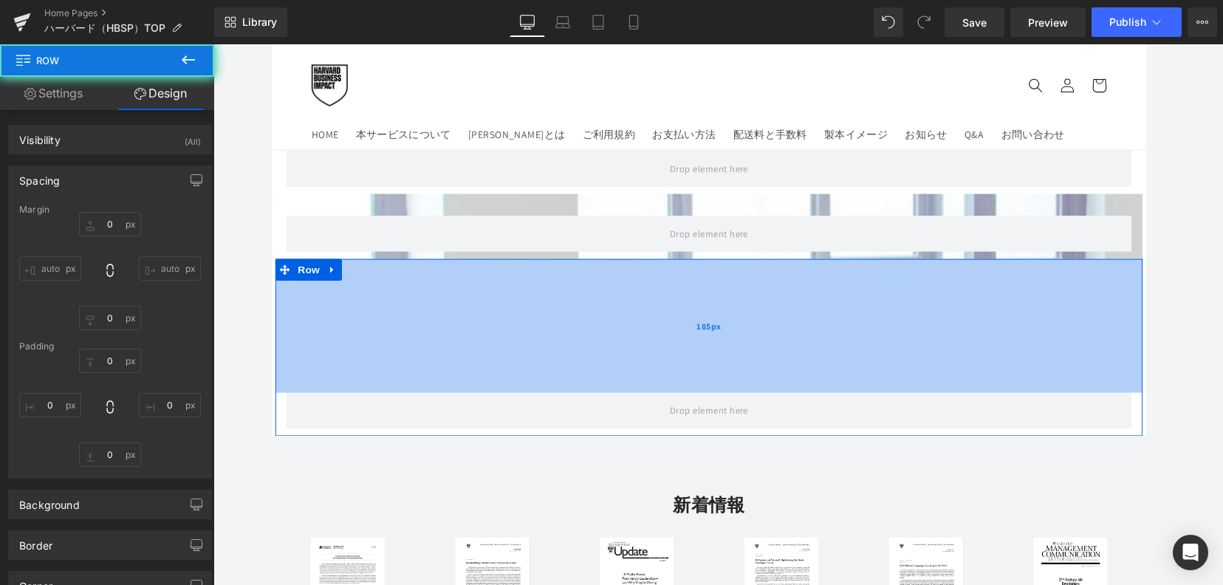
type input "0"
type input "185"
type input "0"
type input "10"
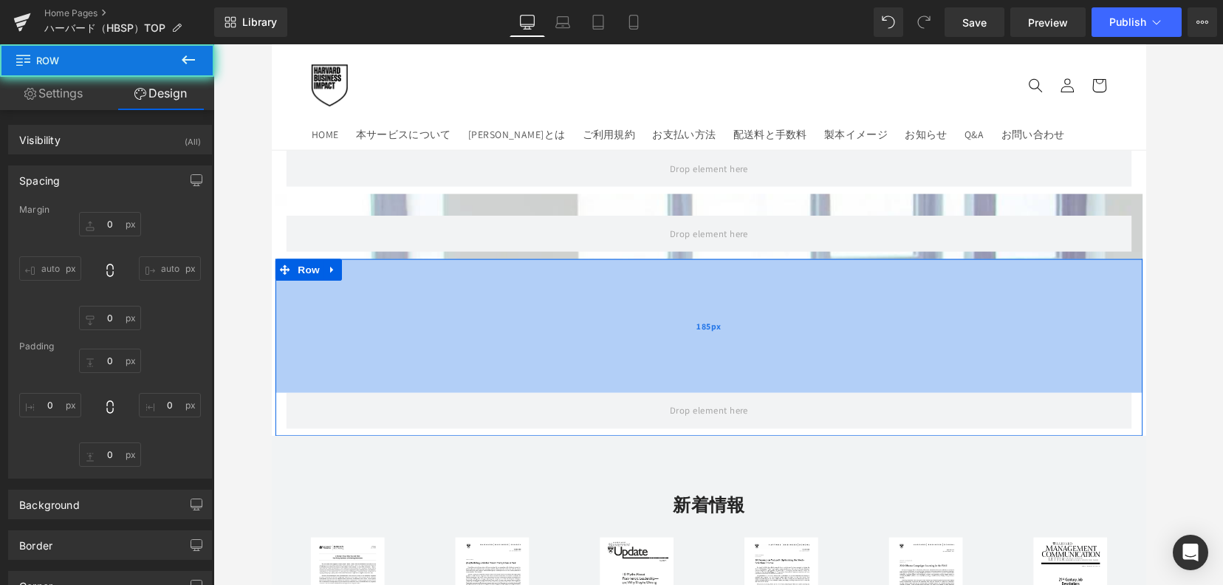
type input "0"
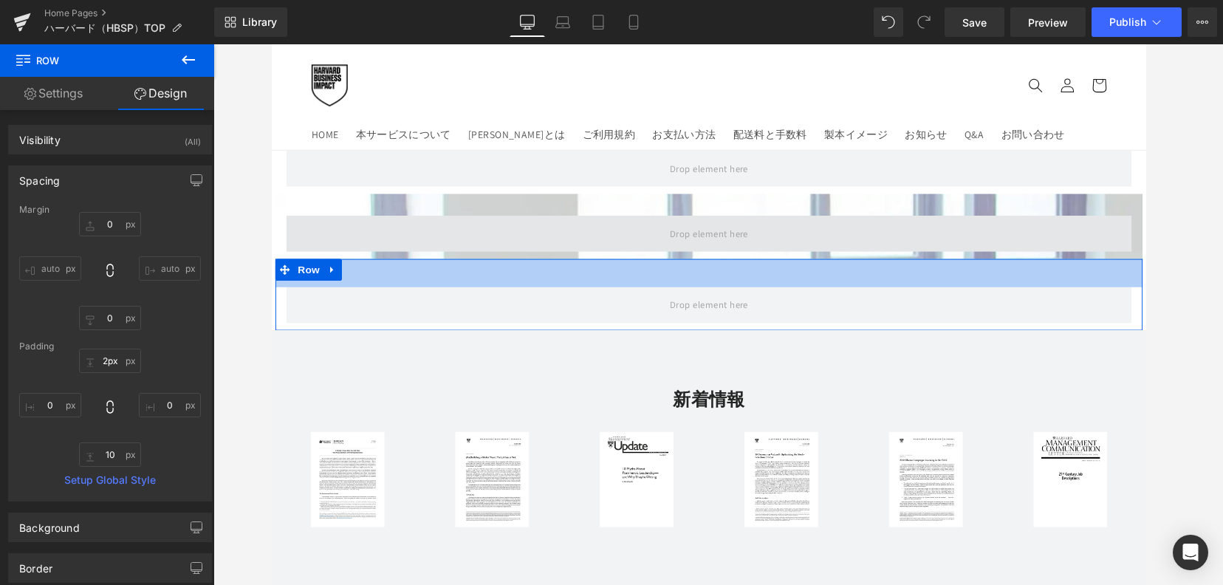
type input "0px"
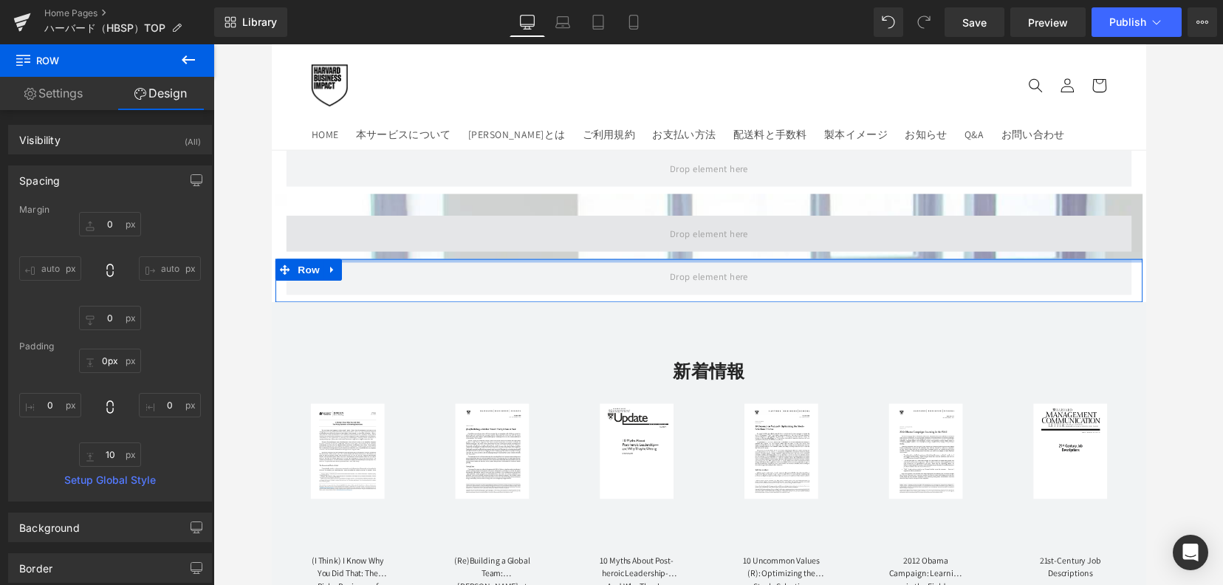
drag, startPoint x: 703, startPoint y: 395, endPoint x: 704, endPoint y: 250, distance: 145.5
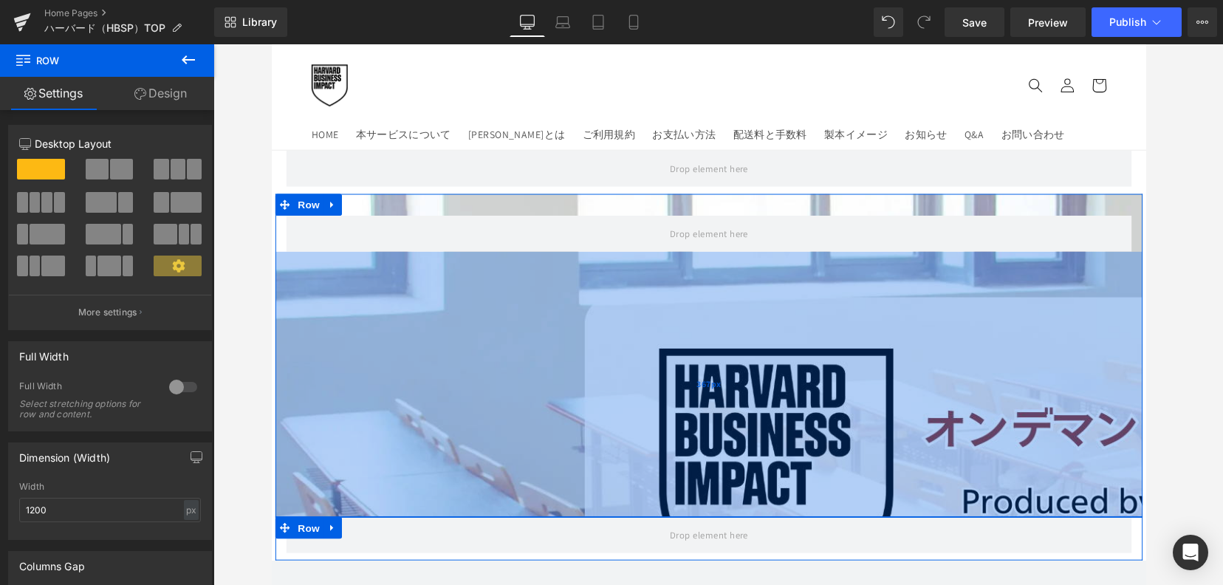
drag, startPoint x: 694, startPoint y: 256, endPoint x: 686, endPoint y: 519, distance: 263.8
click at [686, 519] on div "367px" at bounding box center [718, 391] width 886 height 271
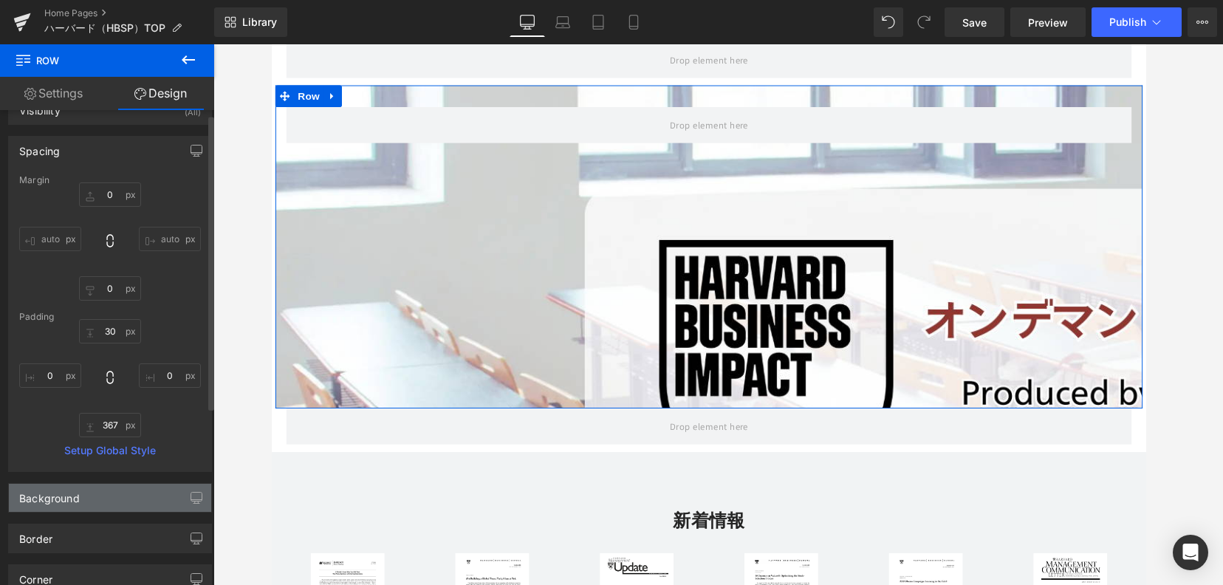
scroll to position [0, 0]
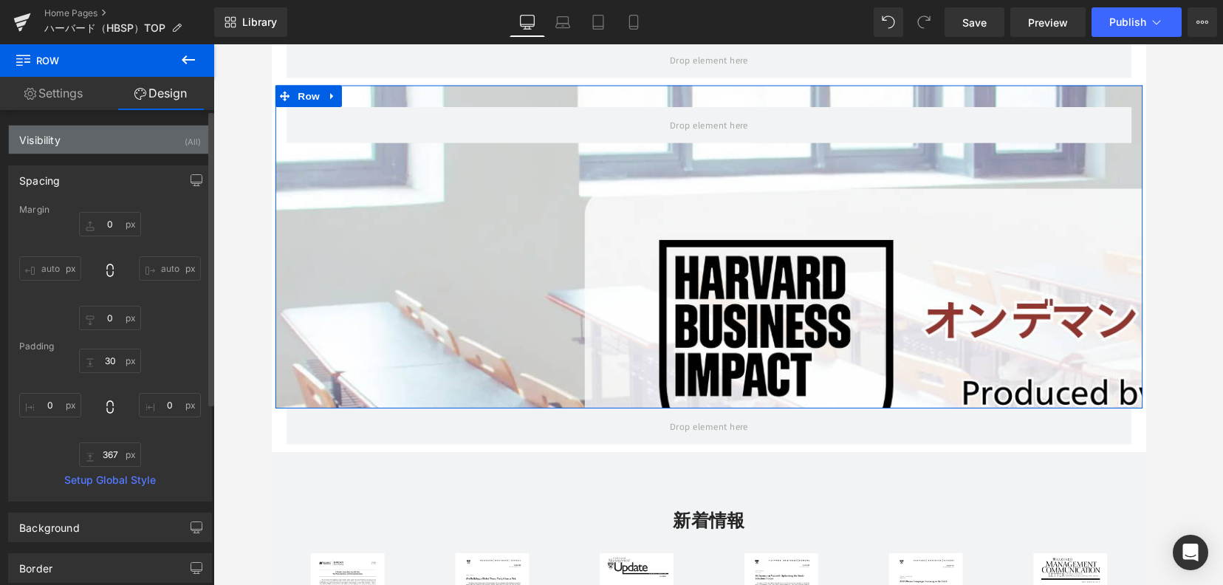
click at [121, 132] on div "Visibility (All)" at bounding box center [110, 140] width 202 height 28
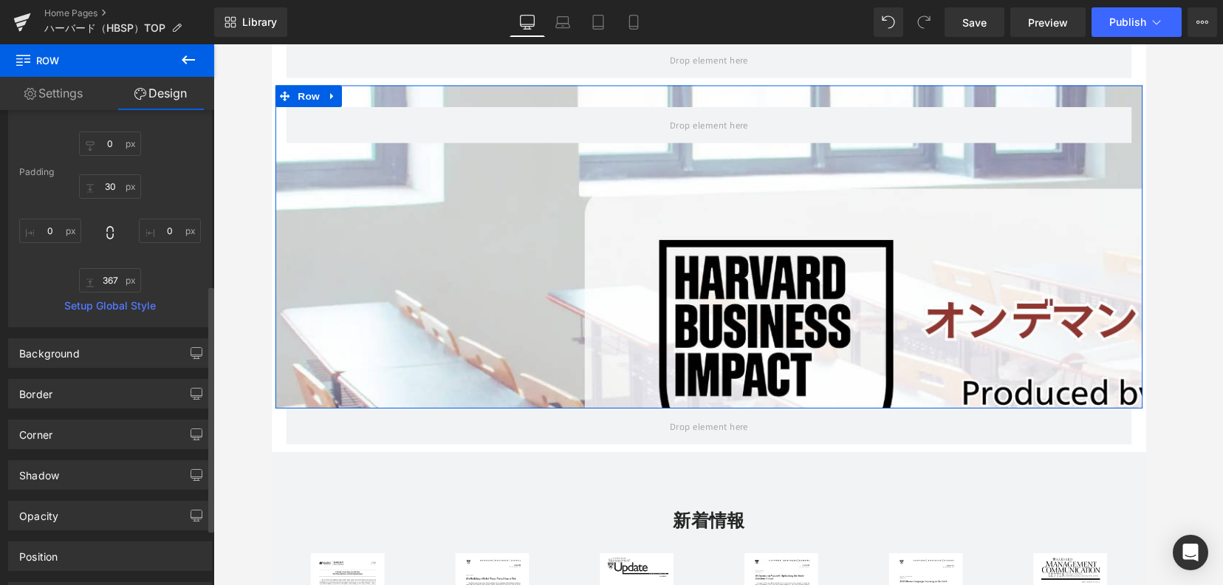
scroll to position [332, 0]
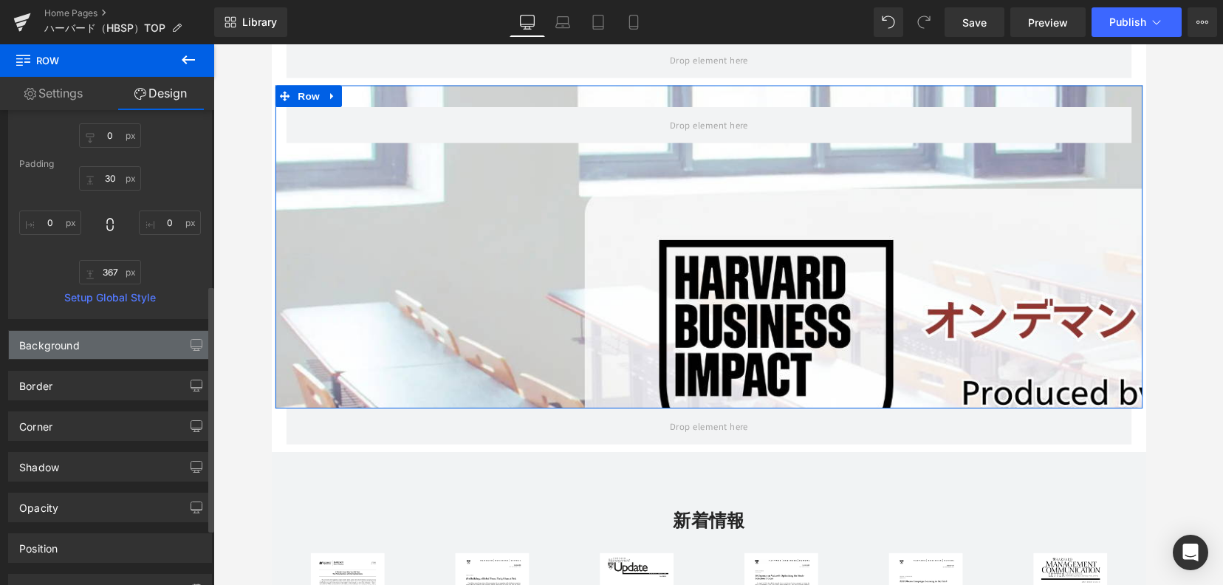
click at [119, 350] on div "Background" at bounding box center [110, 345] width 202 height 28
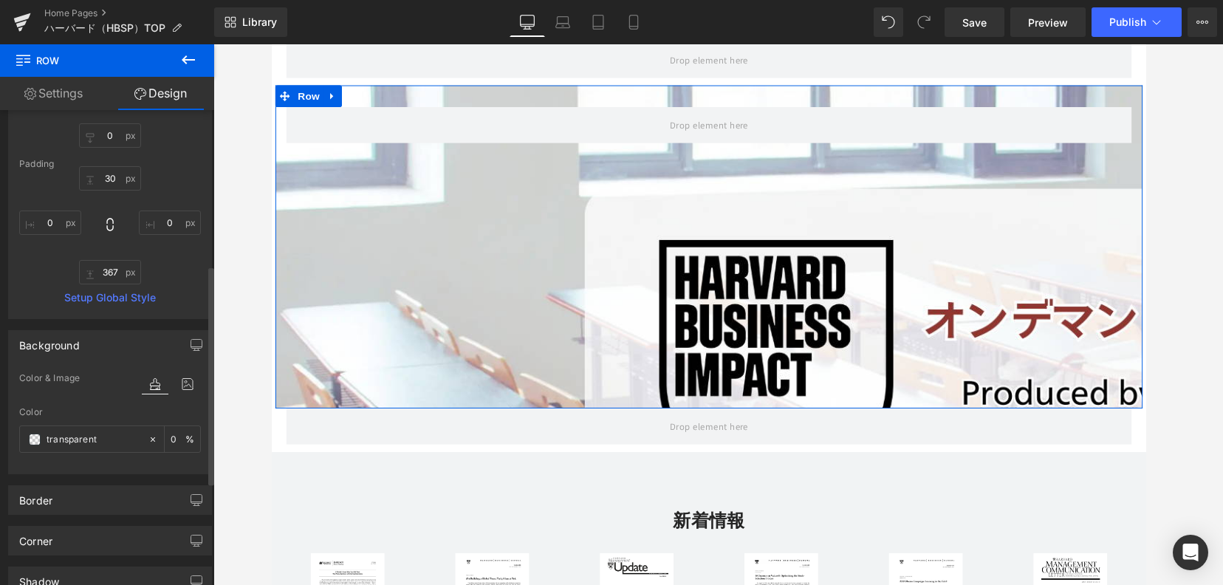
click at [180, 399] on div at bounding box center [171, 399] width 59 height 10
click at [182, 383] on icon at bounding box center [187, 384] width 27 height 19
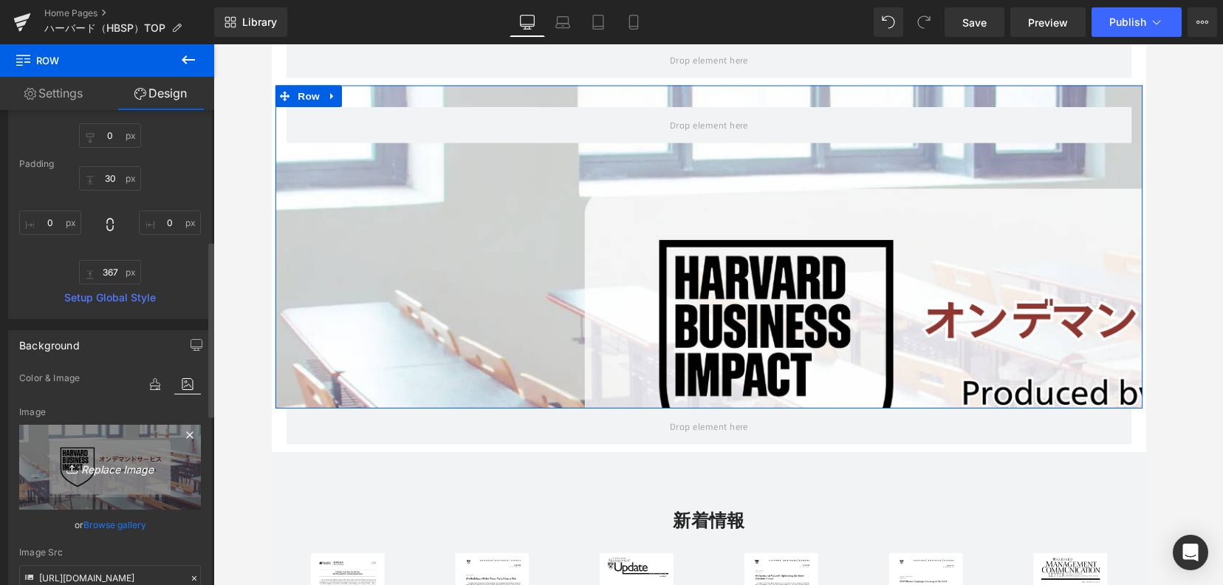
scroll to position [554, 0]
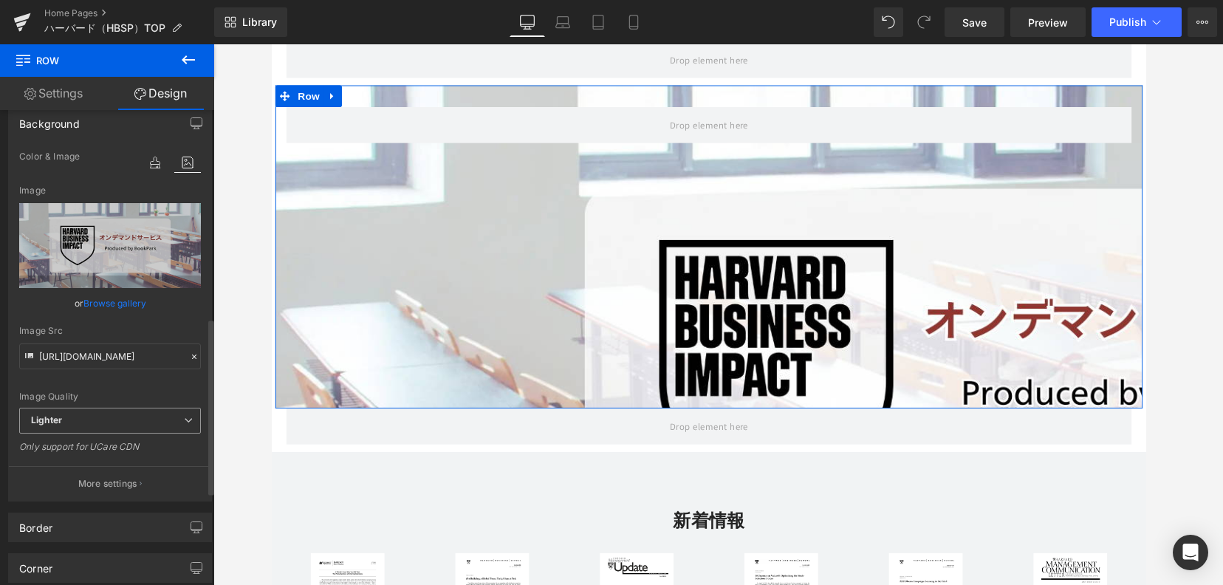
click at [143, 408] on span "Lighter" at bounding box center [110, 421] width 182 height 26
click at [141, 420] on span "Lighter" at bounding box center [110, 421] width 182 height 26
click at [106, 492] on button "More settings" at bounding box center [110, 483] width 202 height 35
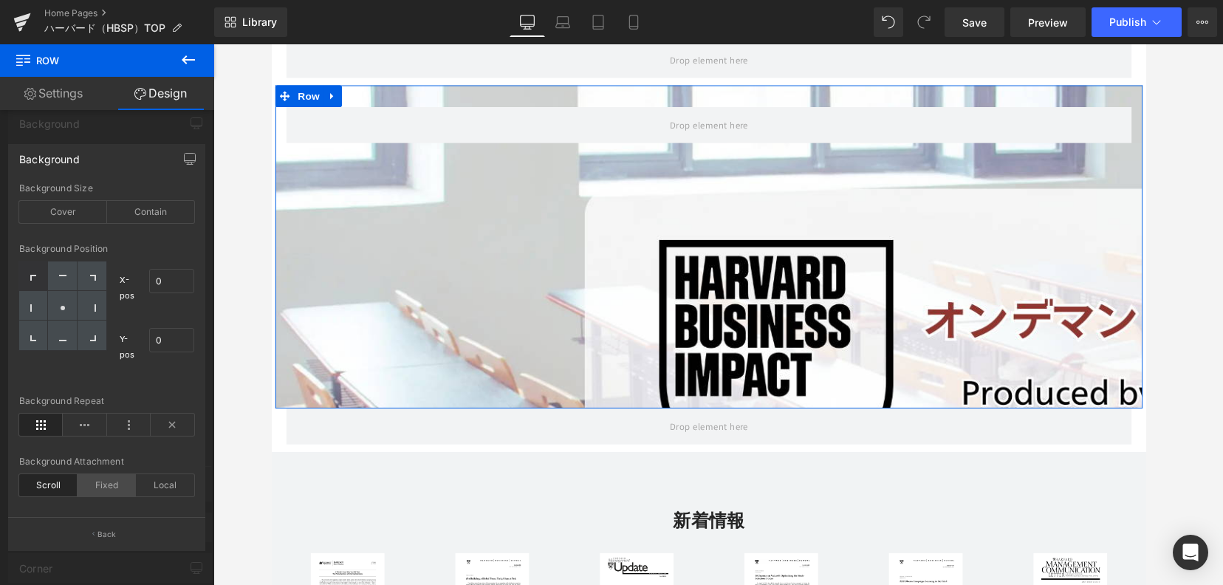
click at [102, 482] on div "Fixed" at bounding box center [107, 485] width 58 height 22
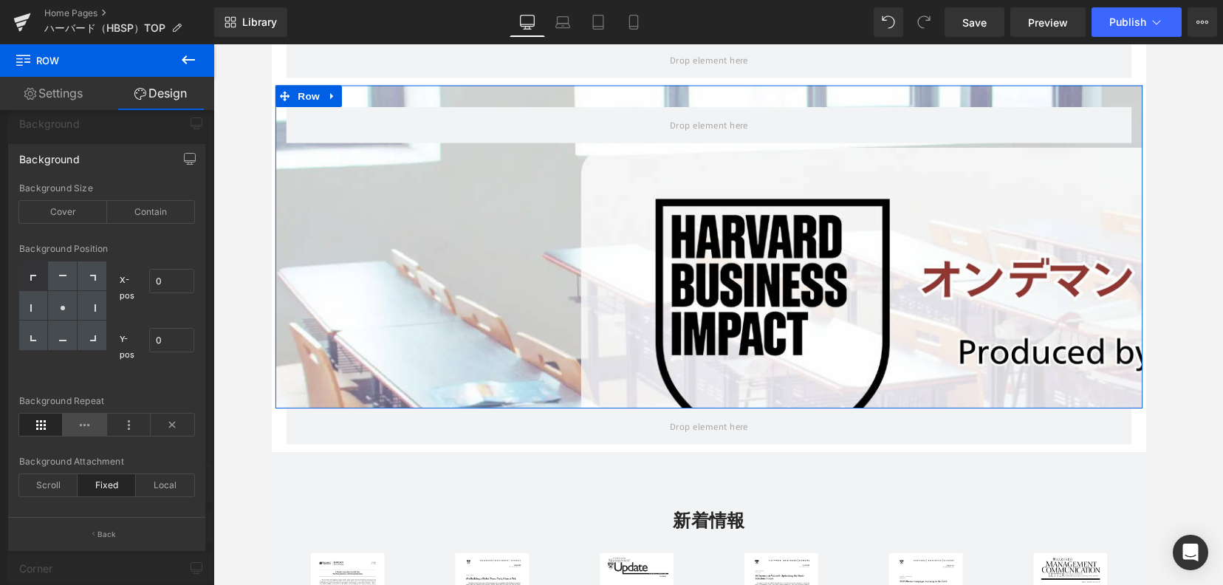
click at [86, 423] on icon at bounding box center [85, 425] width 44 height 22
click at [35, 484] on div "Scroll" at bounding box center [48, 485] width 58 height 22
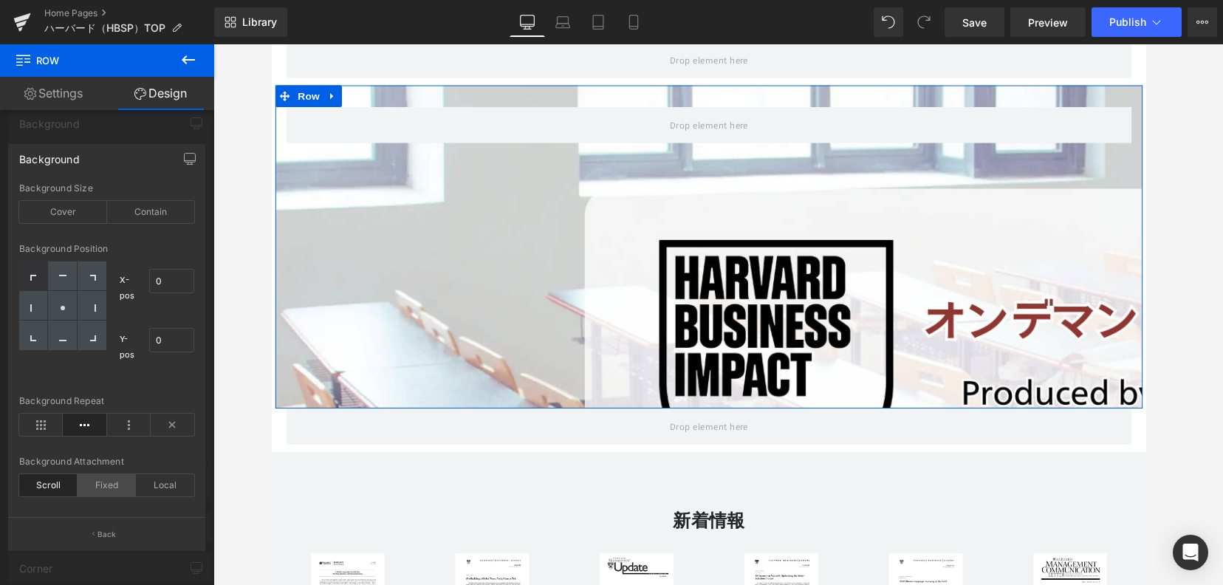
click at [99, 483] on div "Fixed" at bounding box center [107, 485] width 58 height 22
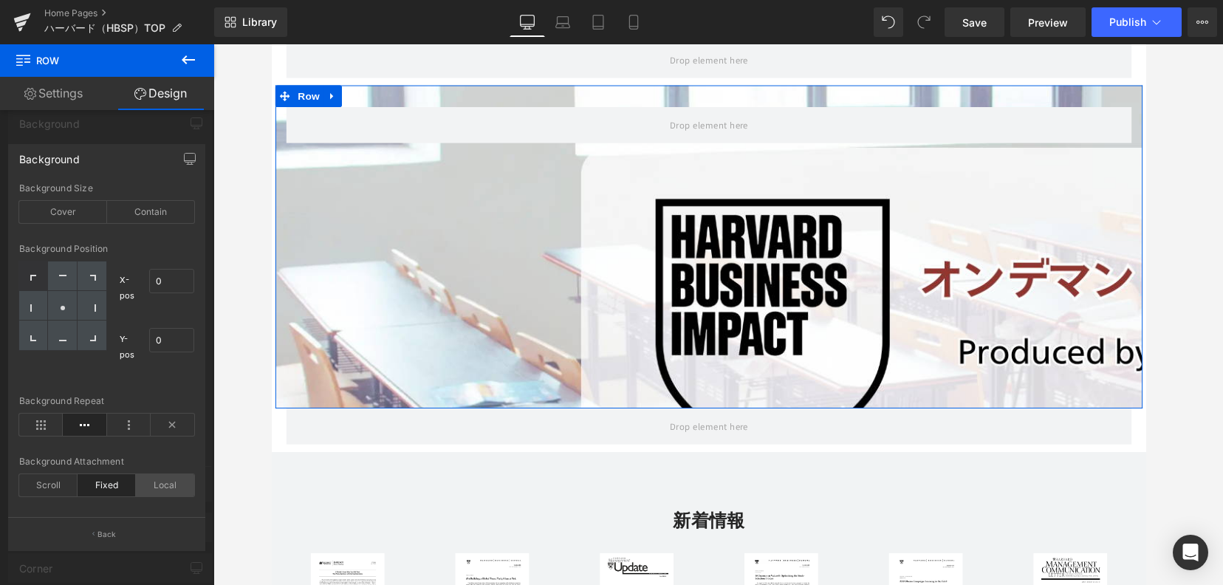
click at [160, 486] on div "Local" at bounding box center [165, 485] width 58 height 22
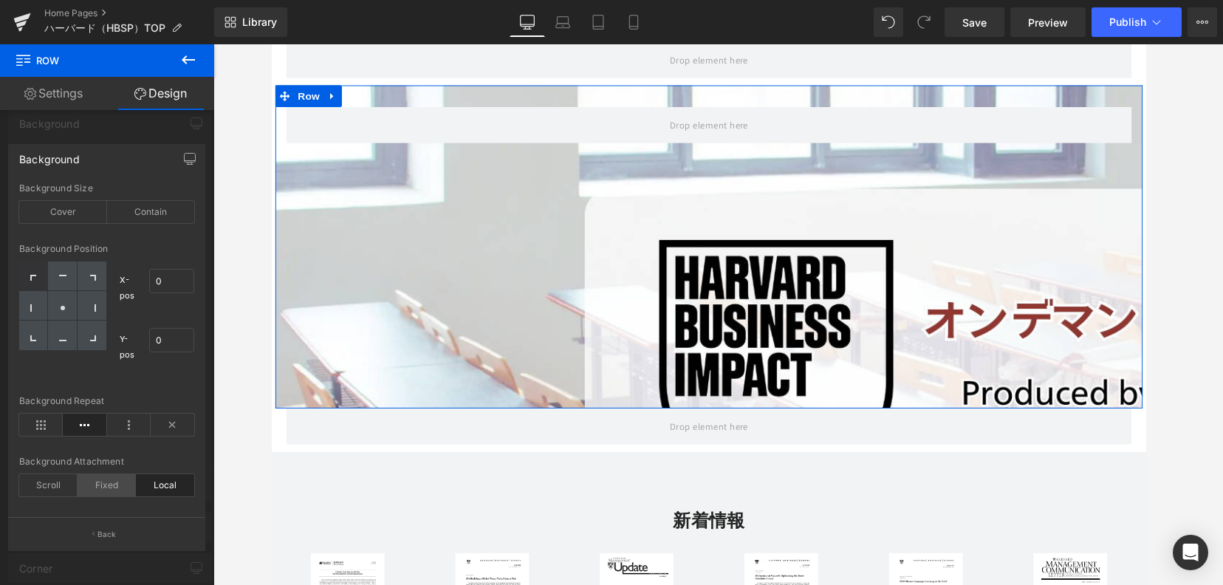
click at [126, 490] on div "Fixed" at bounding box center [107, 485] width 58 height 22
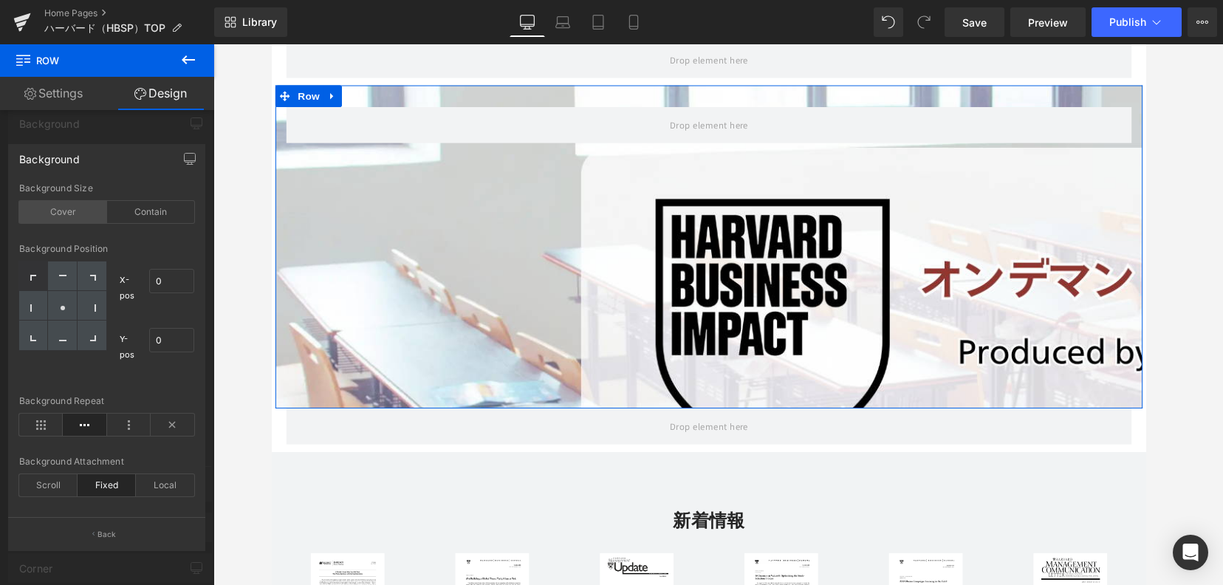
click at [81, 218] on div "Cover" at bounding box center [63, 212] width 88 height 22
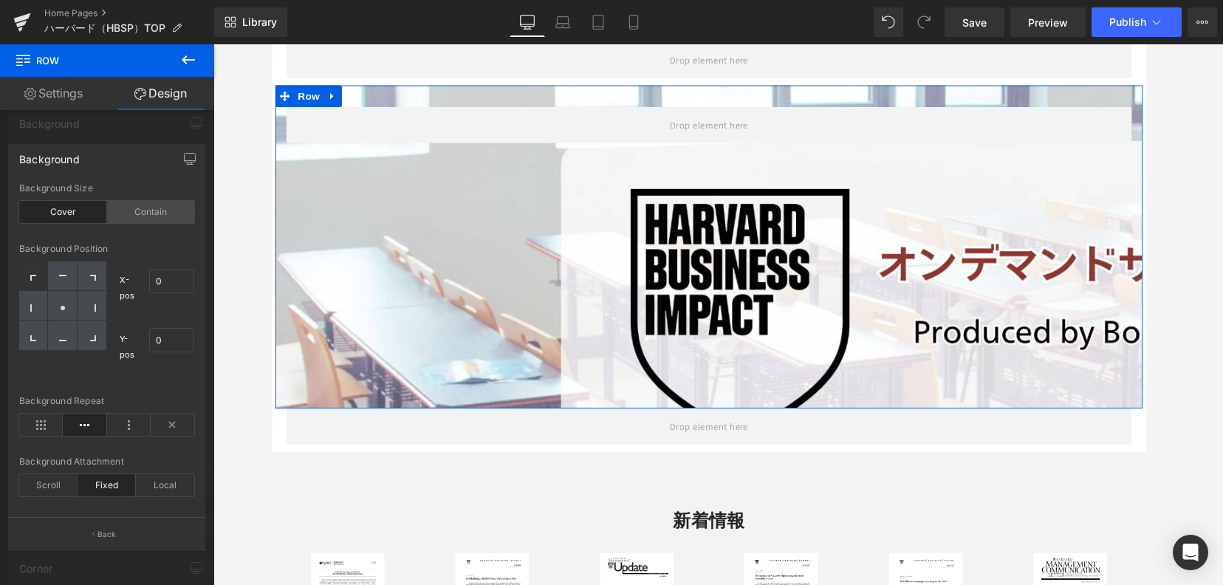
click at [181, 216] on div "Contain" at bounding box center [151, 212] width 88 height 22
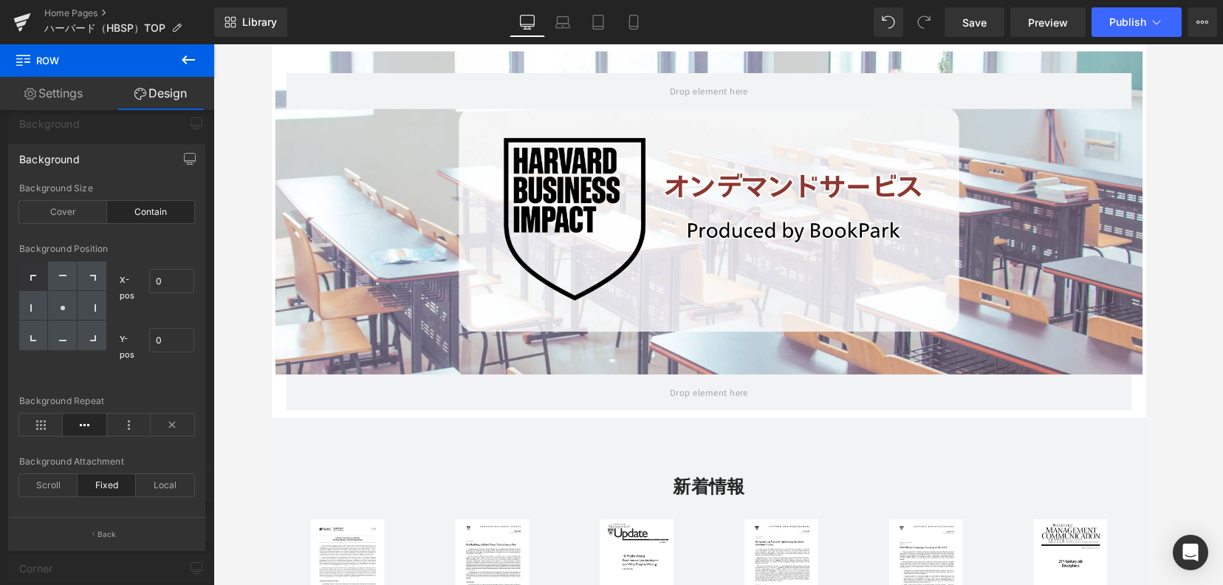
scroll to position [222, 0]
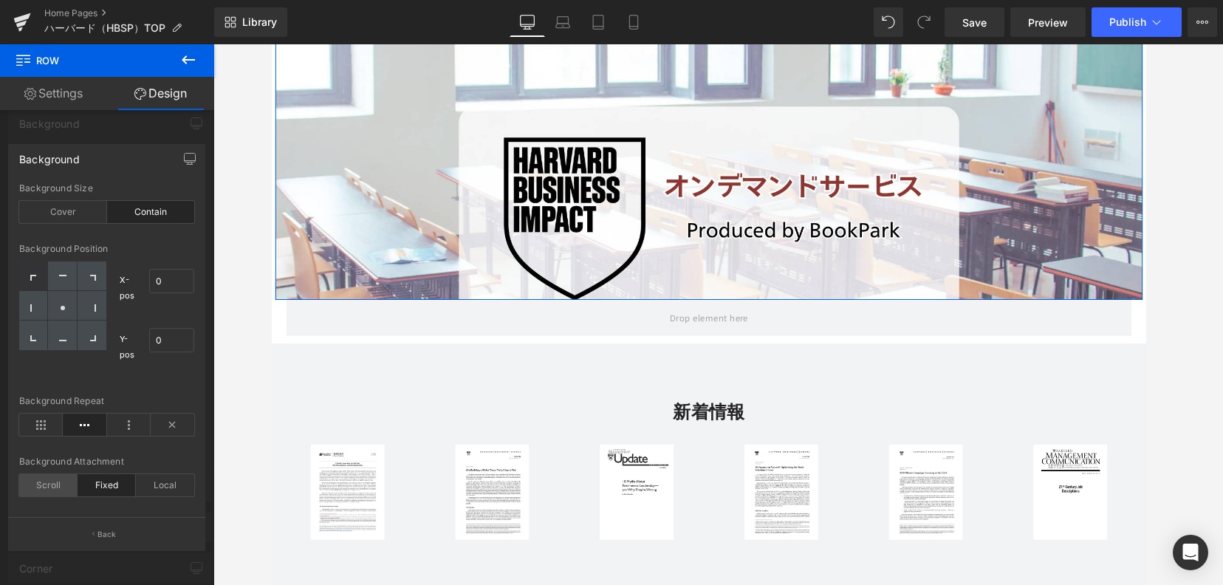
click at [26, 490] on div "Scroll" at bounding box center [48, 485] width 58 height 22
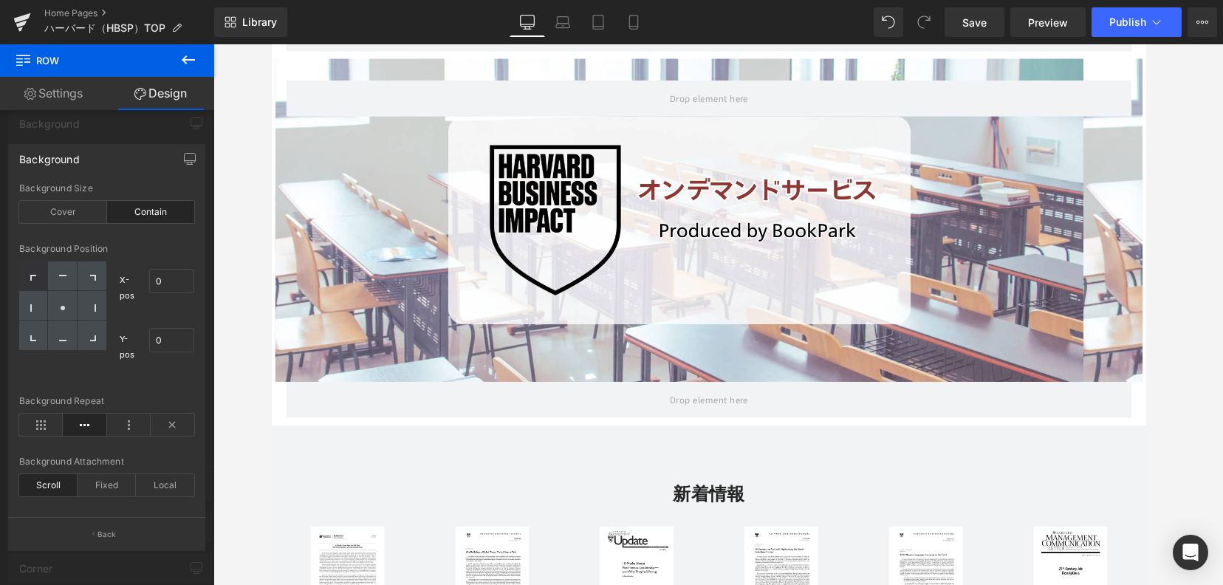
scroll to position [0, 0]
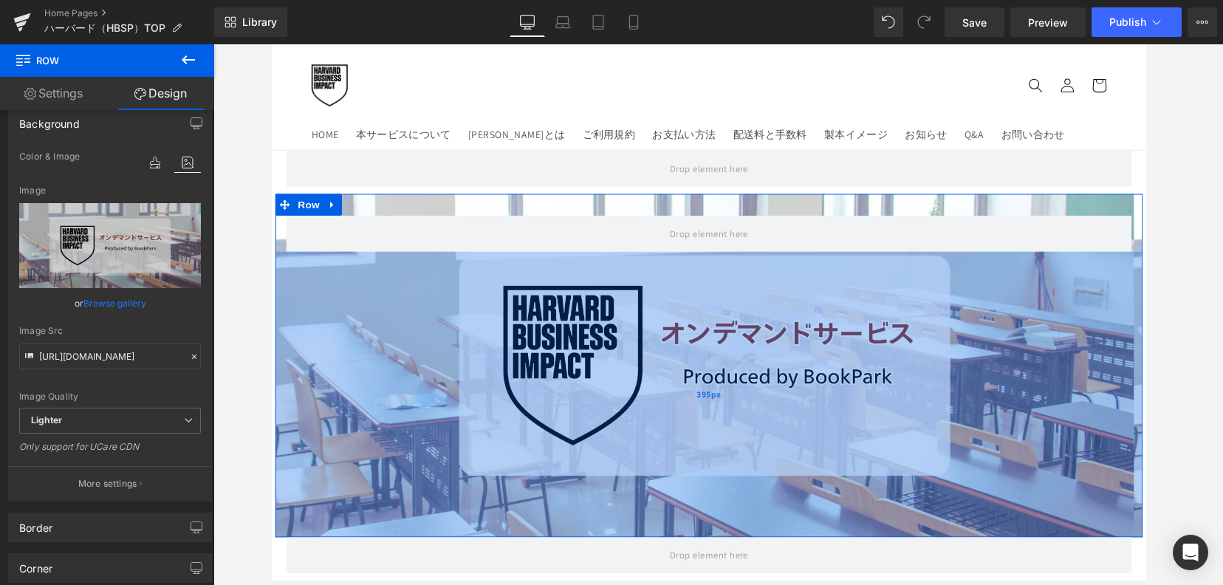
type input "395px"
drag, startPoint x: 639, startPoint y: 521, endPoint x: 909, endPoint y: 575, distance: 275.1
click at [645, 541] on div "395px" at bounding box center [718, 402] width 886 height 292
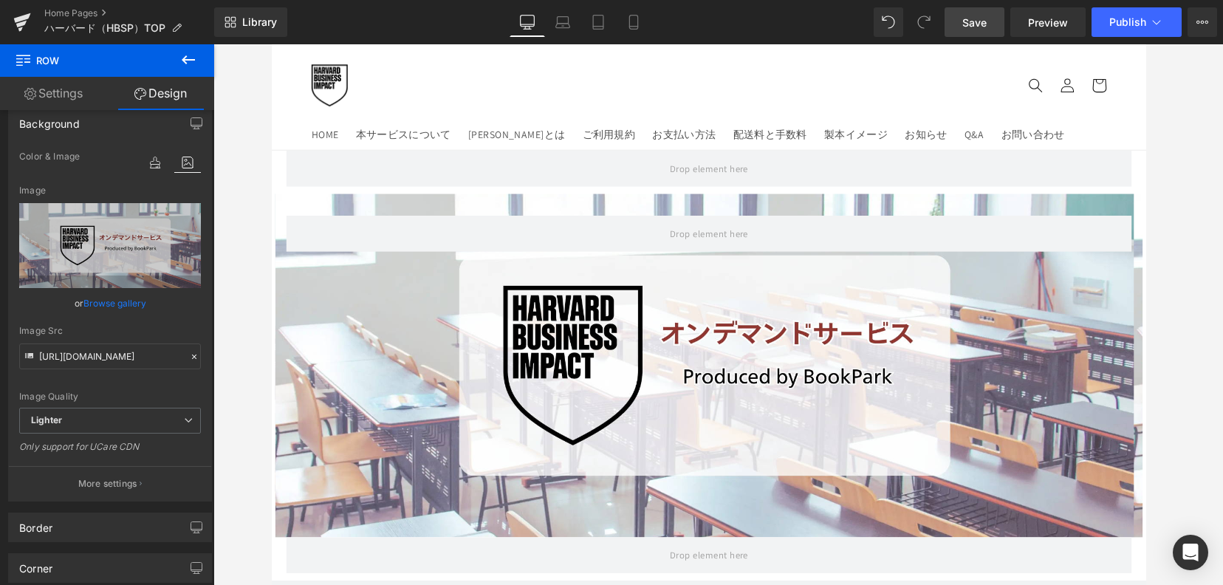
drag, startPoint x: 985, startPoint y: 25, endPoint x: 1019, endPoint y: 23, distance: 34.1
click at [985, 25] on span "Save" at bounding box center [975, 23] width 24 height 16
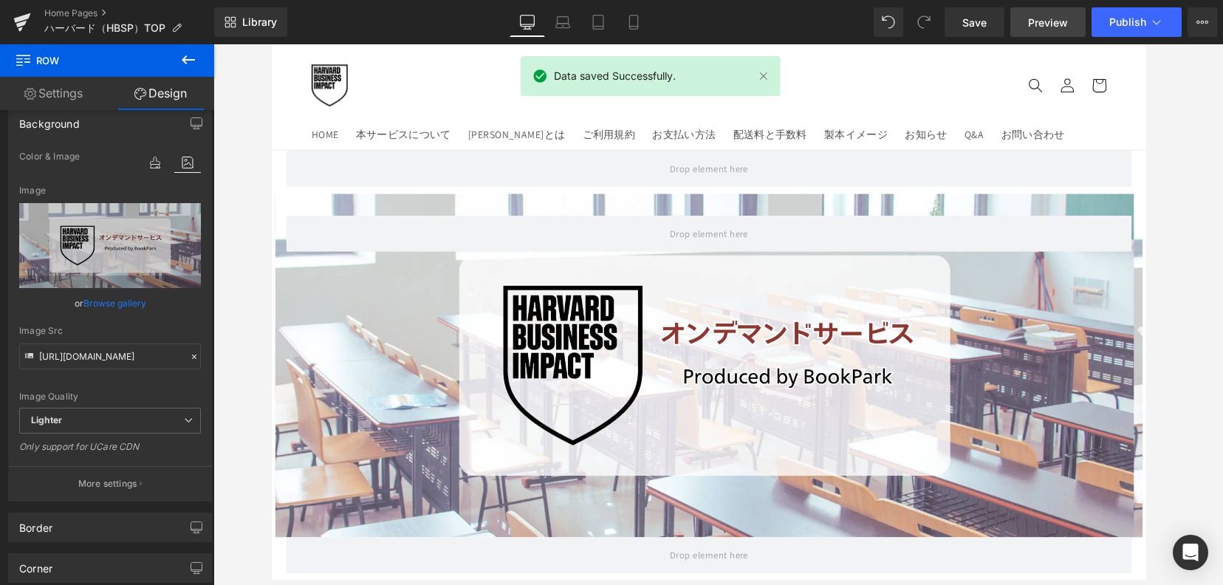
click at [1040, 15] on span "Preview" at bounding box center [1048, 23] width 40 height 16
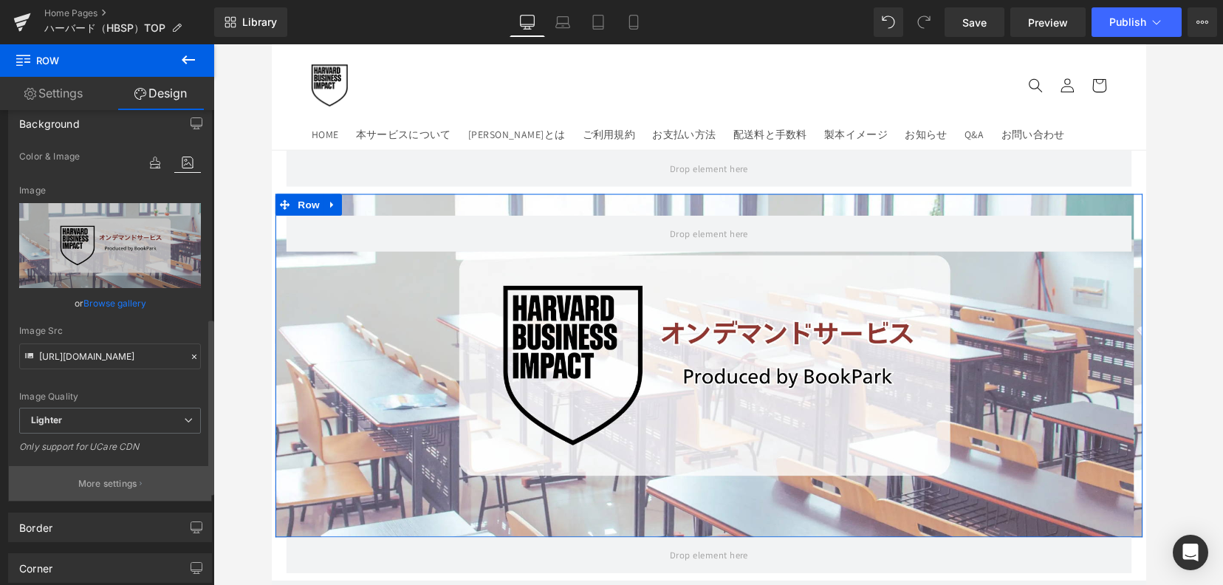
click at [114, 490] on button "More settings" at bounding box center [110, 483] width 202 height 35
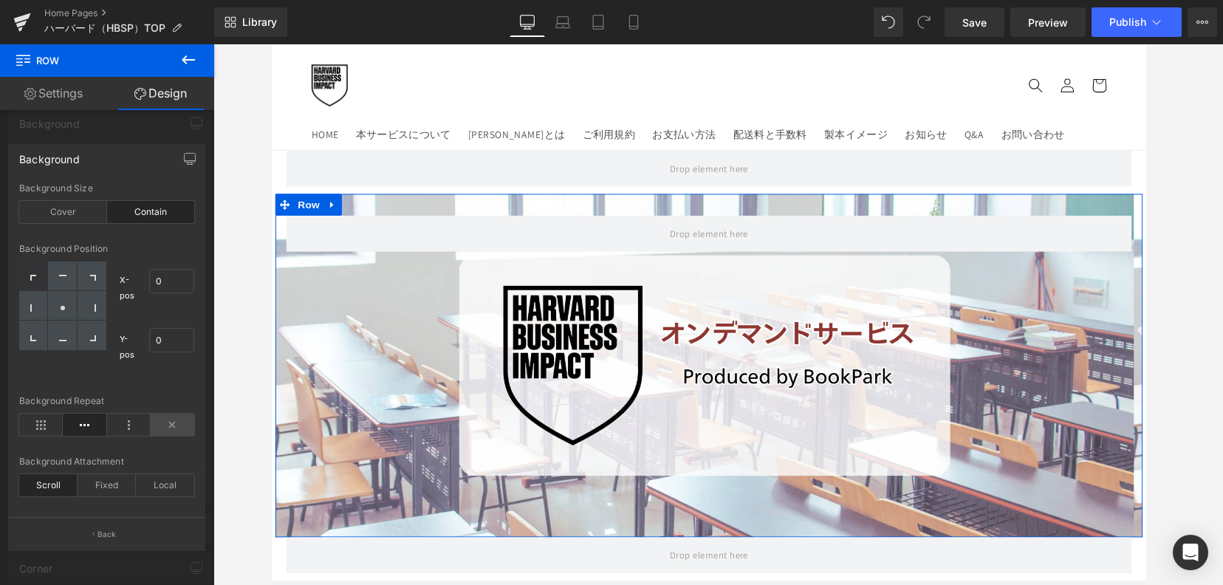
click at [174, 431] on icon at bounding box center [173, 425] width 44 height 22
click at [61, 310] on icon at bounding box center [62, 307] width 7 height 7
type input "50"
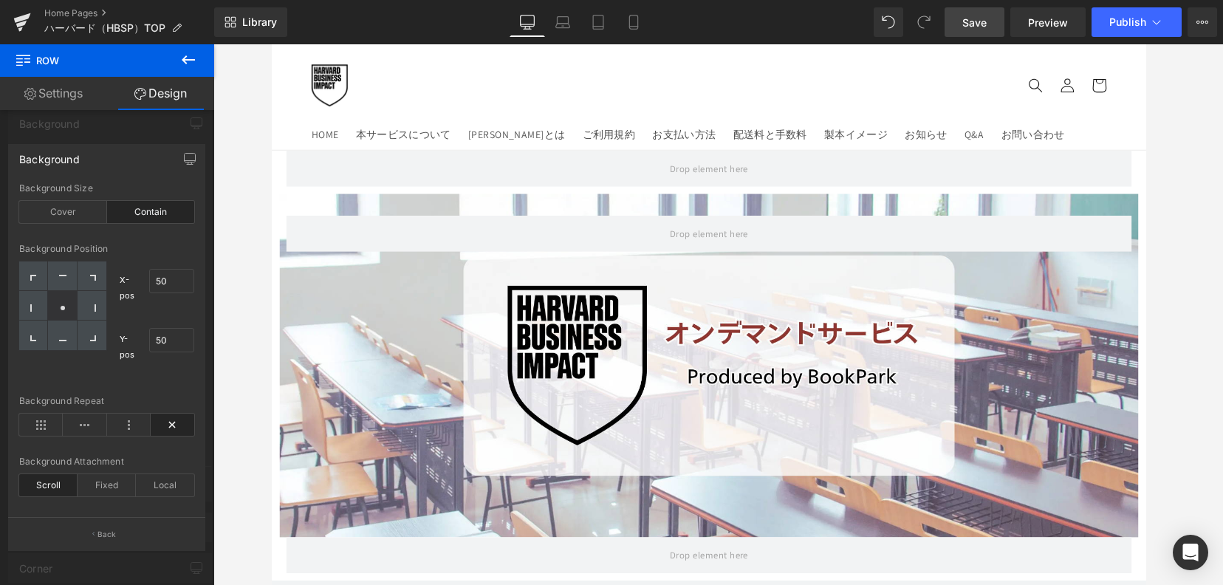
drag, startPoint x: 981, startPoint y: 28, endPoint x: 1036, endPoint y: 29, distance: 55.4
click at [981, 28] on span "Save" at bounding box center [975, 23] width 24 height 16
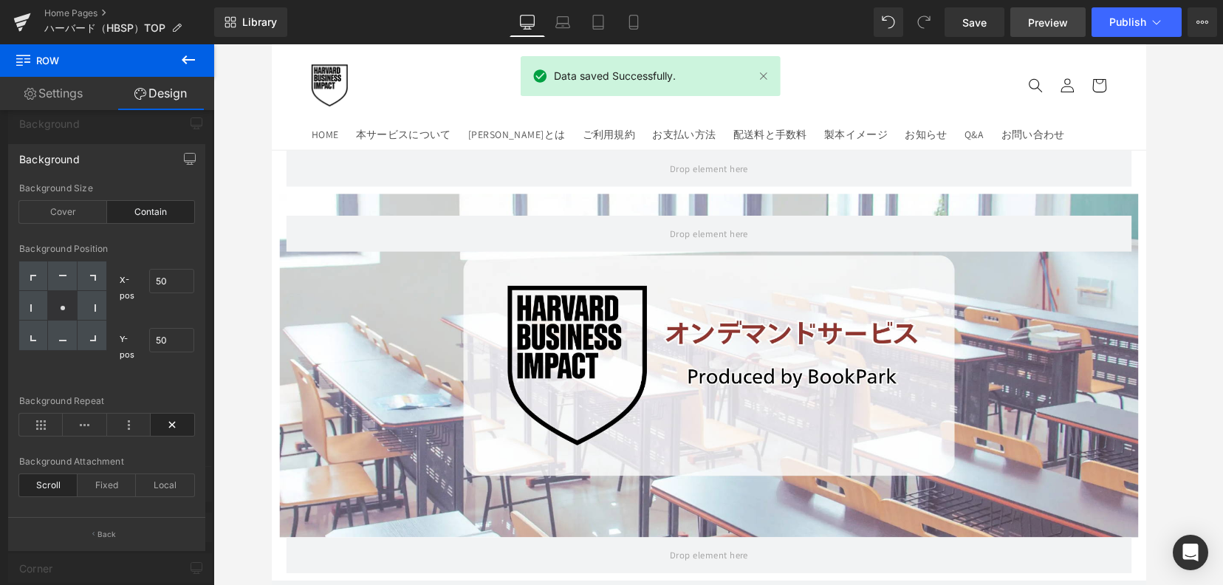
click at [1037, 21] on span "Preview" at bounding box center [1048, 23] width 40 height 16
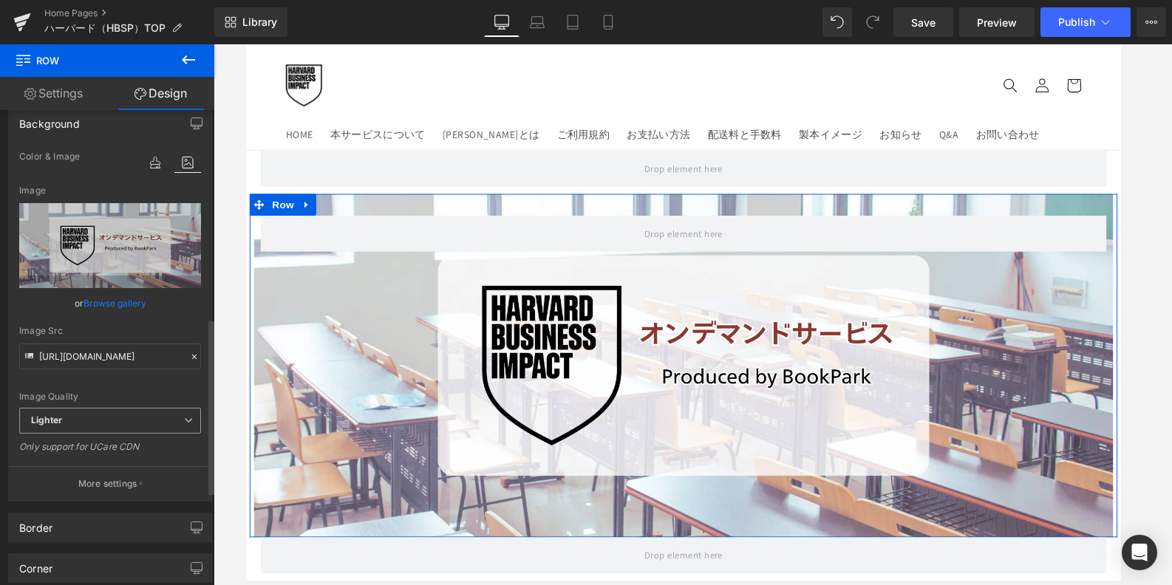
click at [134, 423] on span "Lighter" at bounding box center [110, 421] width 182 height 26
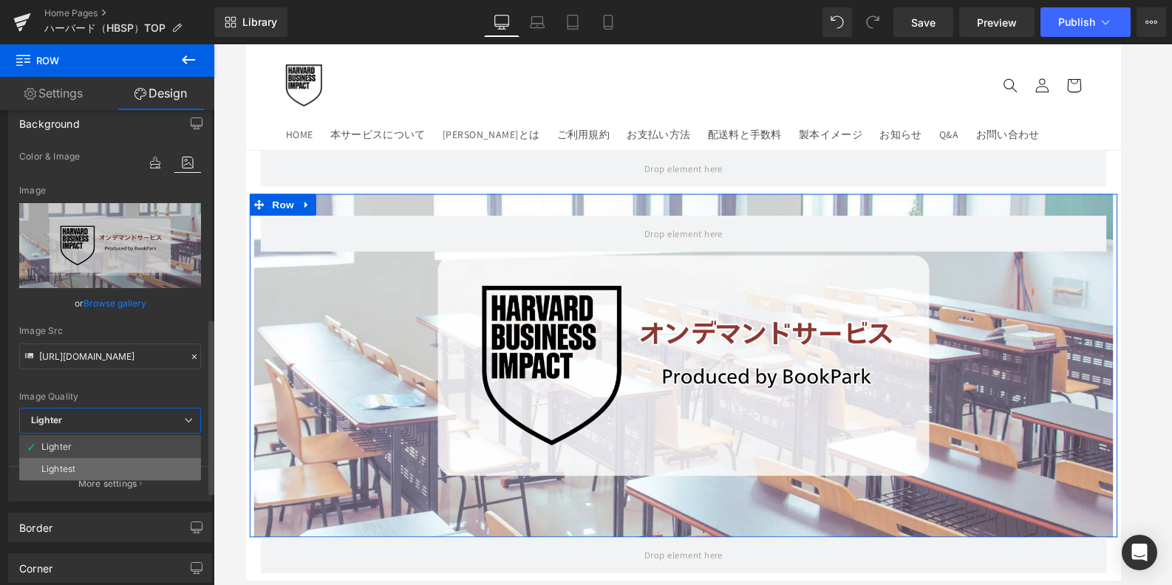
click at [134, 460] on li "Lightest" at bounding box center [110, 469] width 182 height 22
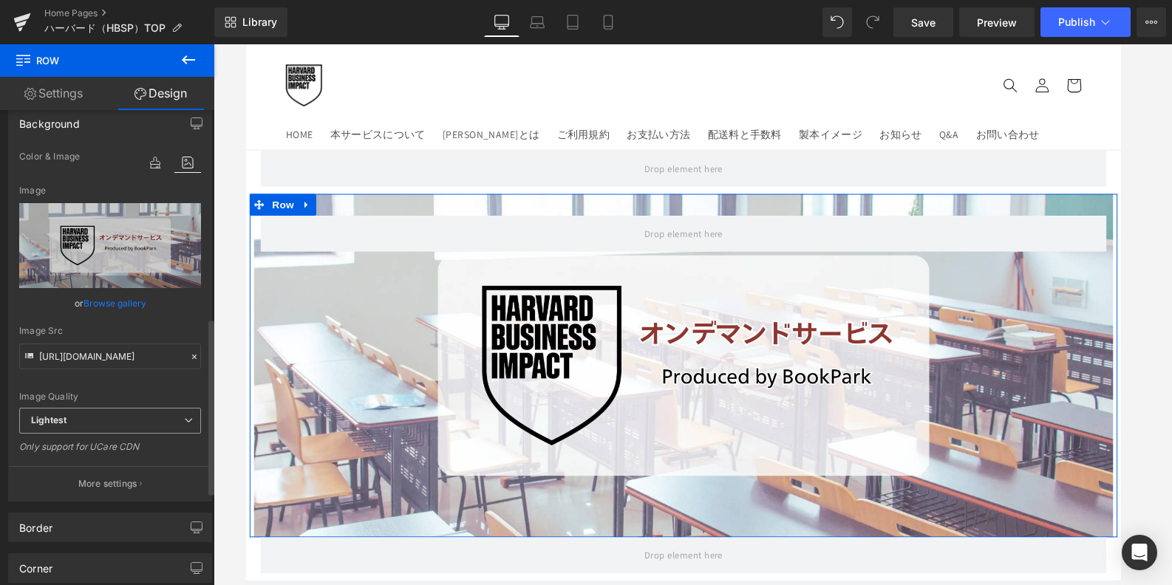
click at [143, 433] on span "Lightest" at bounding box center [110, 421] width 182 height 26
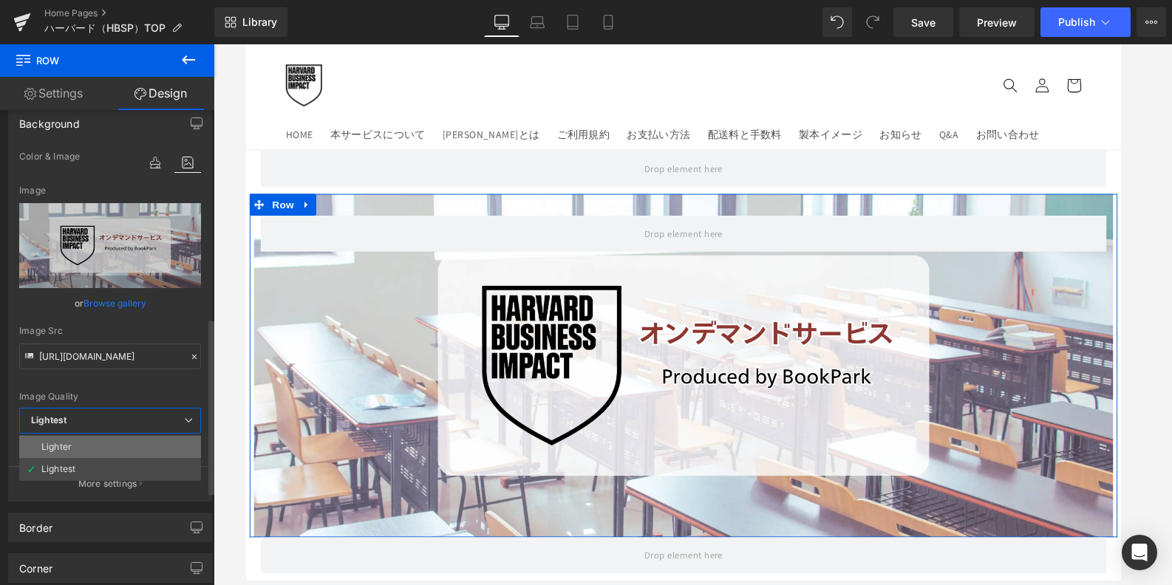
click at [143, 436] on li "Lighter" at bounding box center [110, 447] width 182 height 22
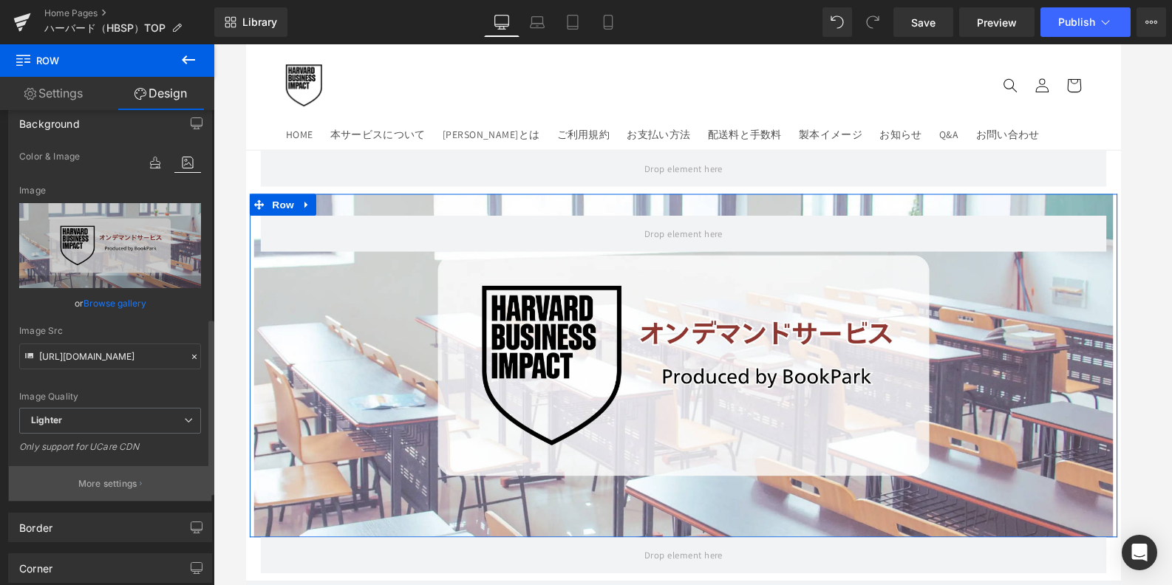
type input "[URL][DOMAIN_NAME]"
click at [101, 482] on p "More settings" at bounding box center [107, 483] width 59 height 13
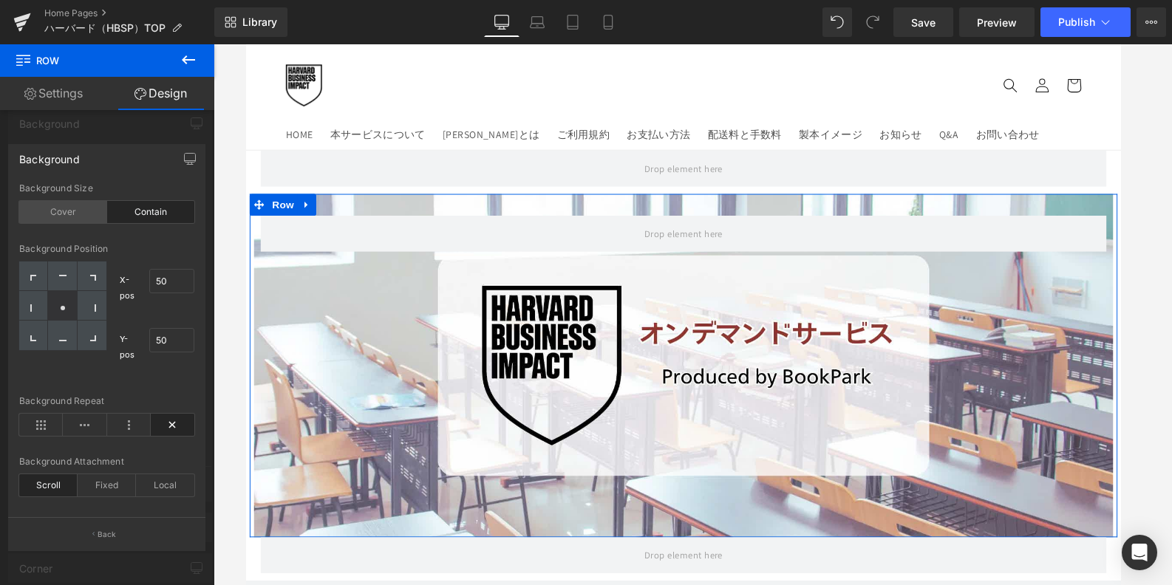
click at [71, 211] on div "Cover" at bounding box center [63, 212] width 88 height 22
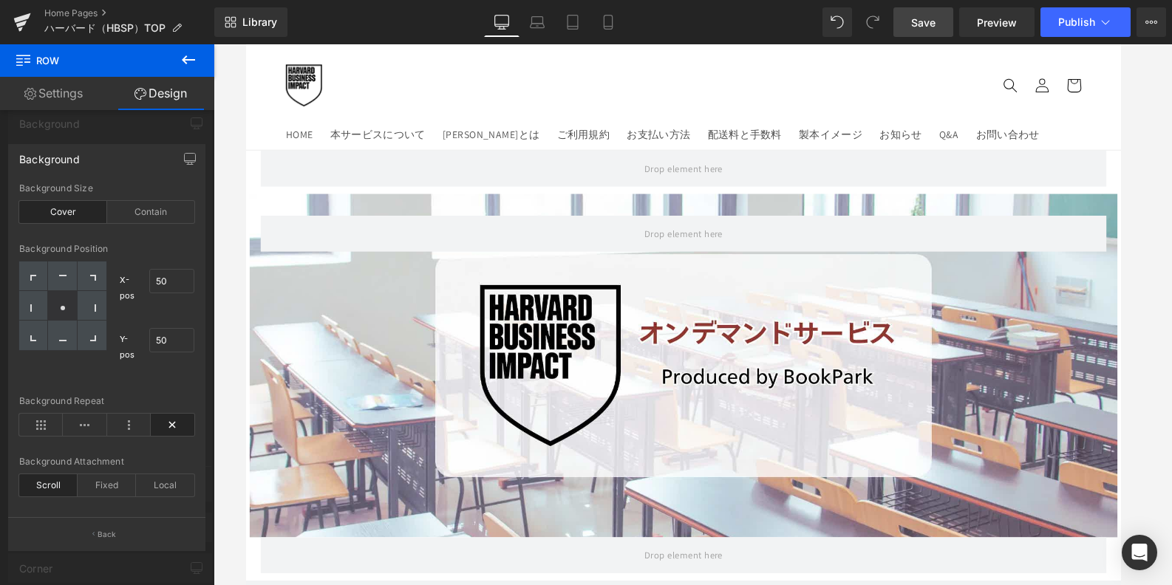
click at [931, 21] on span "Save" at bounding box center [923, 23] width 24 height 16
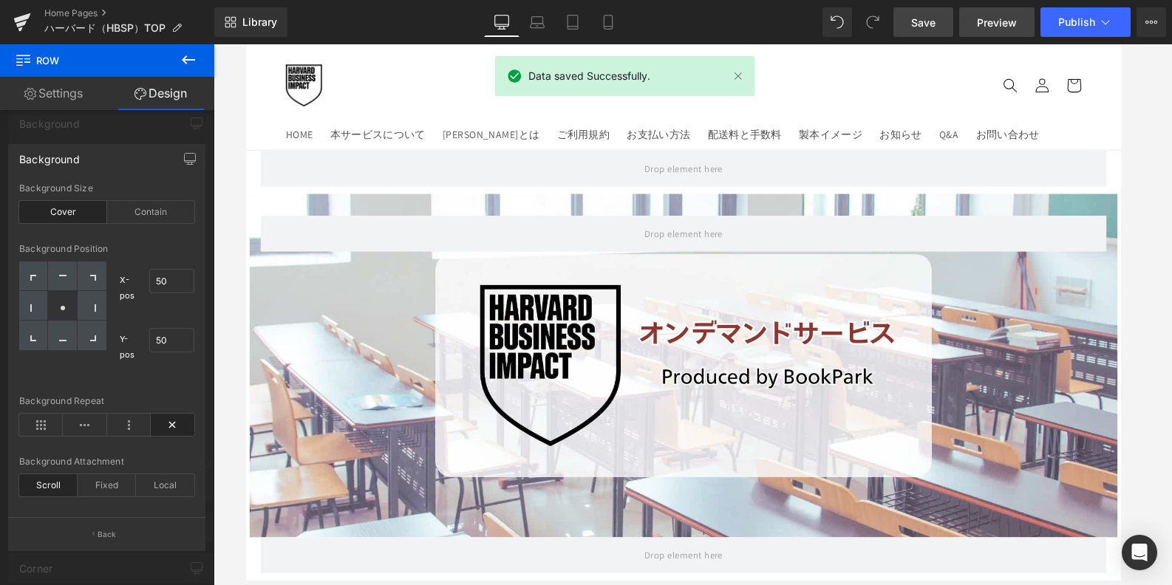
click at [973, 21] on link "Preview" at bounding box center [996, 22] width 75 height 30
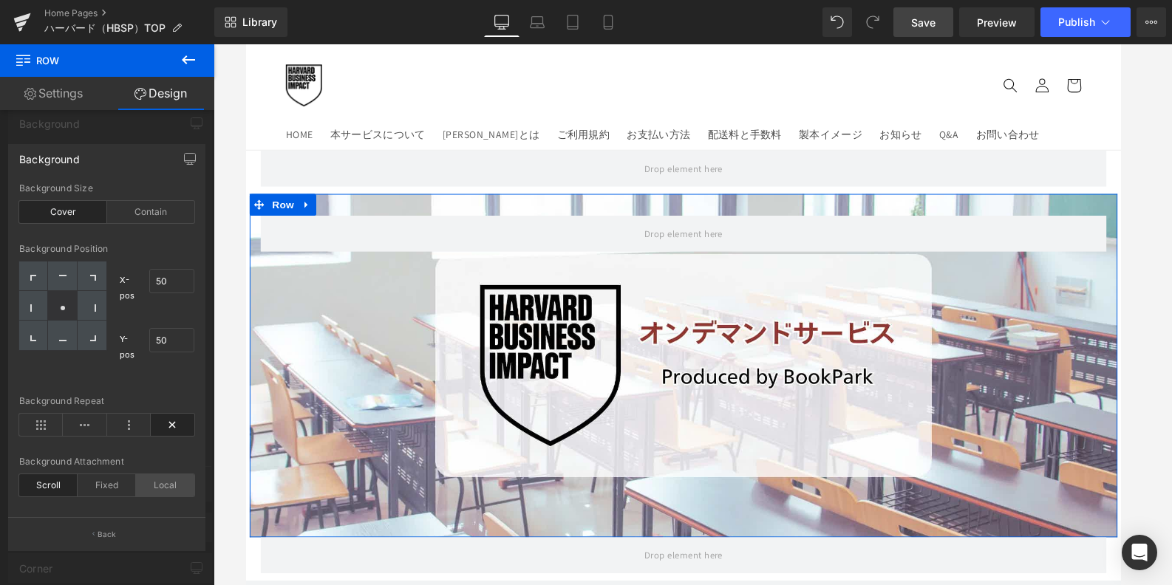
click at [149, 490] on div "Local" at bounding box center [165, 485] width 58 height 22
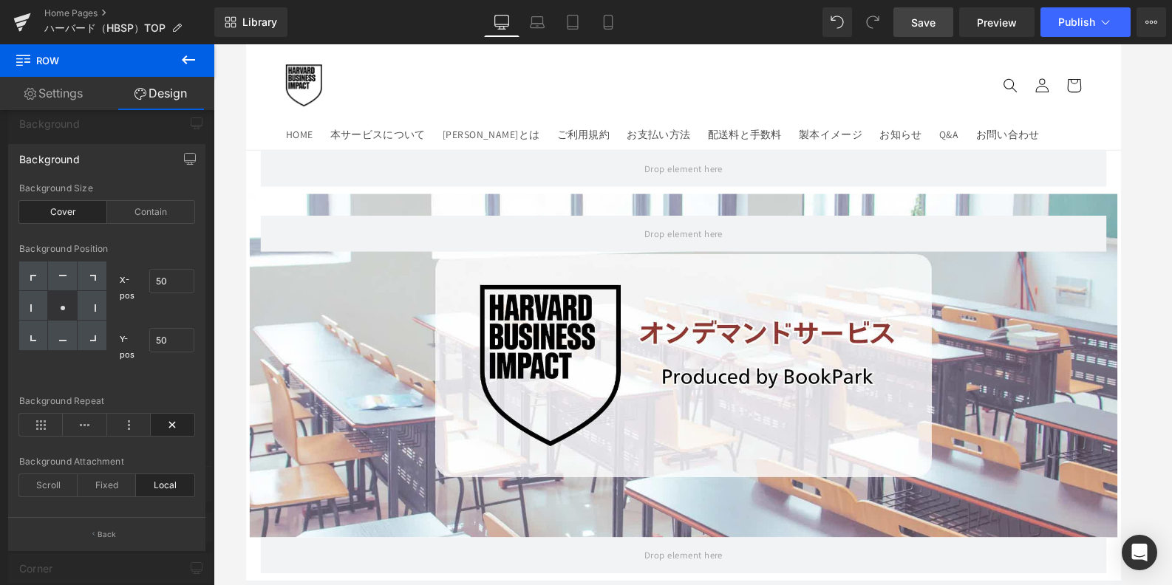
drag, startPoint x: 934, startPoint y: 20, endPoint x: 571, endPoint y: 63, distance: 365.2
click at [934, 20] on span "Save" at bounding box center [923, 23] width 24 height 16
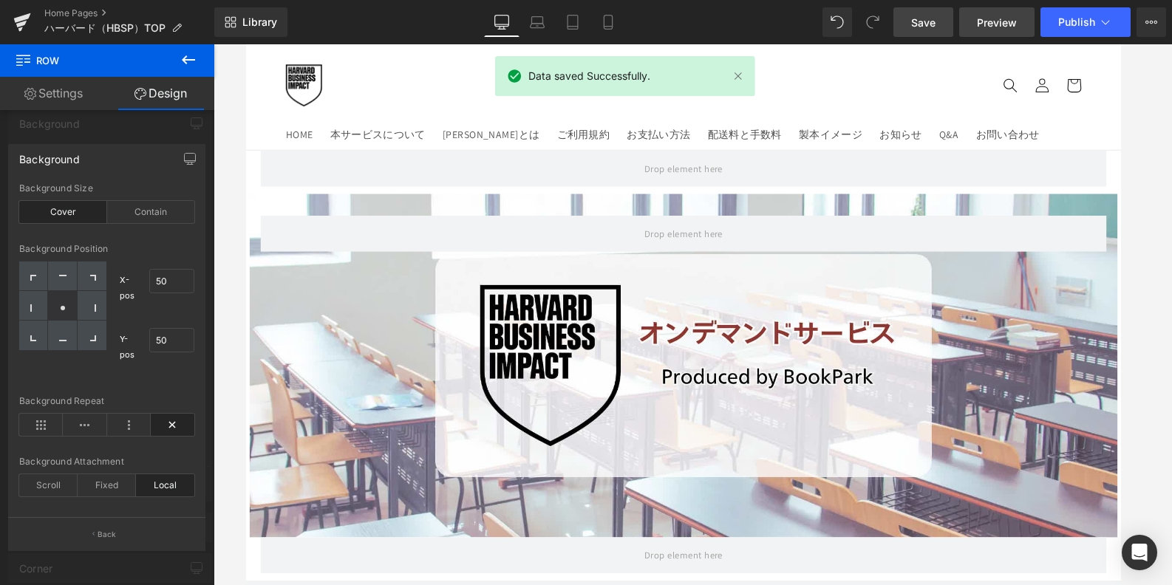
click at [982, 19] on span "Preview" at bounding box center [997, 23] width 40 height 16
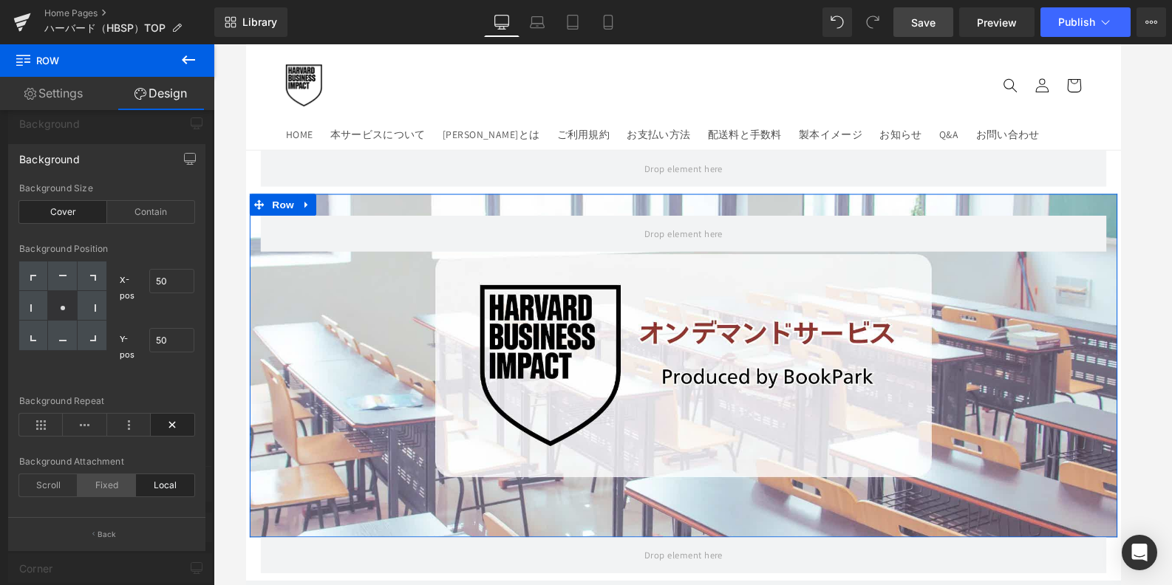
click at [100, 488] on div "Fixed" at bounding box center [107, 485] width 58 height 22
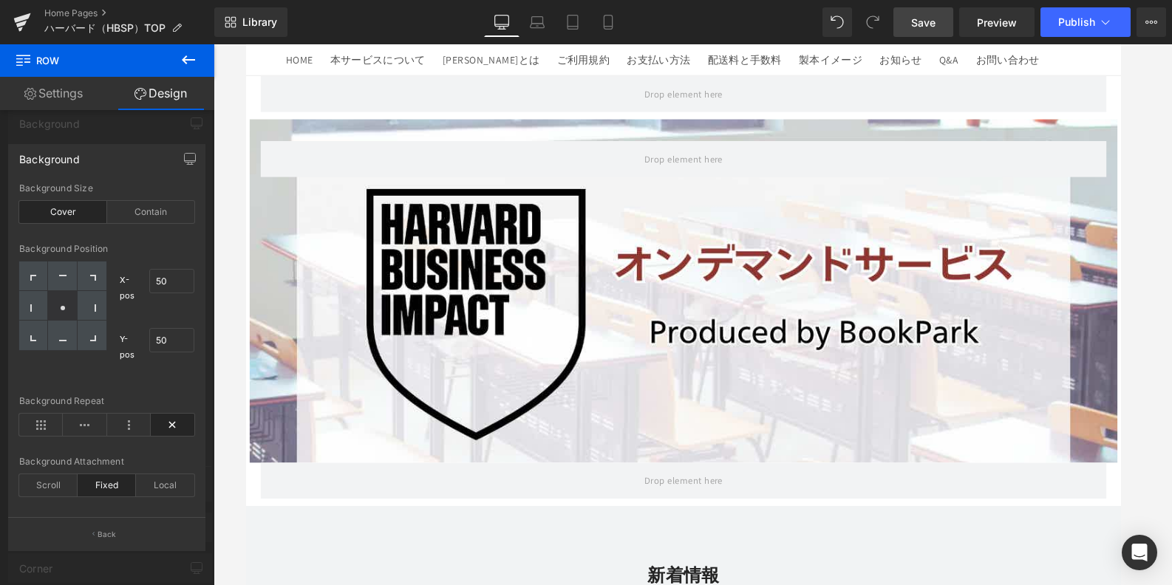
scroll to position [111, 0]
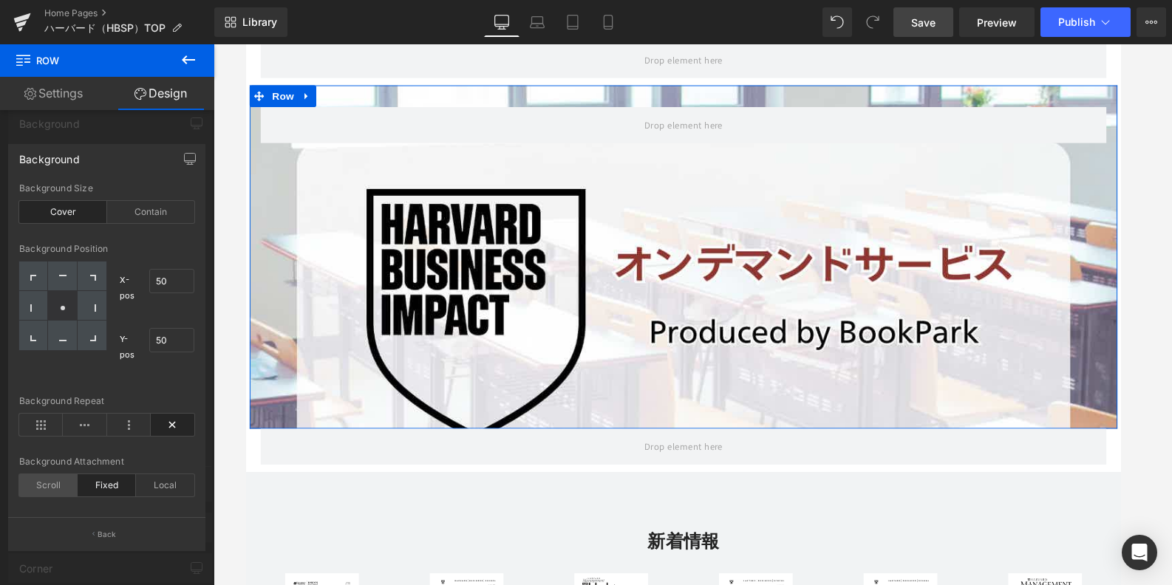
click at [52, 486] on div "Scroll" at bounding box center [48, 485] width 58 height 22
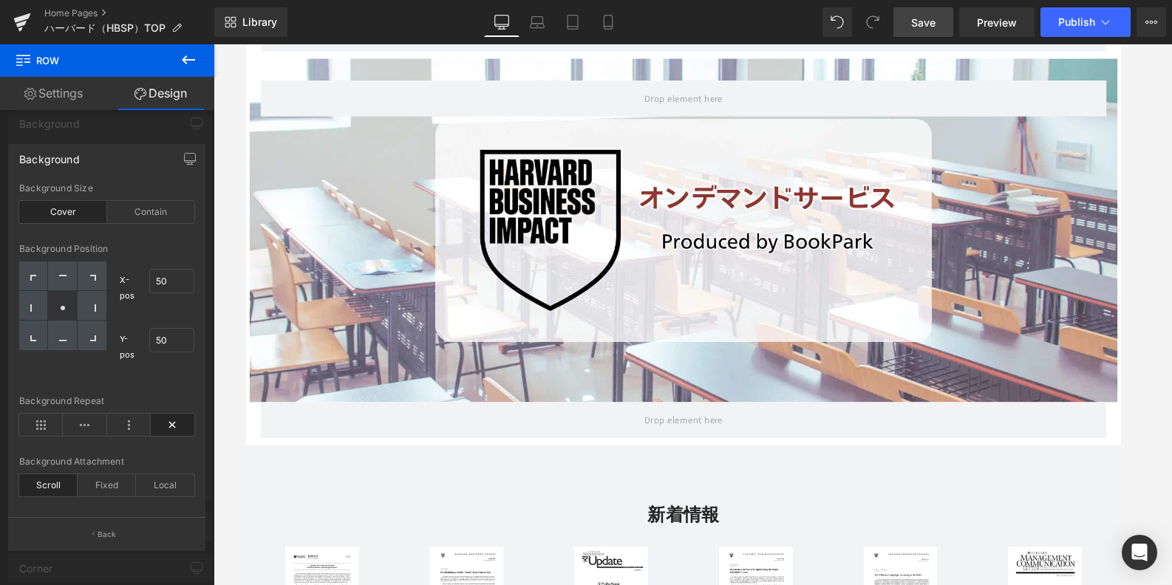
scroll to position [0, 0]
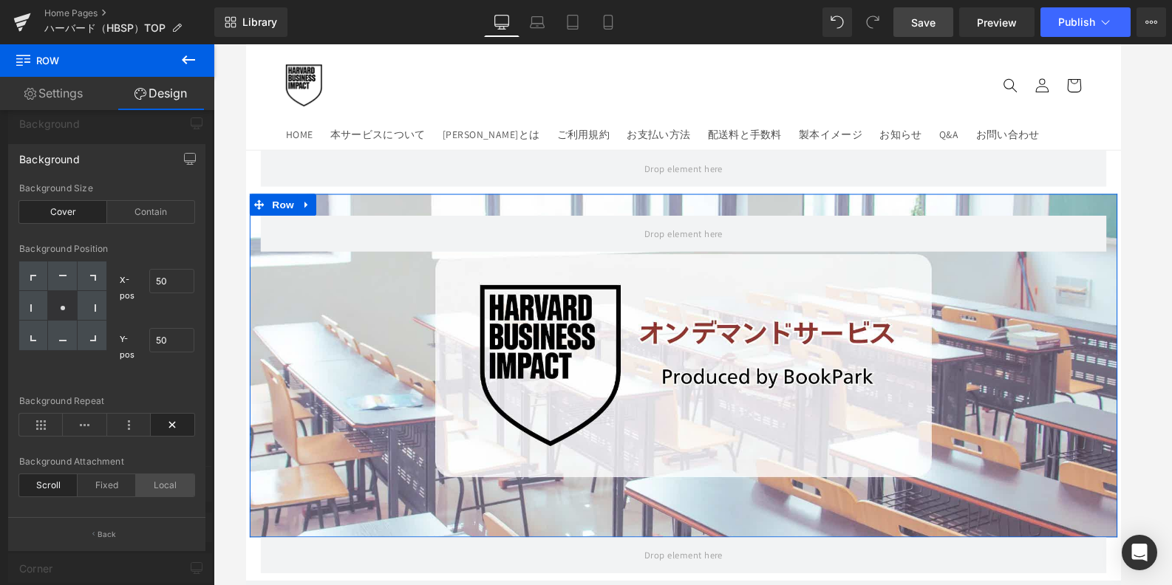
click at [186, 479] on div "Local" at bounding box center [165, 485] width 58 height 22
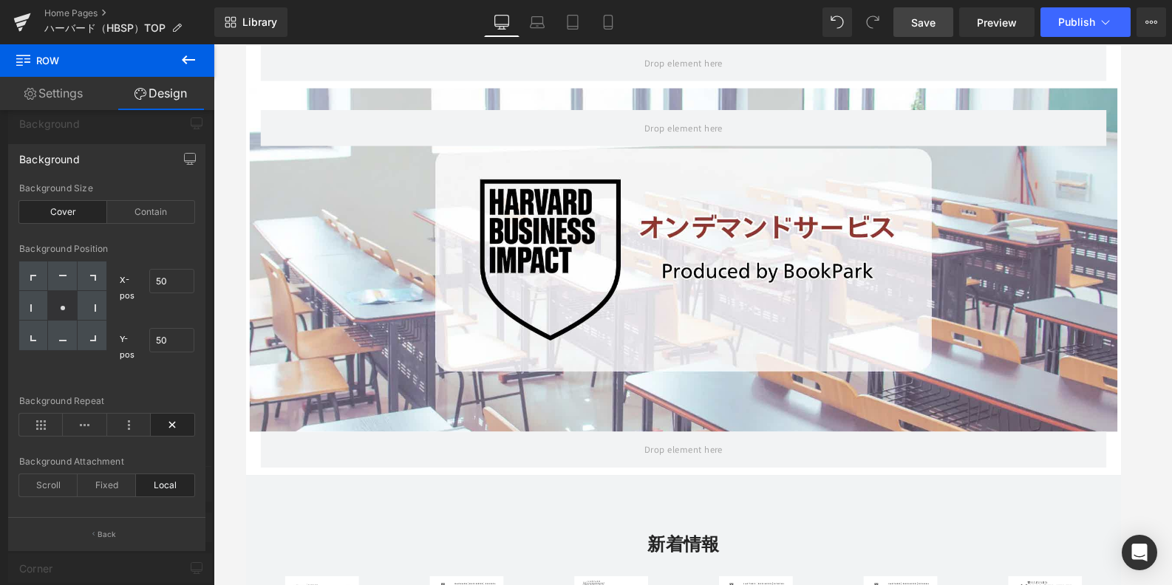
scroll to position [111, 0]
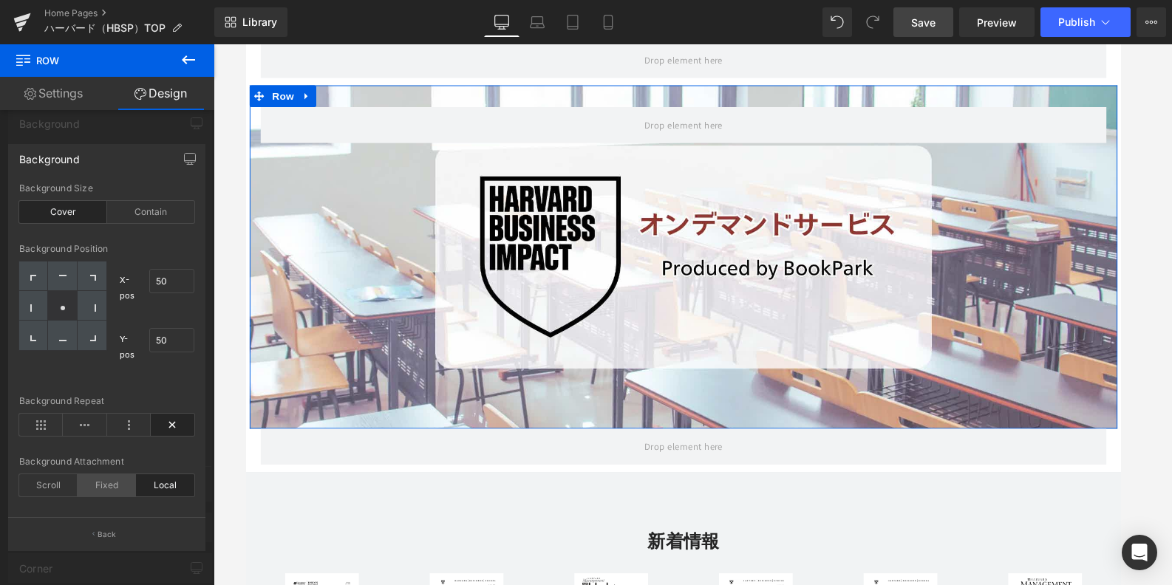
click at [81, 490] on div "Fixed" at bounding box center [107, 485] width 58 height 22
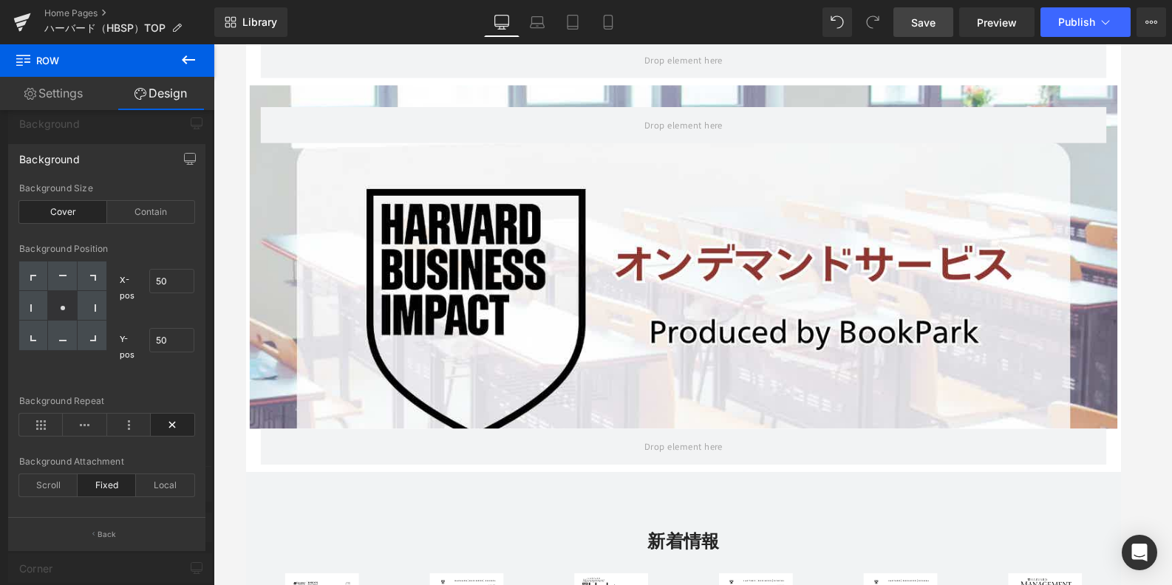
scroll to position [0, 0]
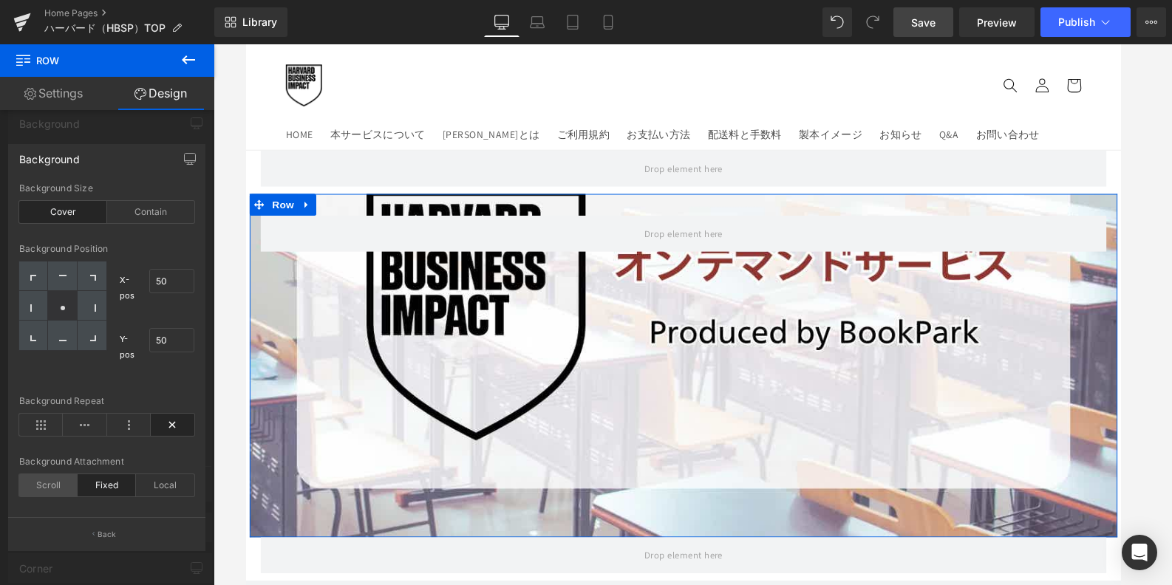
click at [34, 493] on div "Scroll" at bounding box center [48, 485] width 58 height 22
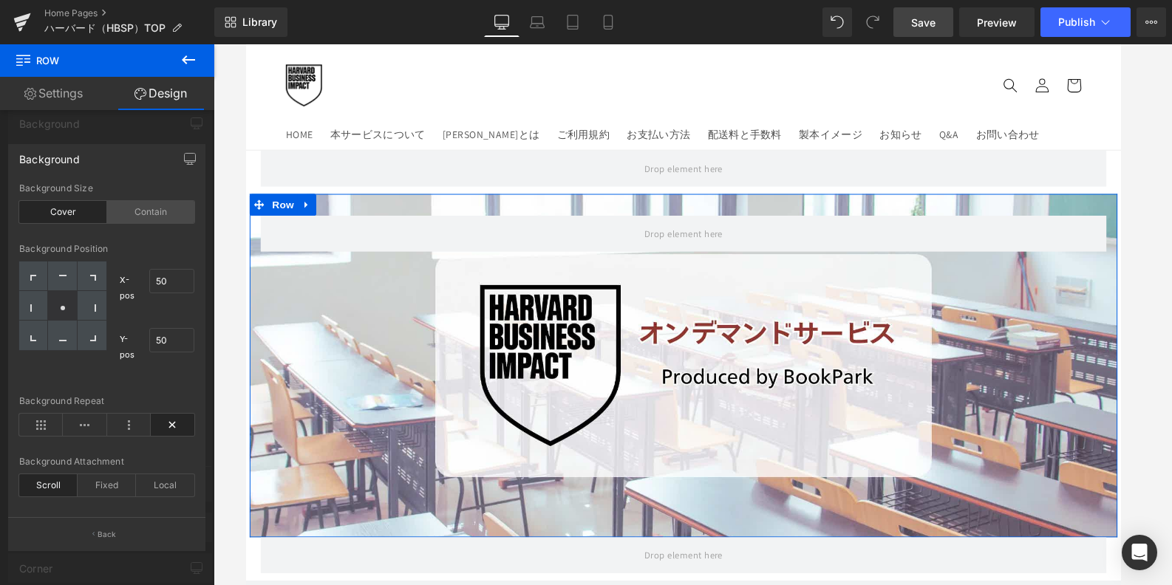
click at [143, 217] on div "Contain" at bounding box center [151, 212] width 88 height 22
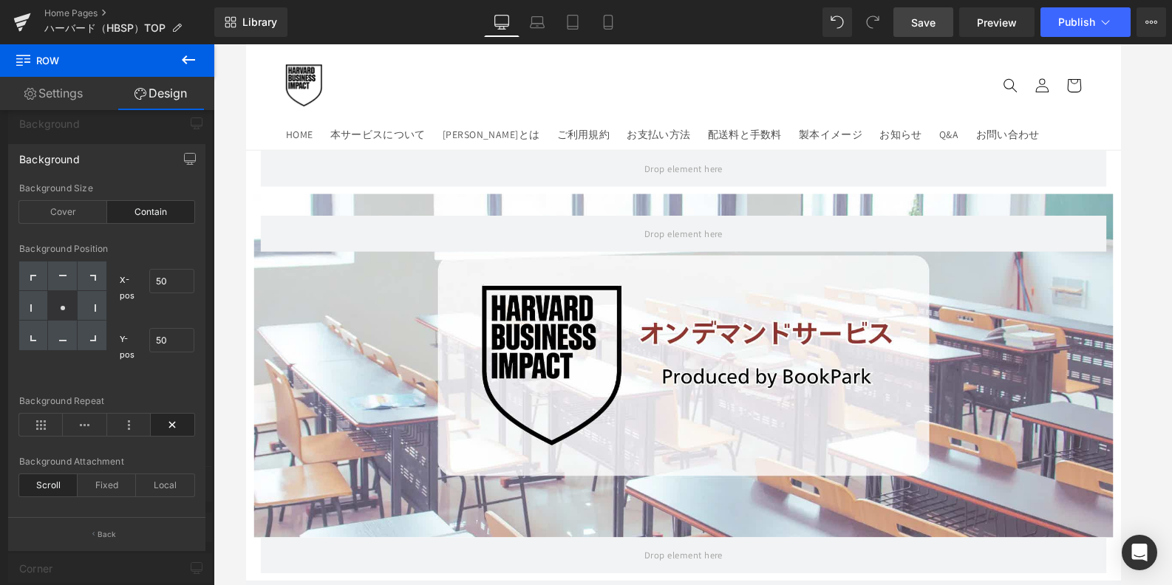
click at [912, 24] on span "Save" at bounding box center [923, 23] width 24 height 16
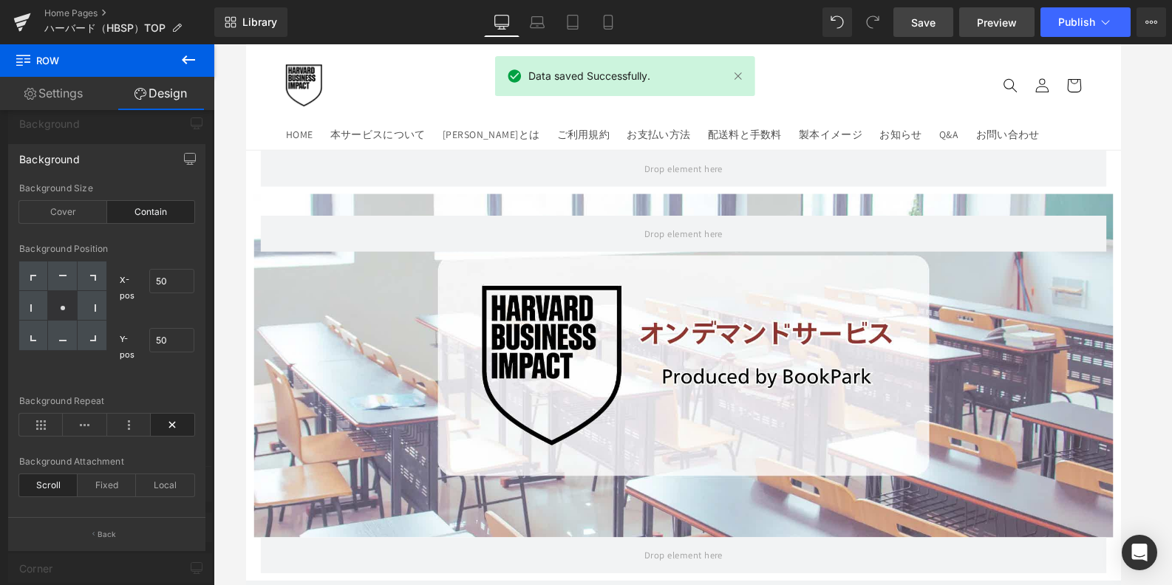
click at [982, 19] on span "Preview" at bounding box center [997, 23] width 40 height 16
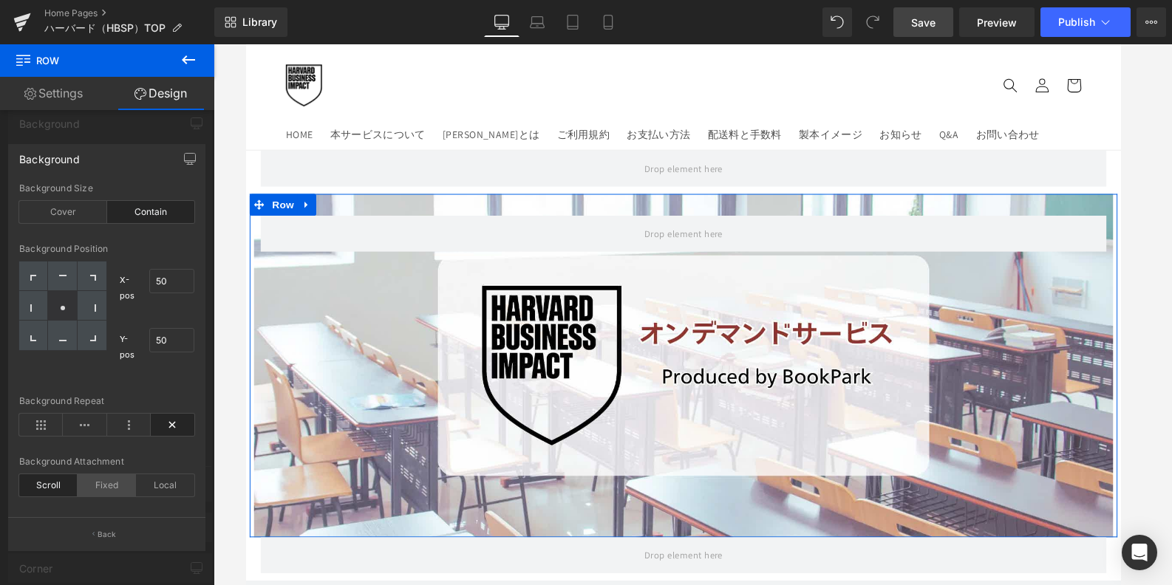
click at [106, 482] on div "Fixed" at bounding box center [107, 485] width 58 height 22
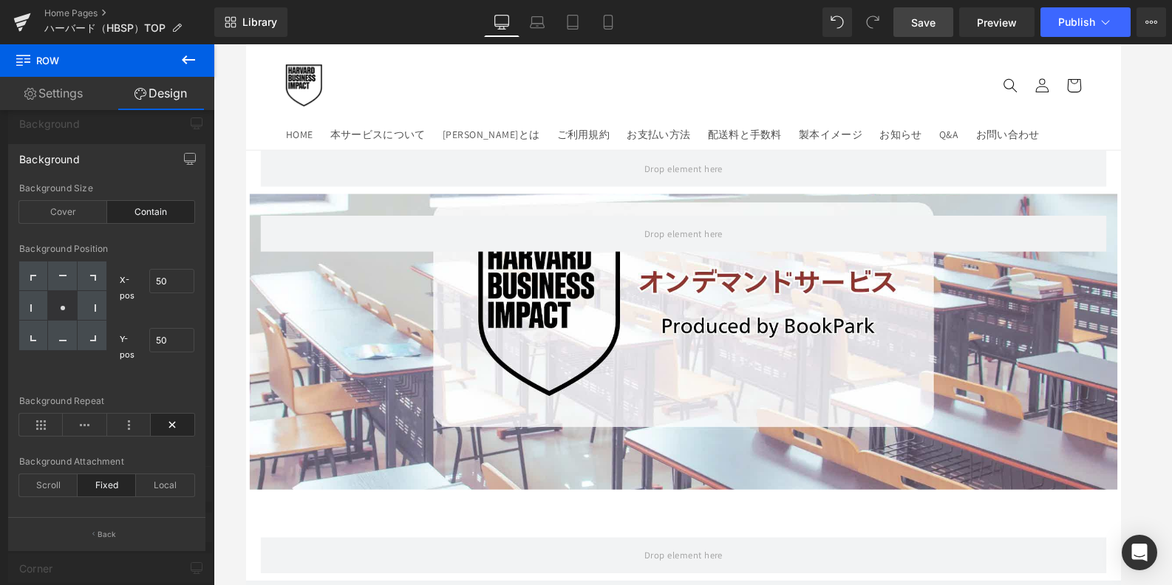
click at [911, 25] on link "Save" at bounding box center [923, 22] width 60 height 30
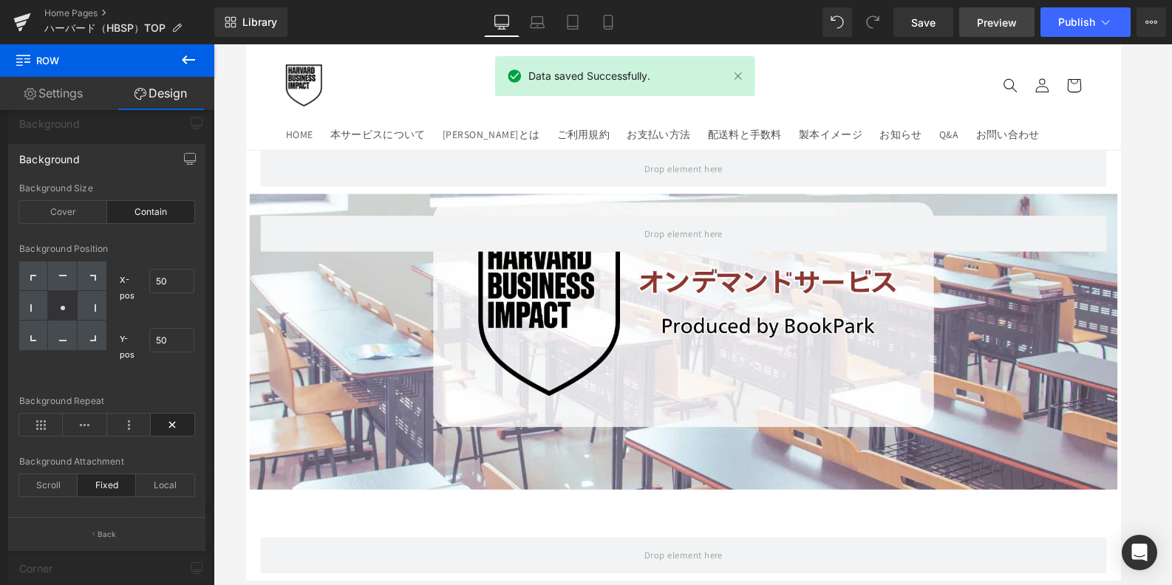
click at [980, 18] on span "Preview" at bounding box center [997, 23] width 40 height 16
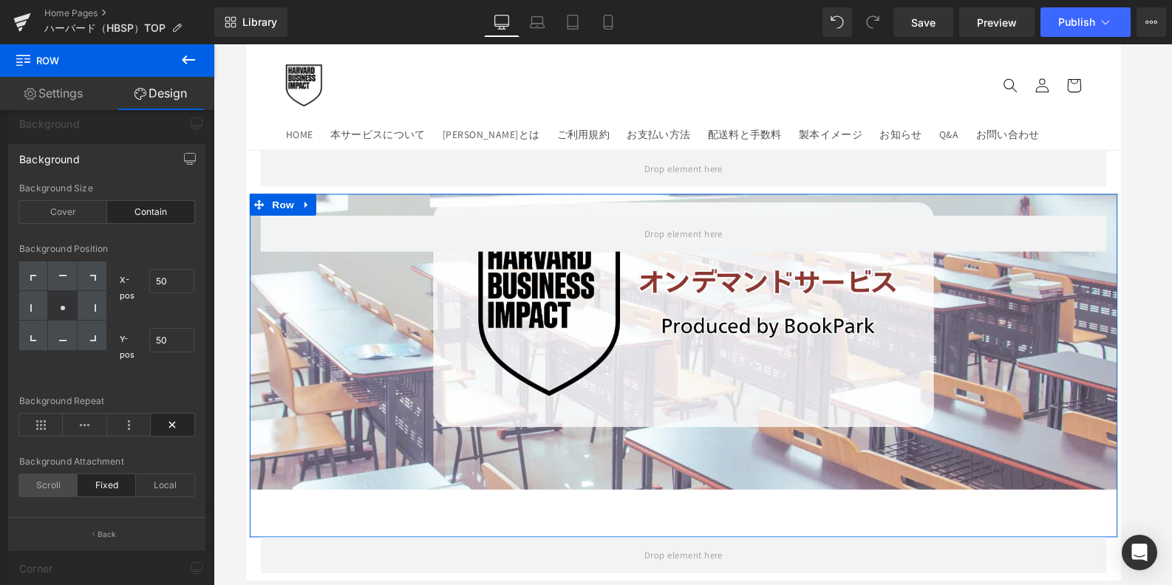
click at [36, 488] on div "Scroll" at bounding box center [48, 485] width 58 height 22
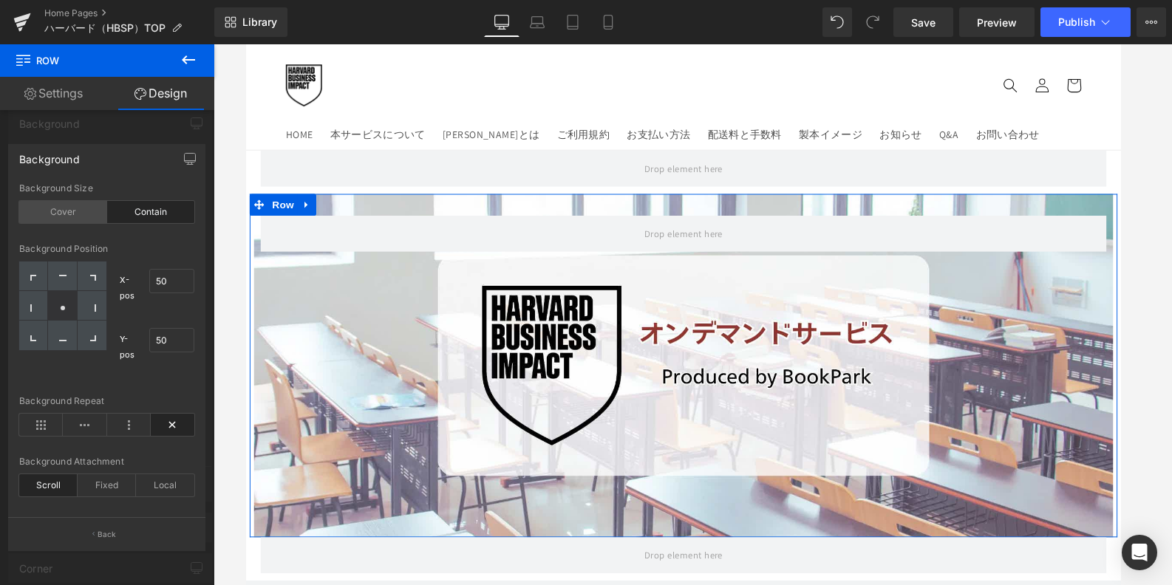
click at [81, 214] on div "Cover" at bounding box center [63, 212] width 88 height 22
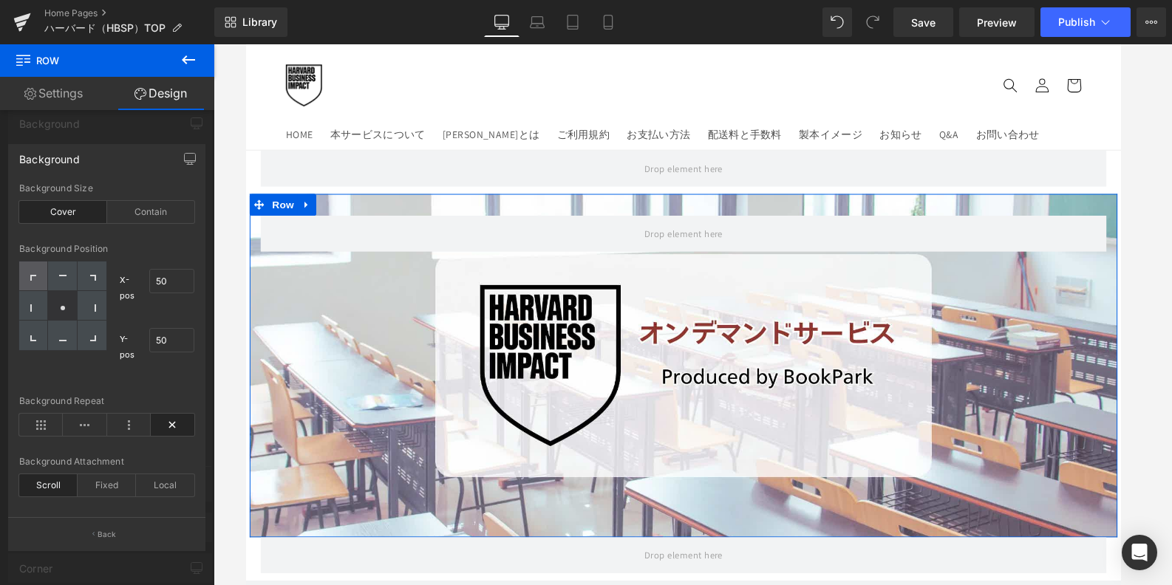
click at [38, 284] on div at bounding box center [33, 276] width 29 height 30
type input "0"
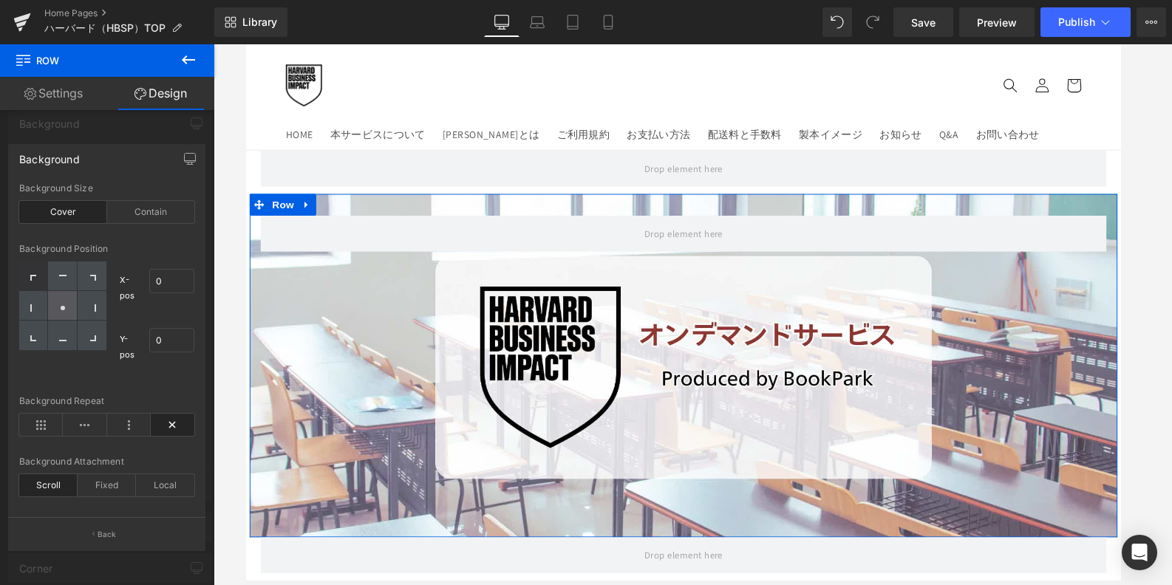
click at [61, 311] on icon at bounding box center [62, 307] width 7 height 7
type input "50"
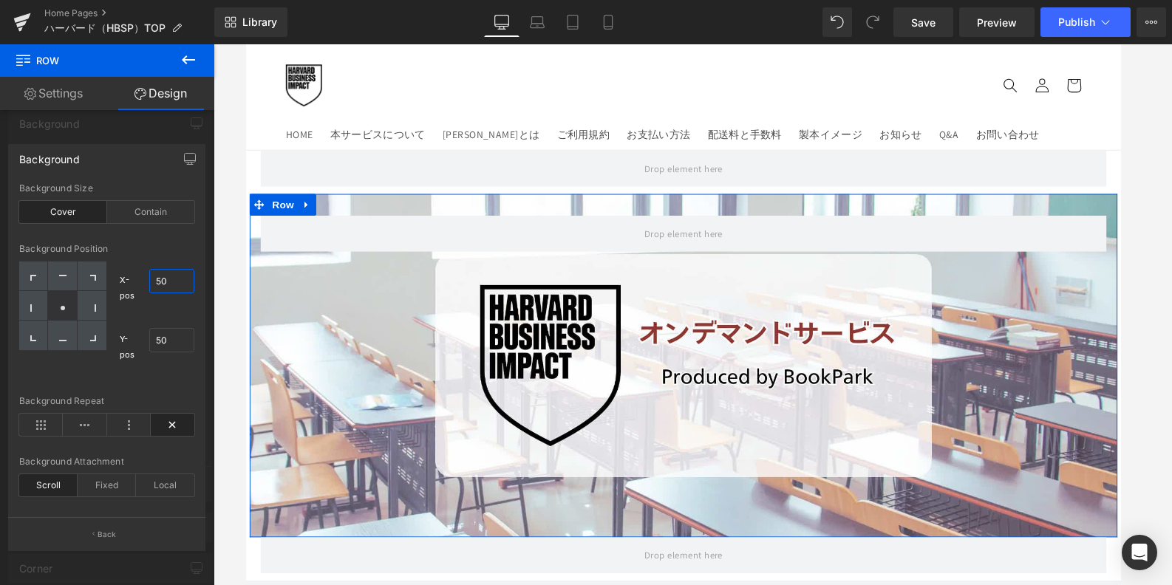
drag, startPoint x: 163, startPoint y: 285, endPoint x: 152, endPoint y: 285, distance: 11.1
click at [152, 285] on input "50" at bounding box center [172, 281] width 46 height 24
type input "50"
drag, startPoint x: 187, startPoint y: 282, endPoint x: 143, endPoint y: 282, distance: 44.3
click at [143, 282] on div "X-pos 50% 50" at bounding box center [157, 287] width 75 height 53
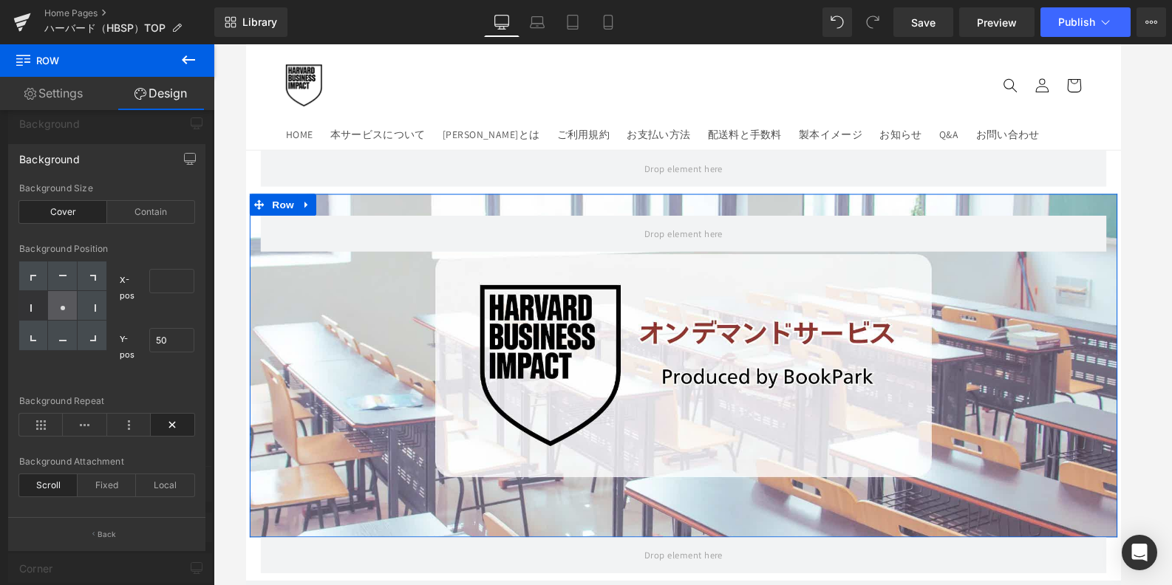
click at [62, 305] on icon at bounding box center [62, 307] width 7 height 7
type input "50"
click at [78, 423] on icon at bounding box center [85, 425] width 44 height 22
click at [178, 425] on icon at bounding box center [173, 425] width 44 height 22
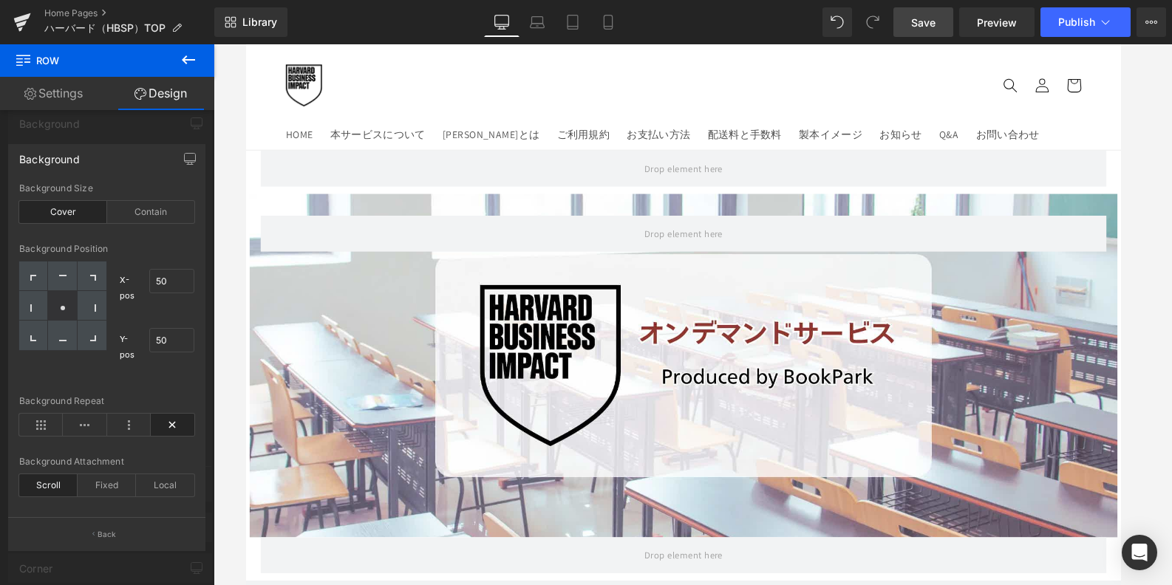
click at [911, 40] on div "Library Desktop Desktop Laptop Tablet Mobile Save Preview Publish Scheduled Upg…" at bounding box center [692, 22] width 957 height 44
click at [911, 27] on link "Save" at bounding box center [923, 22] width 60 height 30
click at [973, 26] on link "Preview" at bounding box center [996, 22] width 75 height 30
click at [1050, 31] on button "Publish" at bounding box center [1085, 22] width 90 height 30
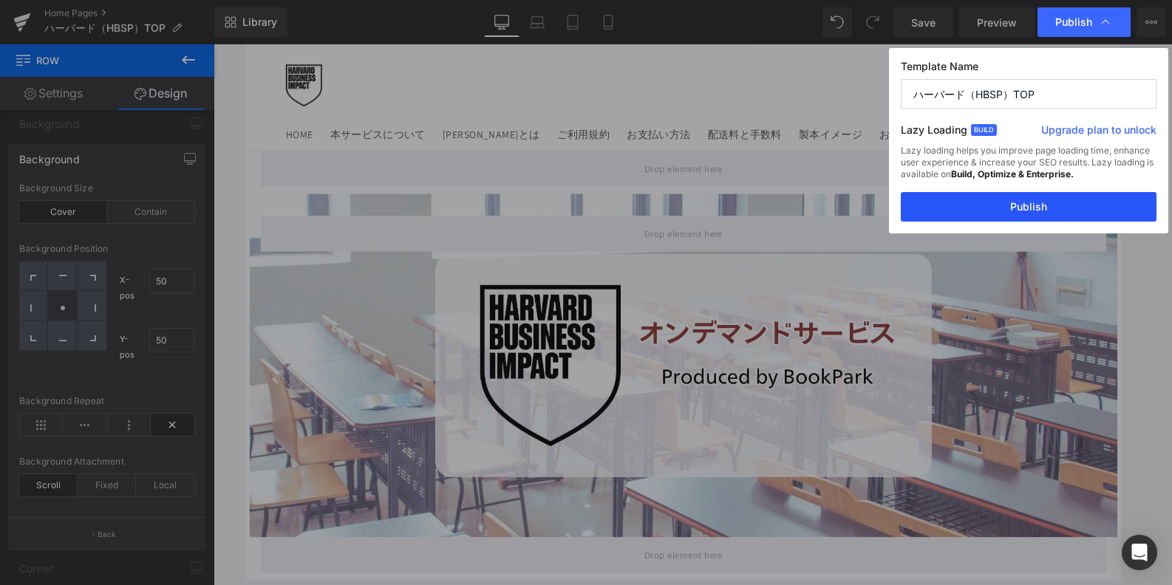
click at [1000, 200] on button "Publish" at bounding box center [1028, 207] width 256 height 30
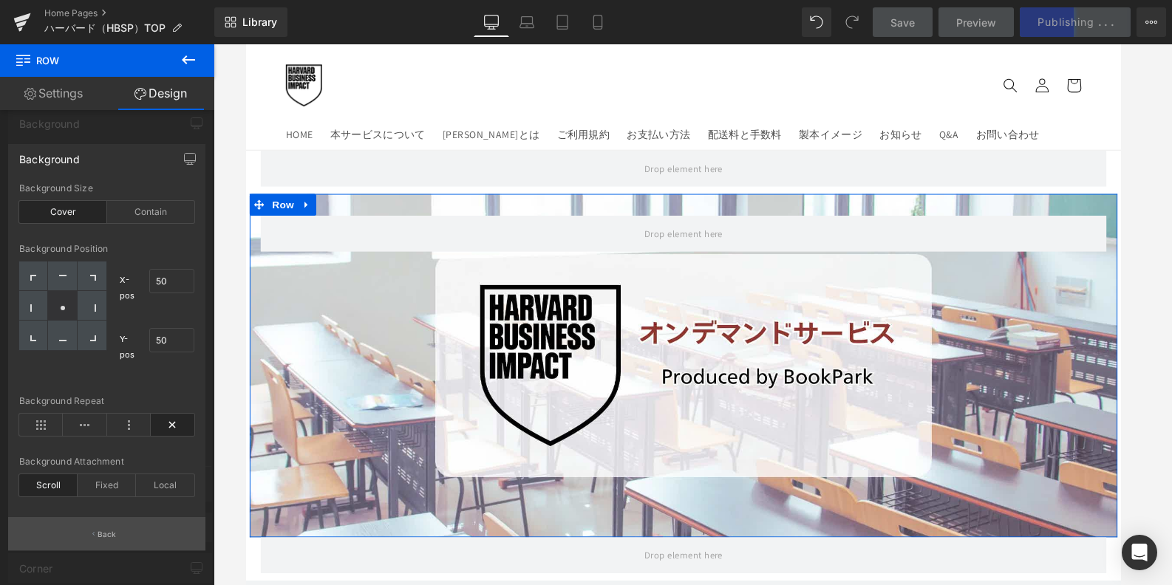
click at [74, 537] on button "Back" at bounding box center [106, 533] width 197 height 33
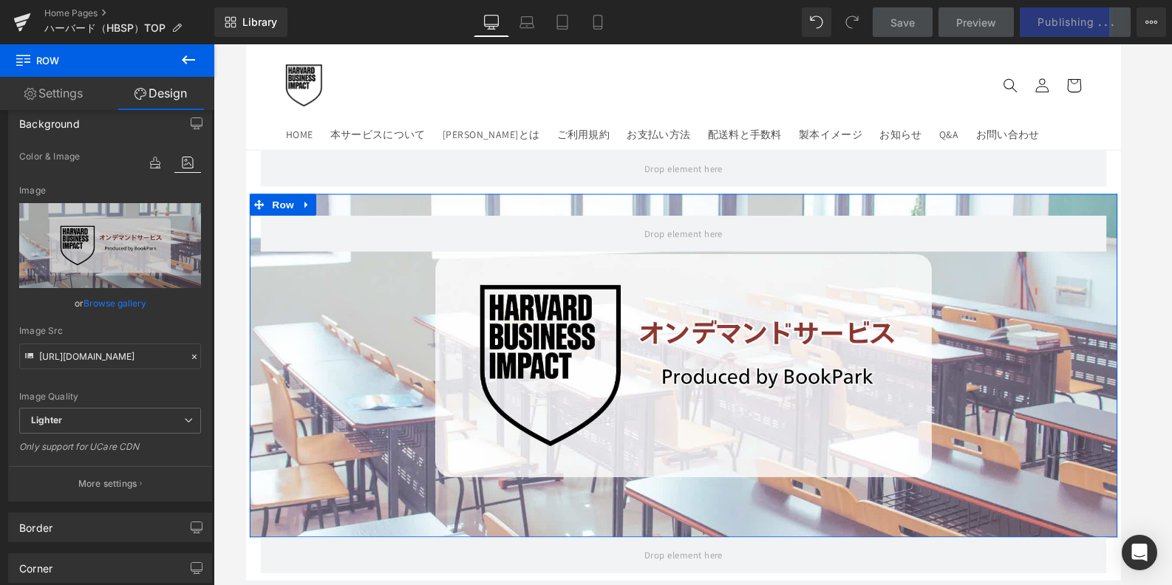
click at [84, 99] on link "Settings" at bounding box center [53, 93] width 107 height 33
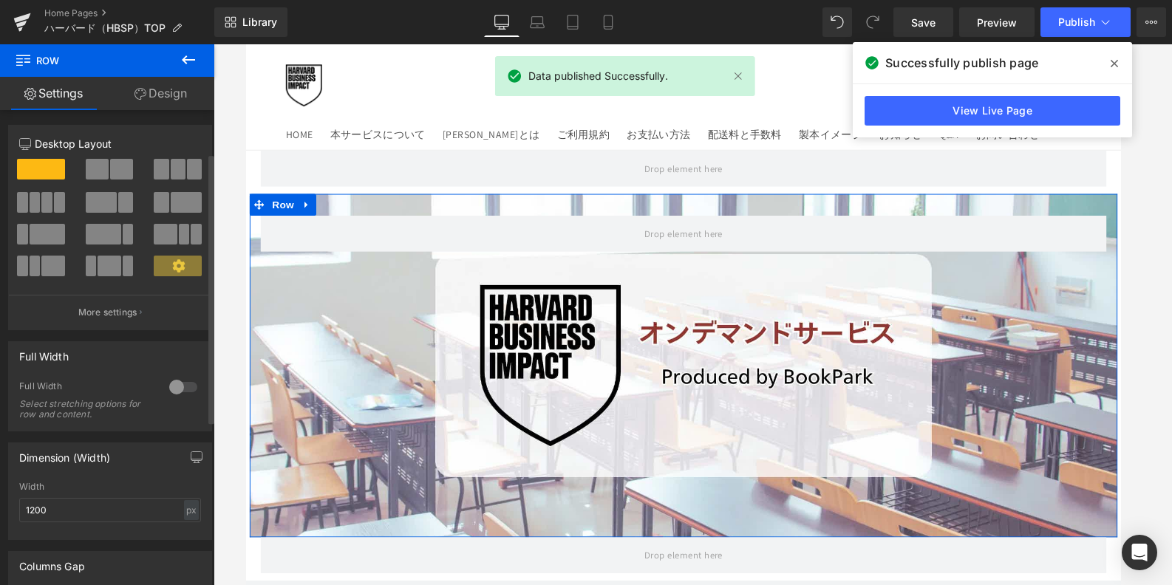
scroll to position [222, 0]
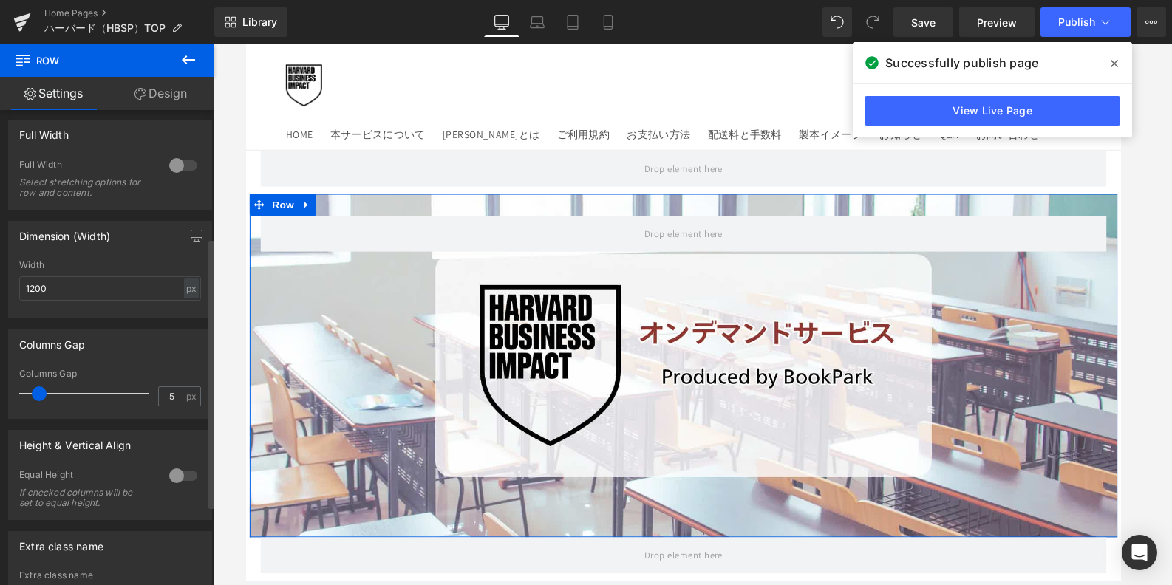
type input "0"
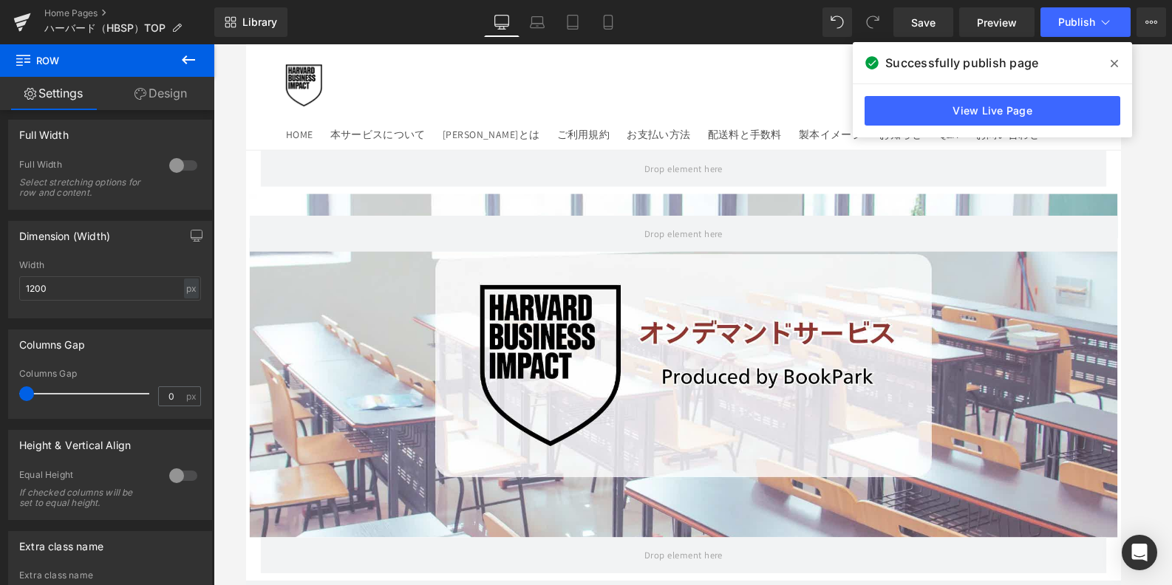
drag, startPoint x: 31, startPoint y: 394, endPoint x: -11, endPoint y: 396, distance: 42.2
click at [0, 396] on html "Row You are previewing how the will restyle your page. You can not edit Element…" at bounding box center [586, 292] width 1172 height 585
click at [926, 27] on span "Save" at bounding box center [923, 23] width 24 height 16
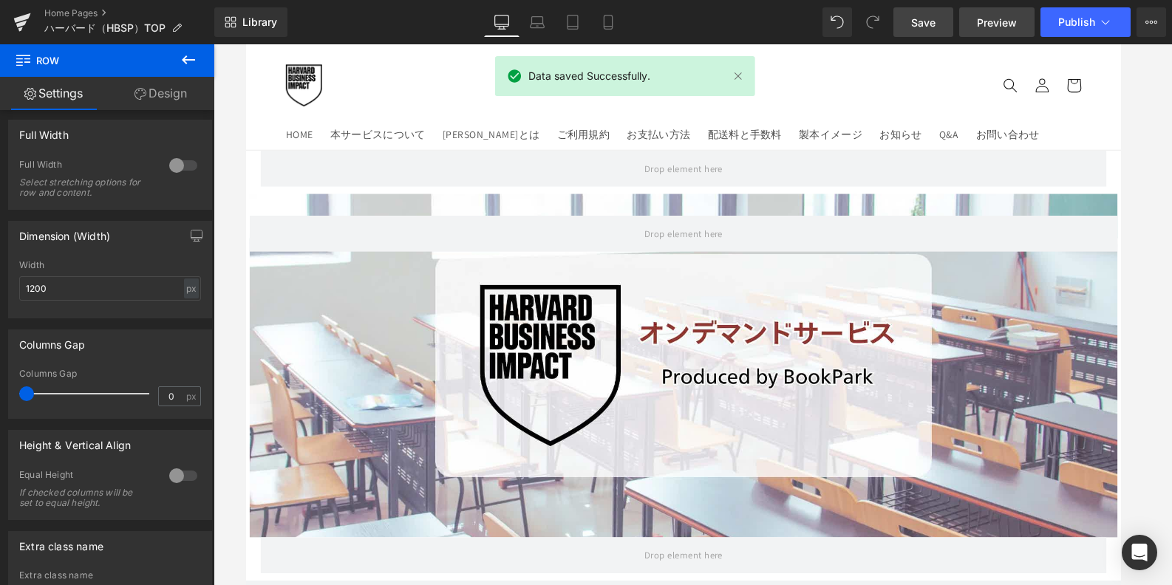
click at [975, 17] on link "Preview" at bounding box center [996, 22] width 75 height 30
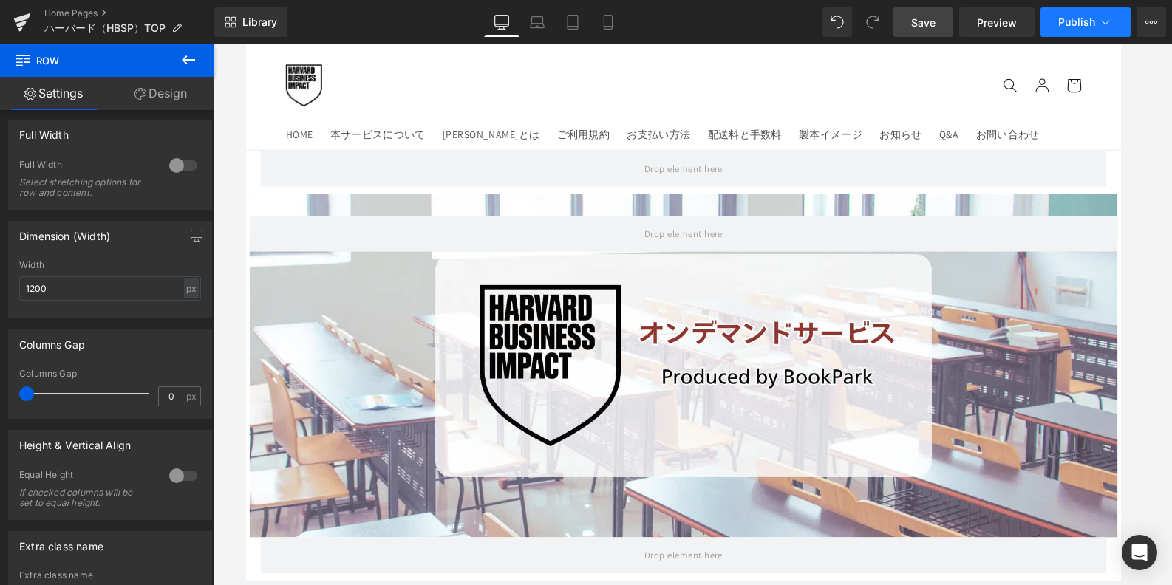
click at [1067, 23] on span "Publish" at bounding box center [1076, 22] width 37 height 12
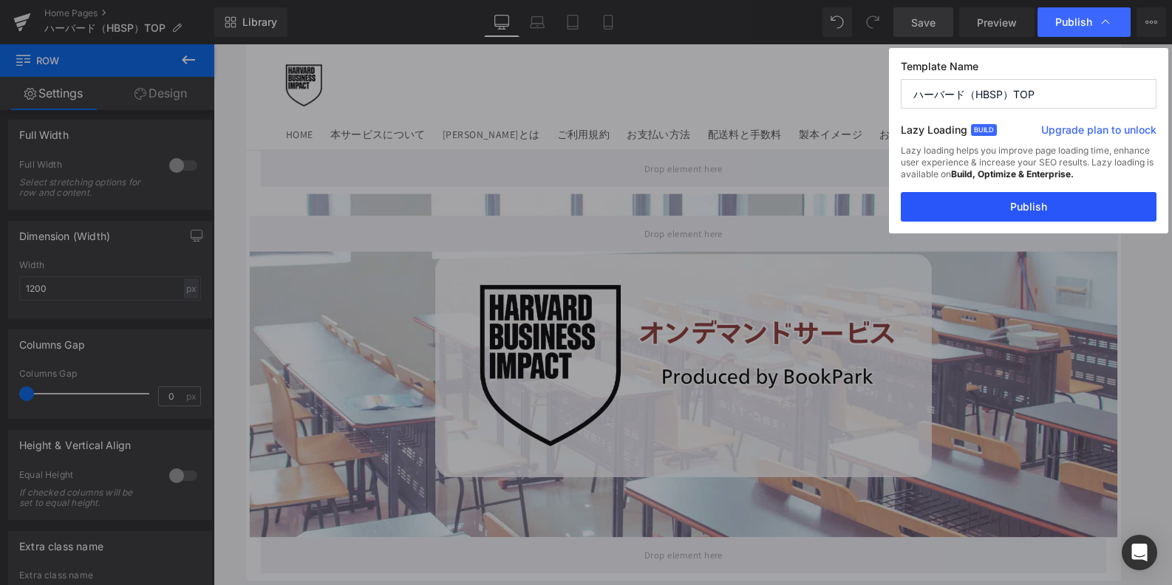
click at [982, 201] on button "Publish" at bounding box center [1028, 207] width 256 height 30
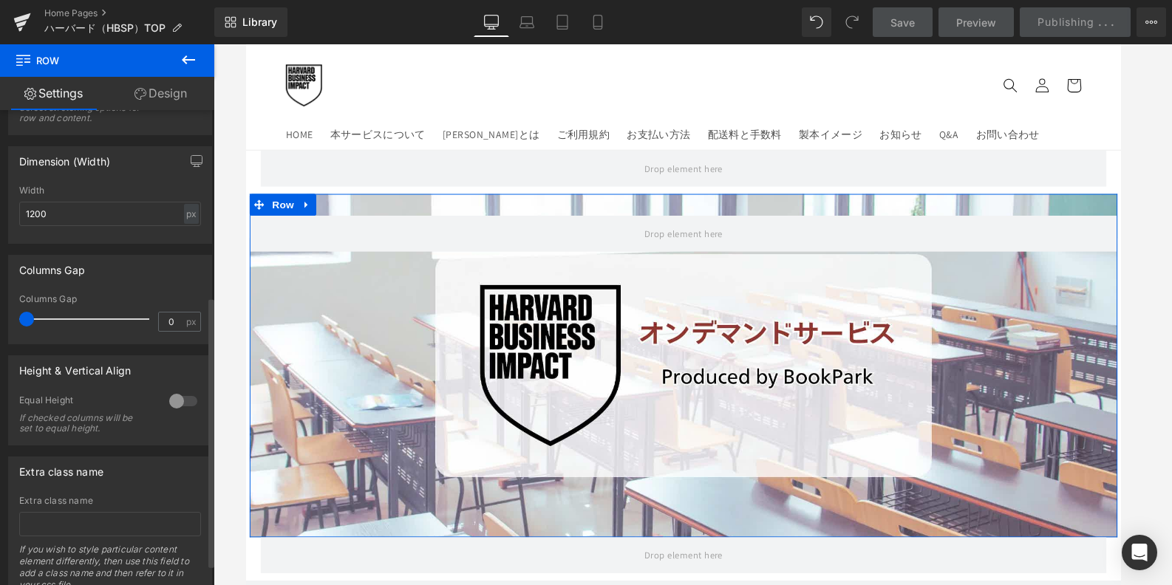
scroll to position [360, 0]
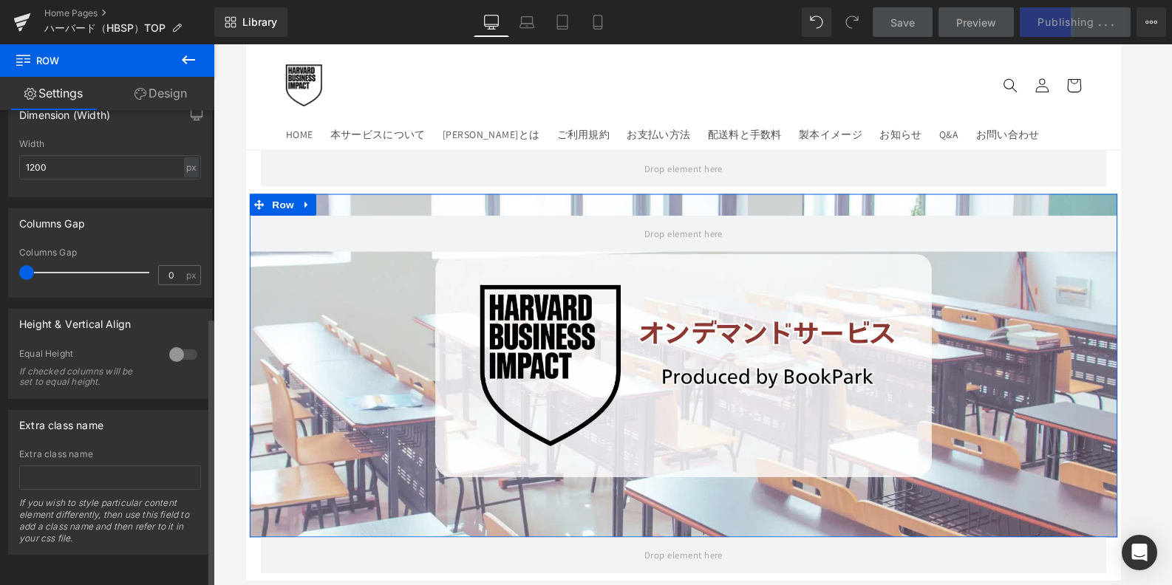
click at [173, 343] on div at bounding box center [182, 355] width 35 height 24
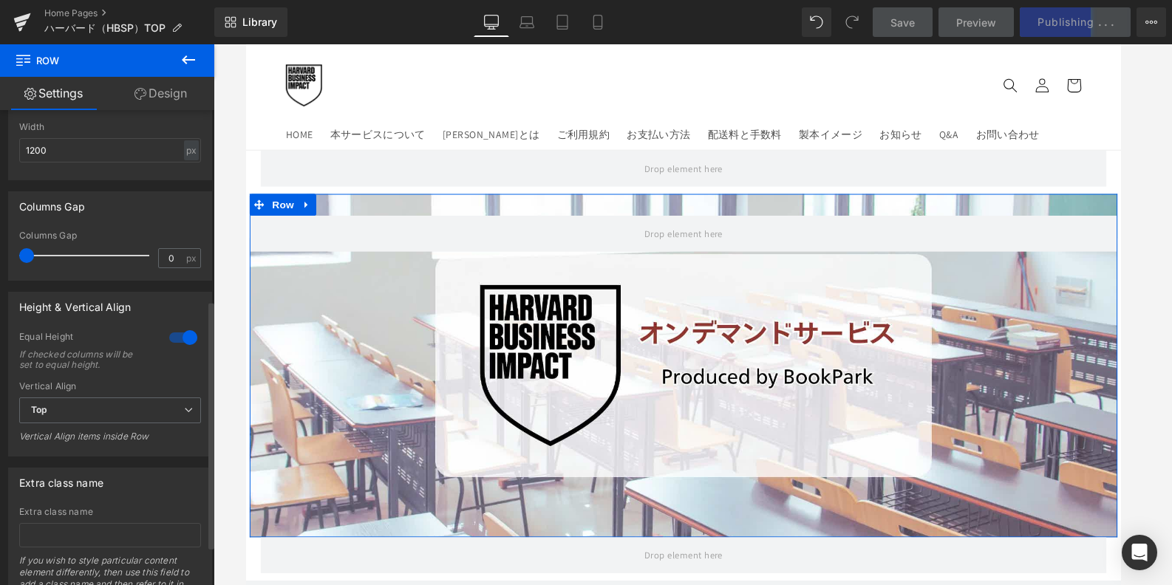
click at [173, 332] on div at bounding box center [182, 338] width 35 height 24
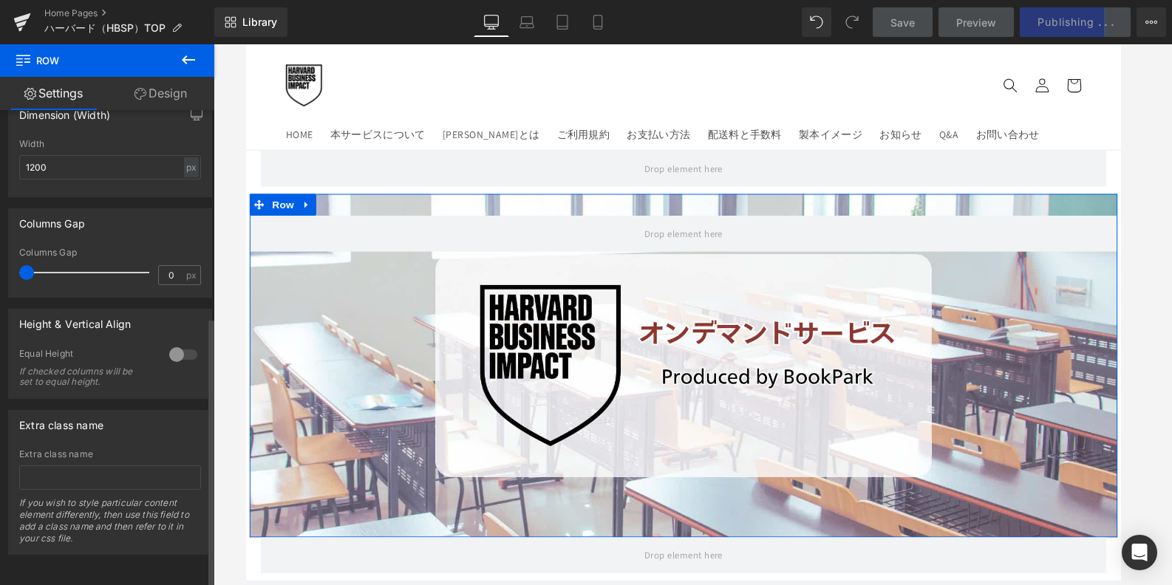
click at [173, 343] on div at bounding box center [182, 355] width 35 height 24
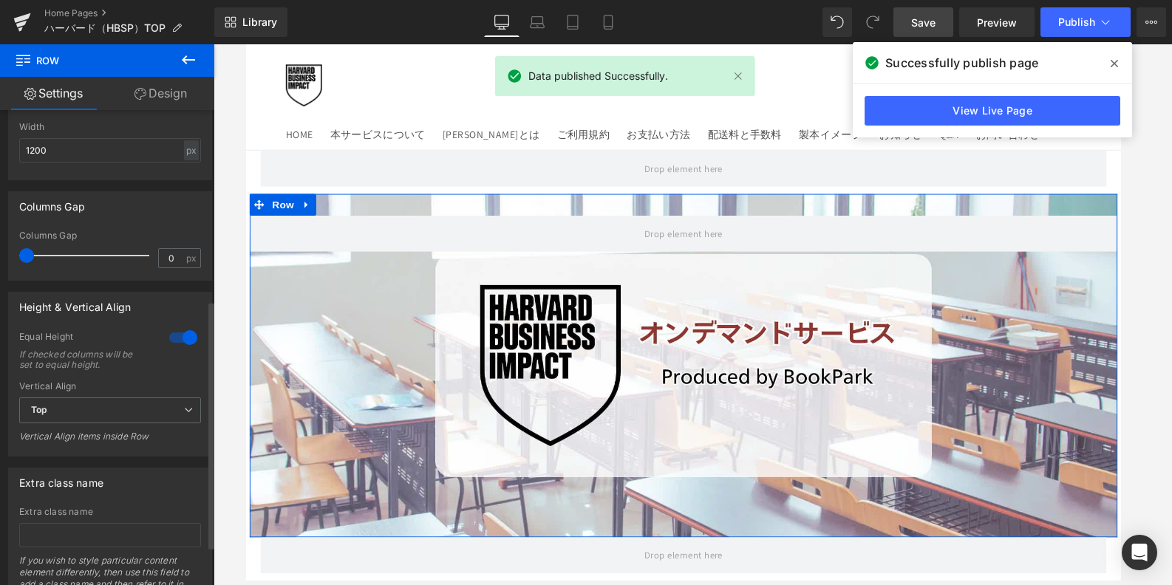
drag, startPoint x: 17, startPoint y: 346, endPoint x: 95, endPoint y: 335, distance: 79.1
click at [95, 335] on div "1 Equal Height If checked columns will be set to equal height. Top Middle Botto…" at bounding box center [110, 393] width 202 height 125
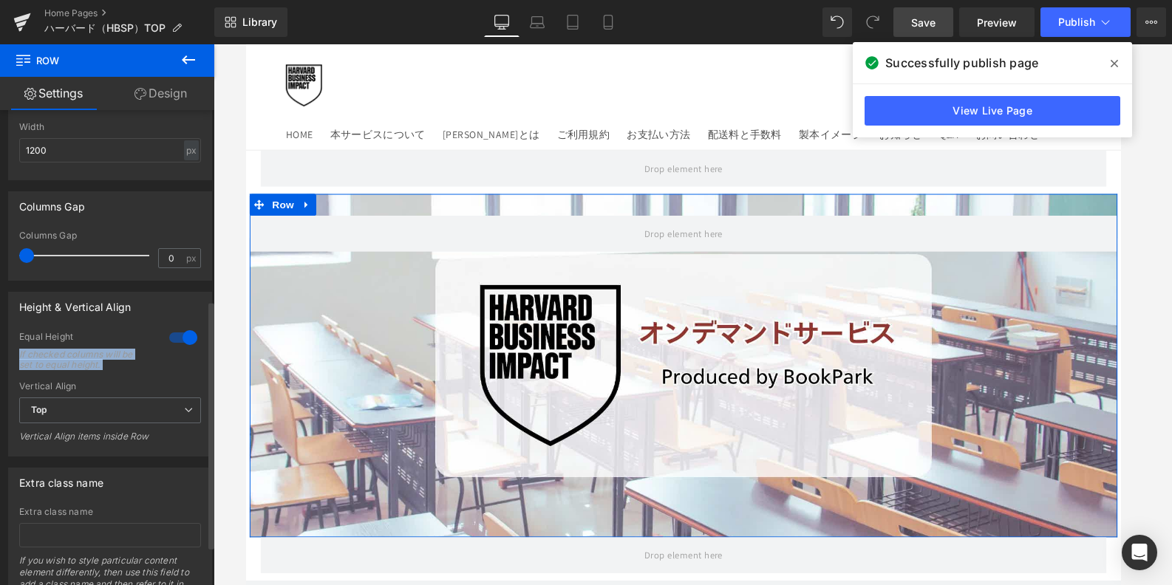
drag, startPoint x: 10, startPoint y: 312, endPoint x: 96, endPoint y: 388, distance: 114.1
click at [96, 388] on div "Height & Vertical Align 1 Equal Height If checked columns will be set to equal …" at bounding box center [110, 374] width 204 height 165
drag, startPoint x: 96, startPoint y: 388, endPoint x: 81, endPoint y: 394, distance: 16.2
click at [81, 394] on div "Height & Vertical Align 1 Equal Height If checked columns will be set to equal …" at bounding box center [110, 374] width 204 height 165
copy div "If checked columns will be set to equal height. Top Middle Bottom Vertical Alig…"
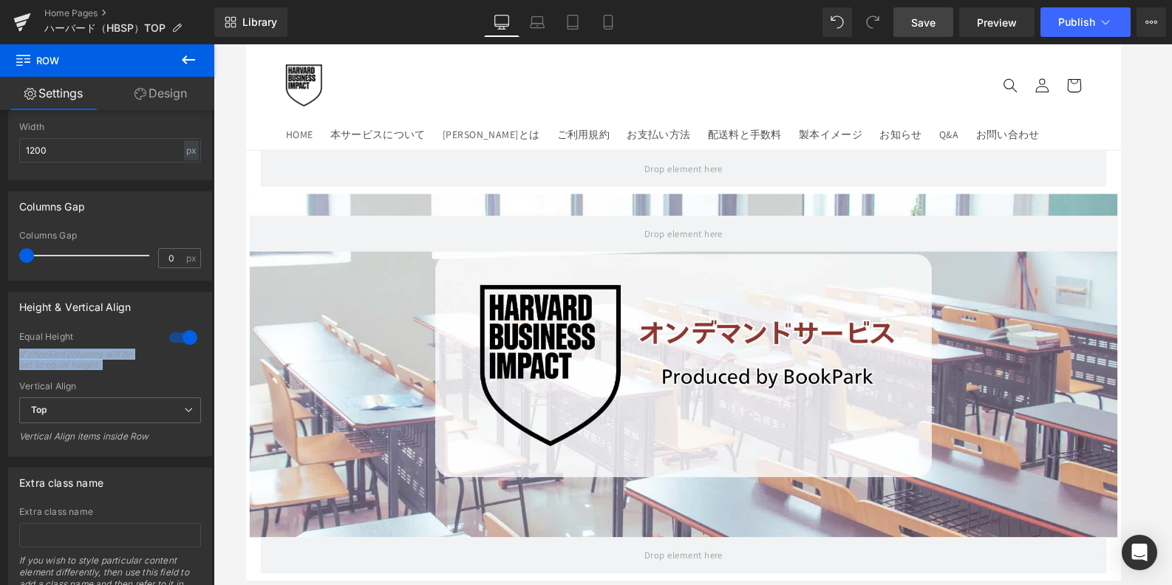
click at [902, 28] on link "Save" at bounding box center [923, 22] width 60 height 30
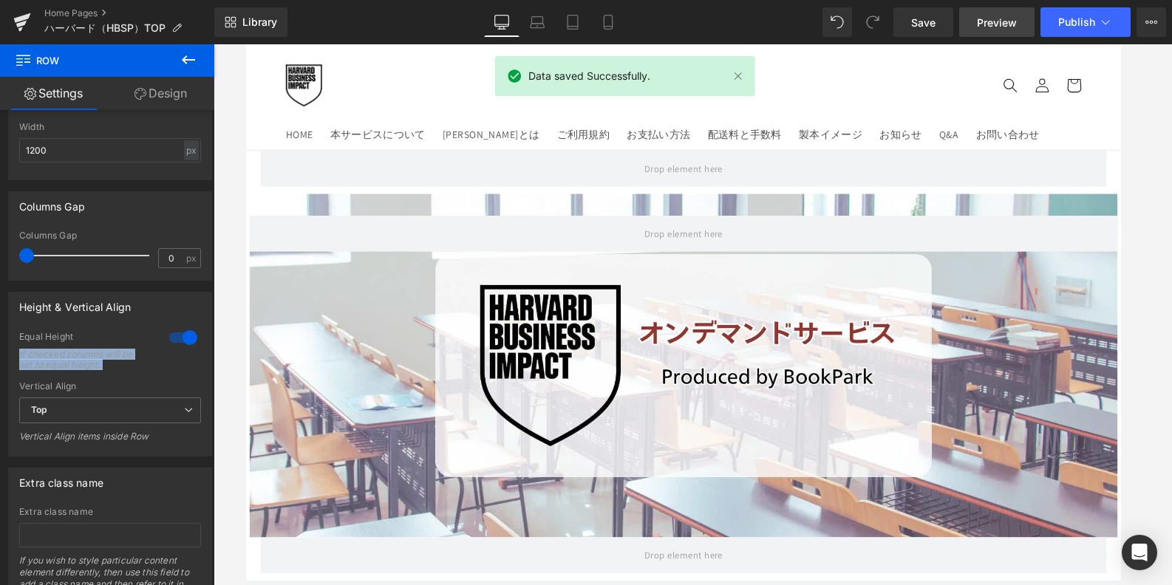
click at [987, 26] on span "Preview" at bounding box center [997, 23] width 40 height 16
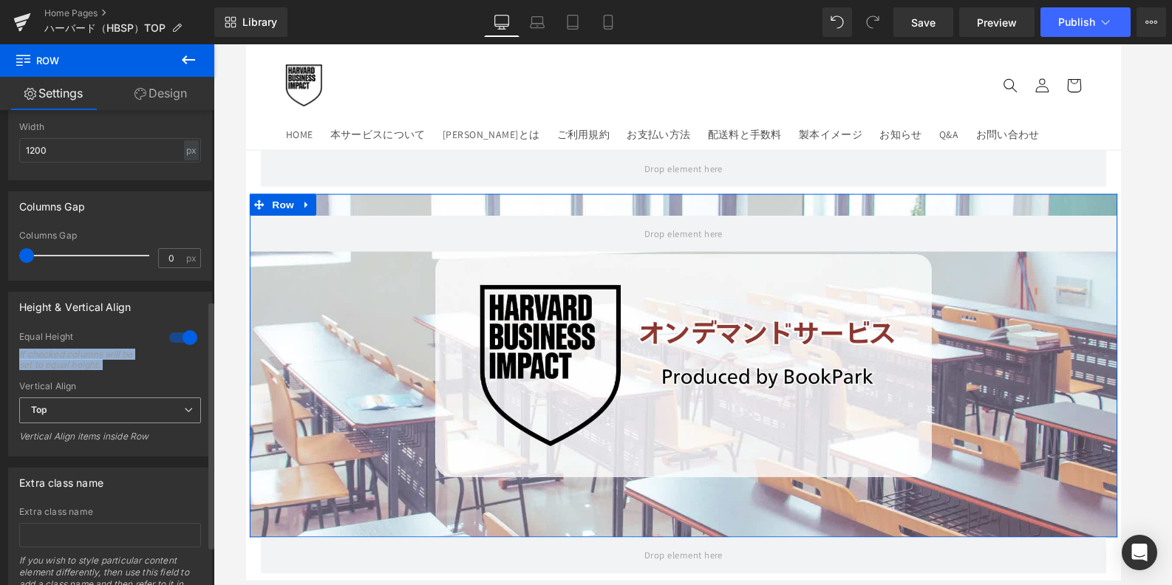
click at [123, 413] on span "Top" at bounding box center [110, 410] width 182 height 26
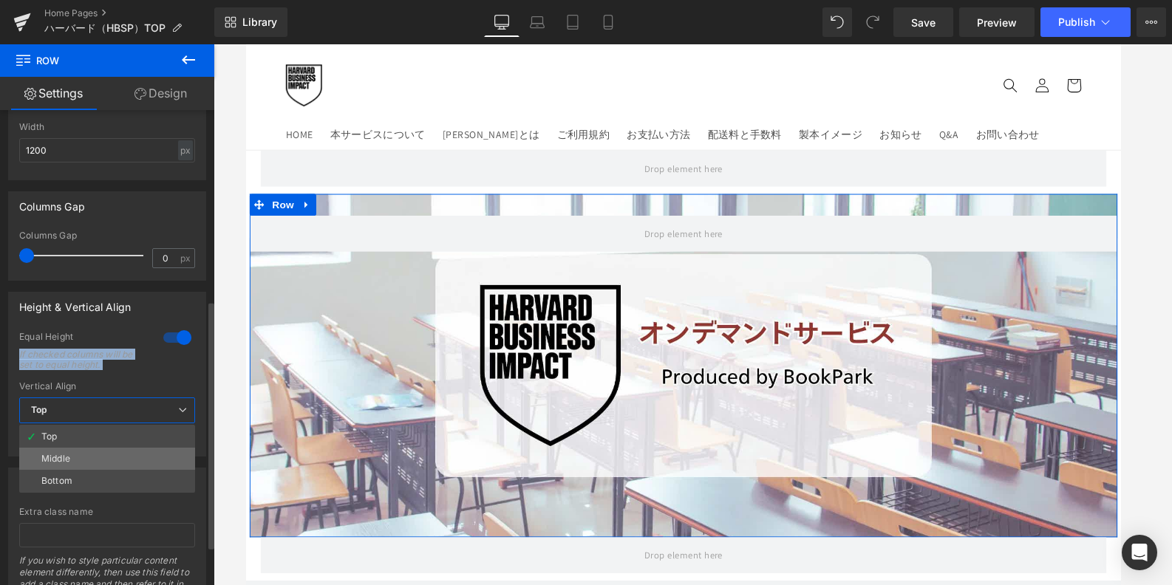
click at [106, 465] on li "Middle" at bounding box center [107, 459] width 176 height 22
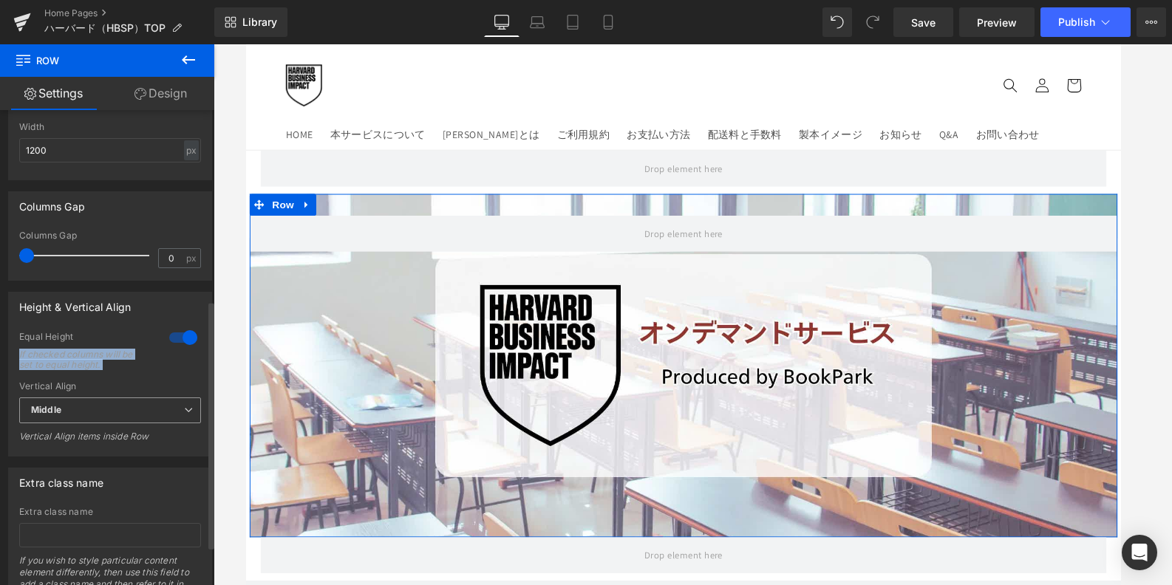
click at [125, 419] on span "Middle" at bounding box center [110, 410] width 182 height 26
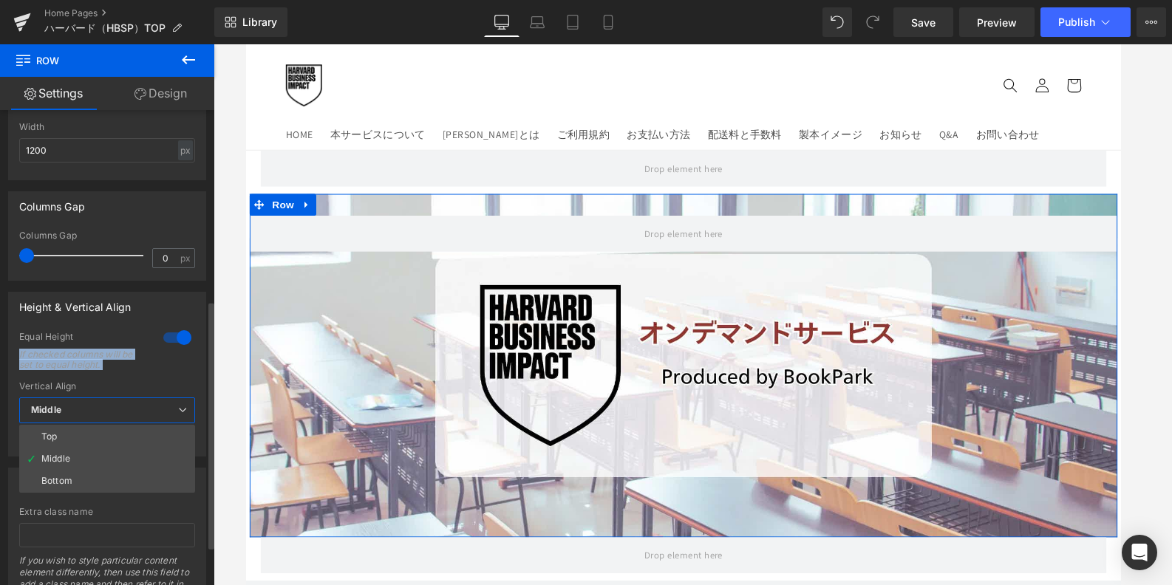
click at [167, 339] on div at bounding box center [177, 338] width 35 height 24
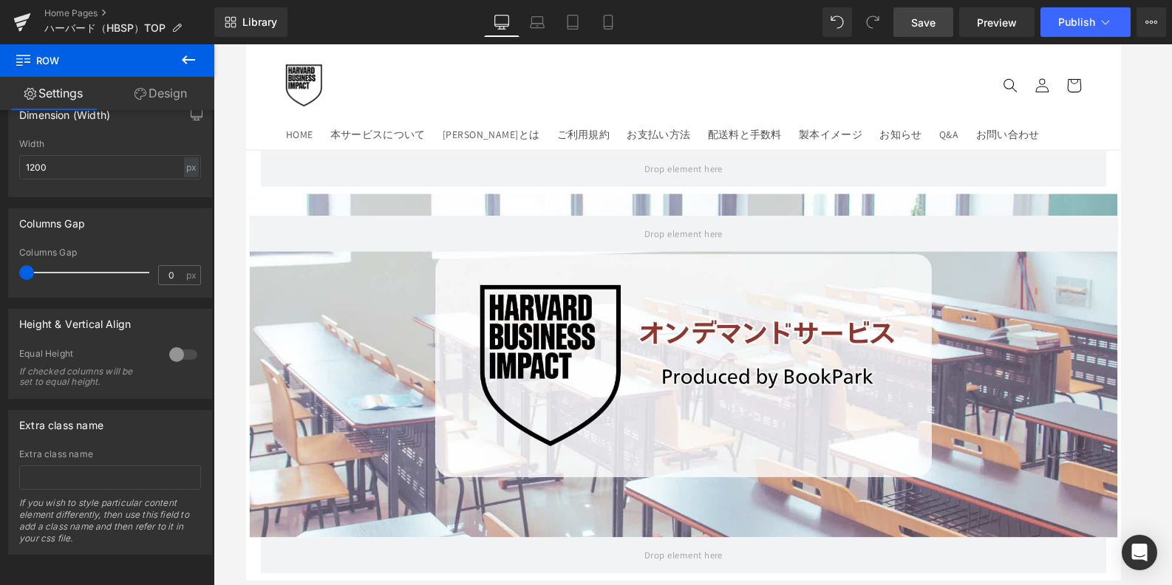
click at [923, 12] on link "Save" at bounding box center [923, 22] width 60 height 30
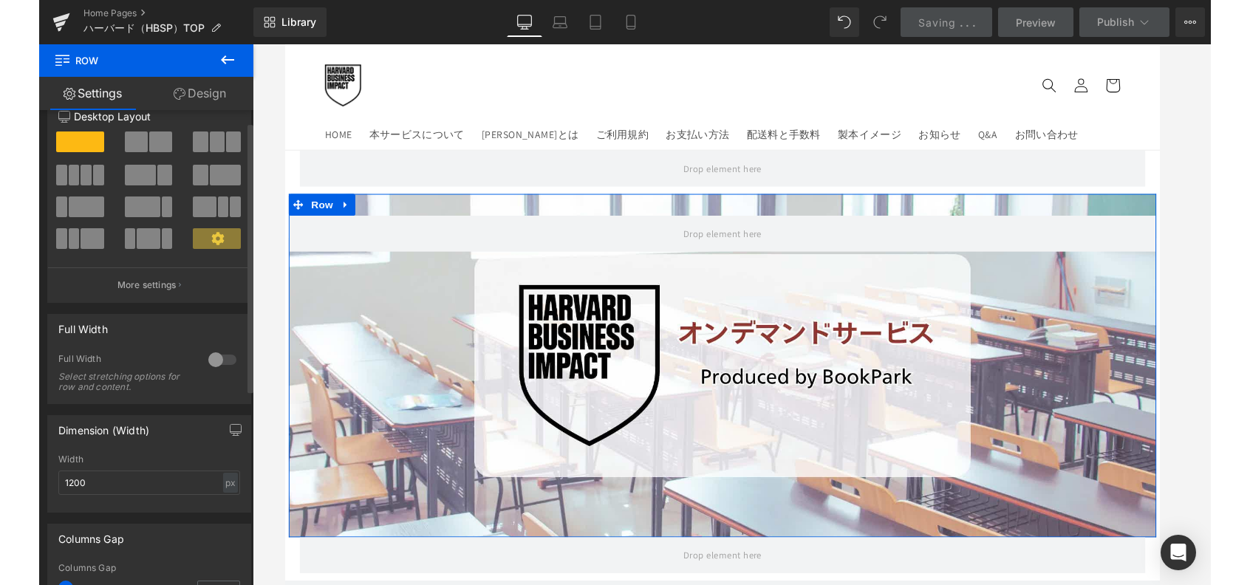
scroll to position [0, 0]
